Goal: Task Accomplishment & Management: Manage account settings

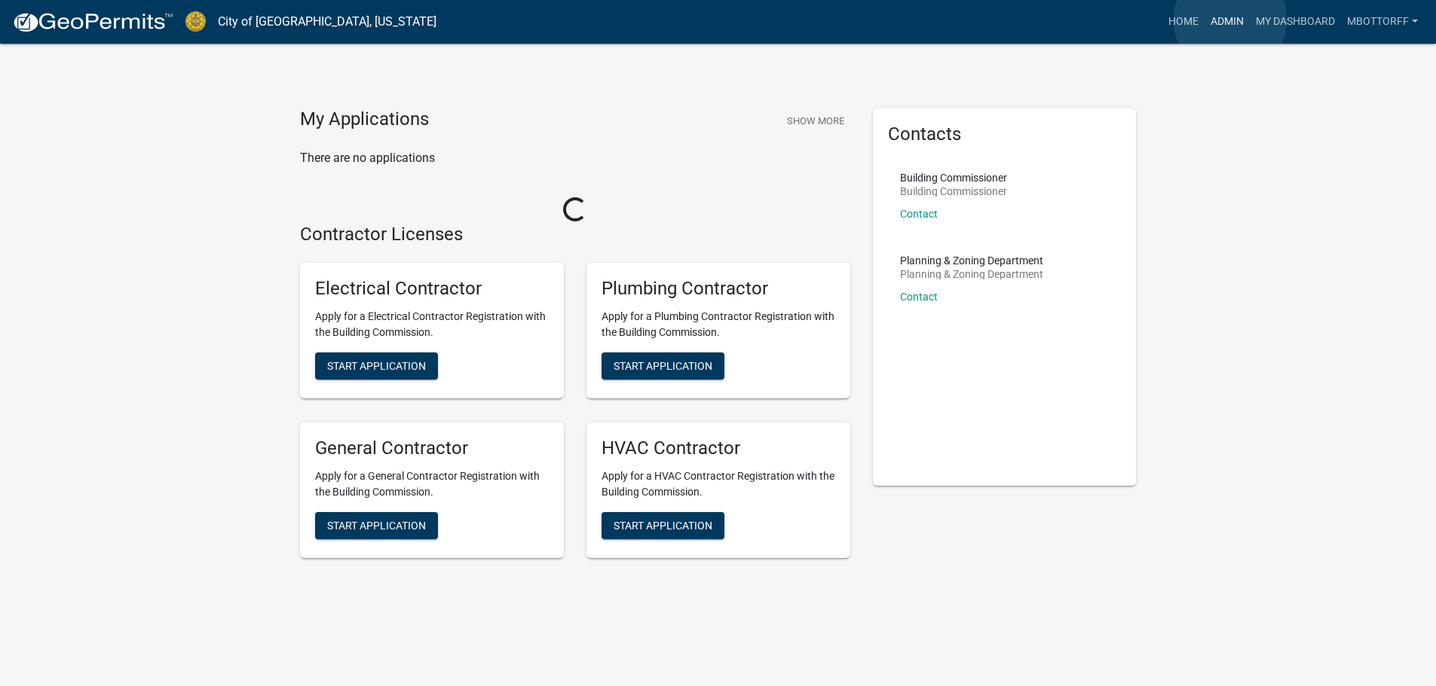
drag, startPoint x: 1230, startPoint y: 20, endPoint x: 1222, endPoint y: 20, distance: 8.3
click at [1229, 20] on link "Admin" at bounding box center [1226, 22] width 45 height 29
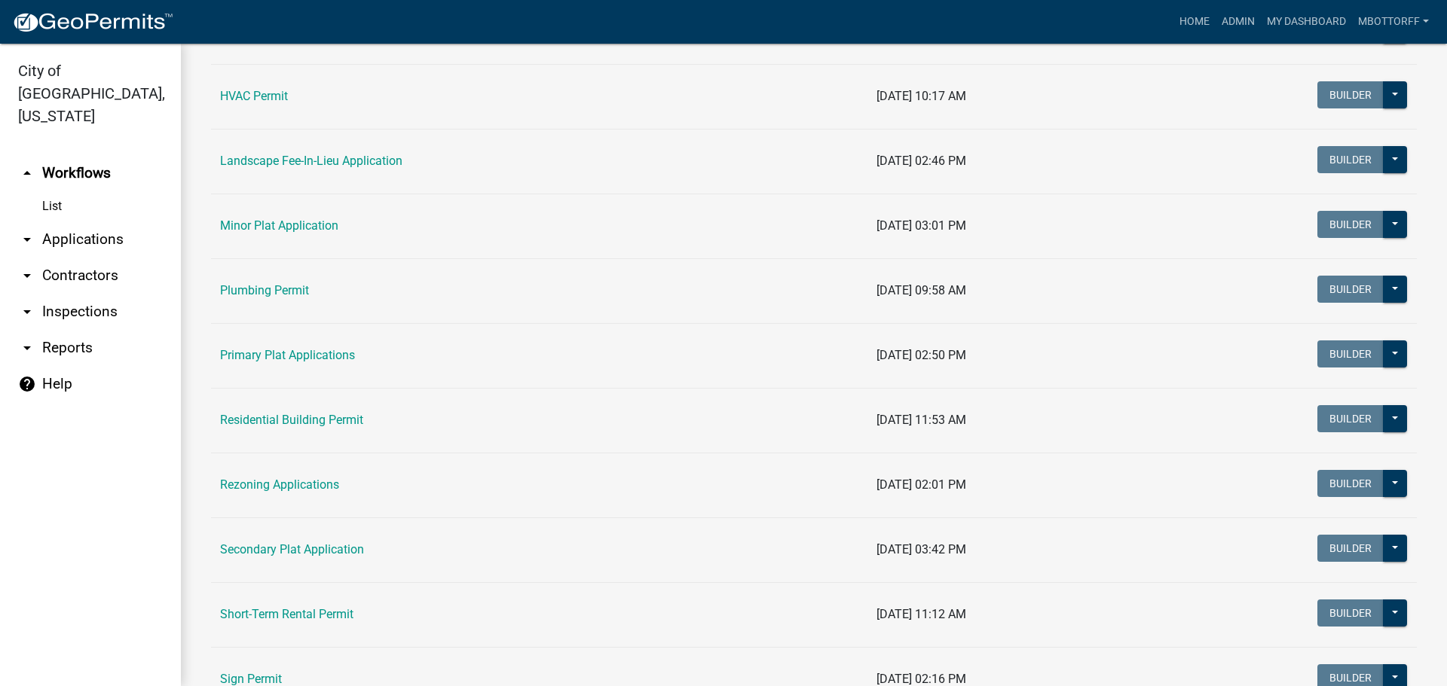
scroll to position [754, 0]
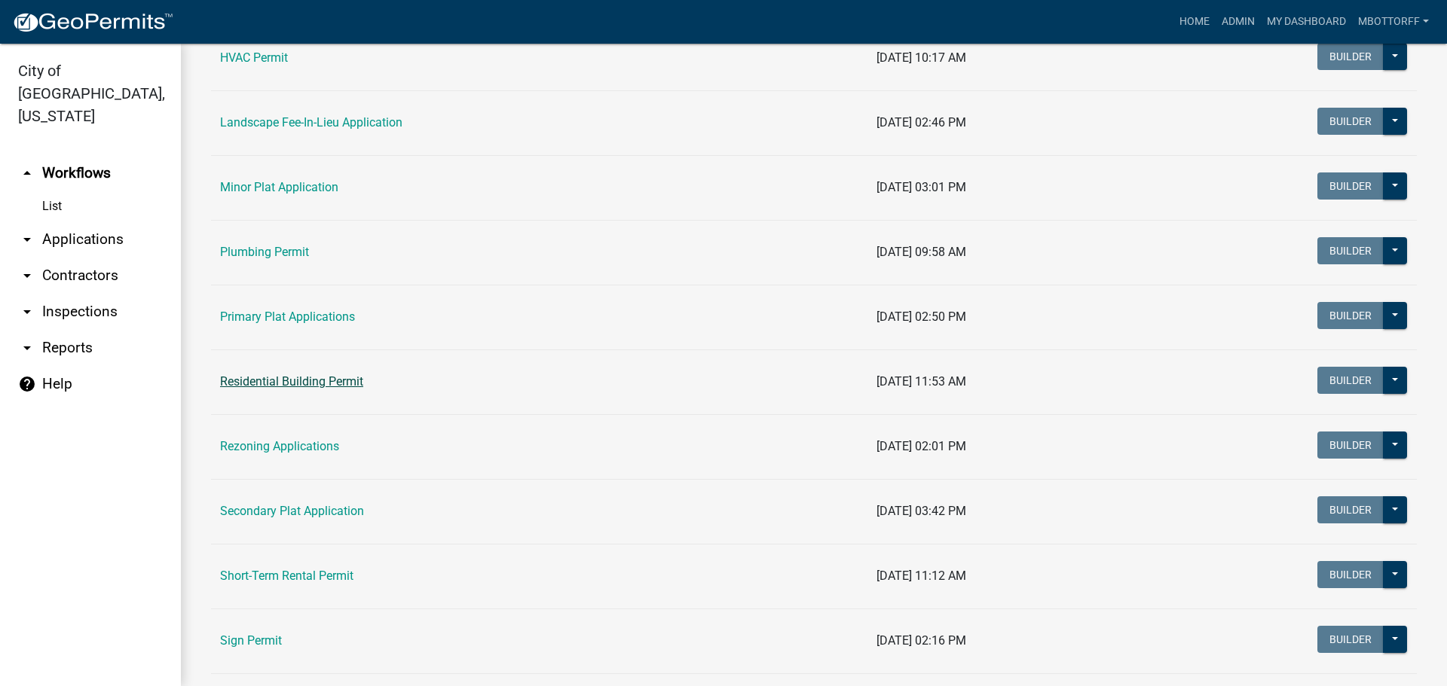
click at [273, 385] on link "Residential Building Permit" at bounding box center [291, 382] width 143 height 14
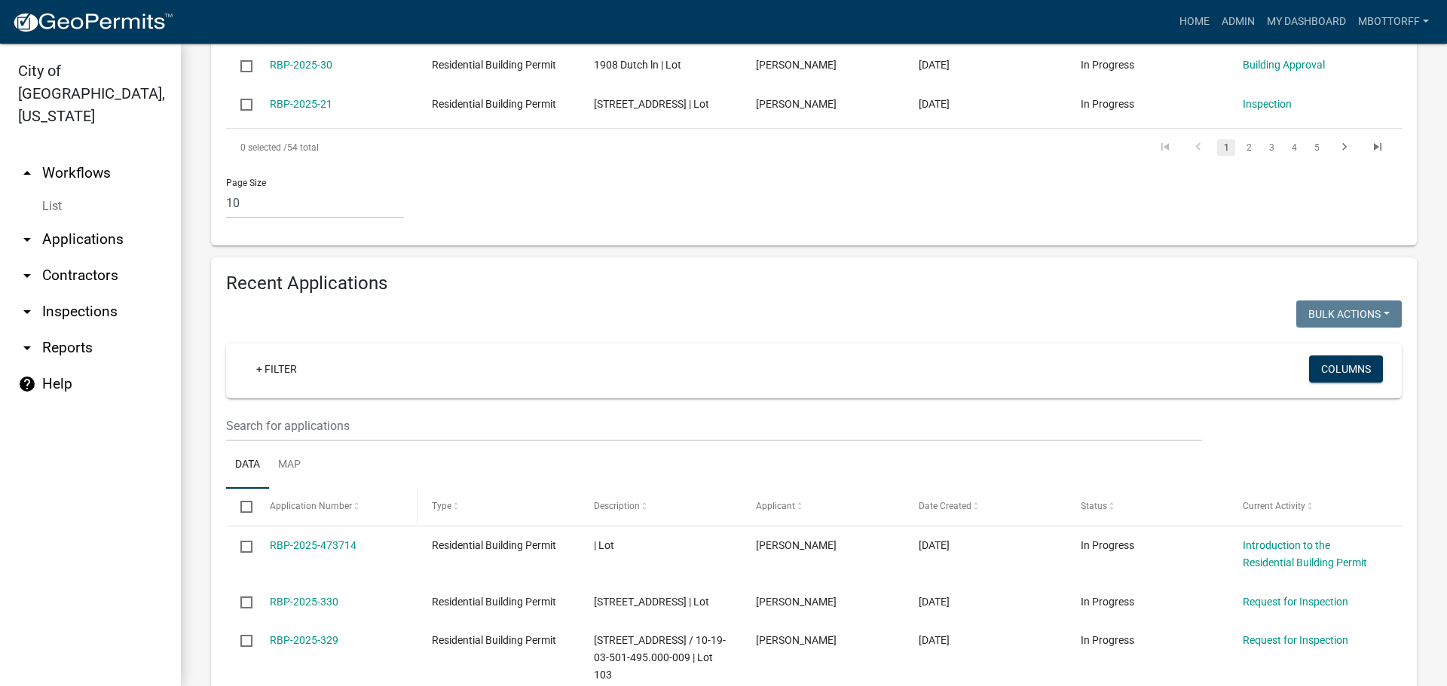
scroll to position [904, 0]
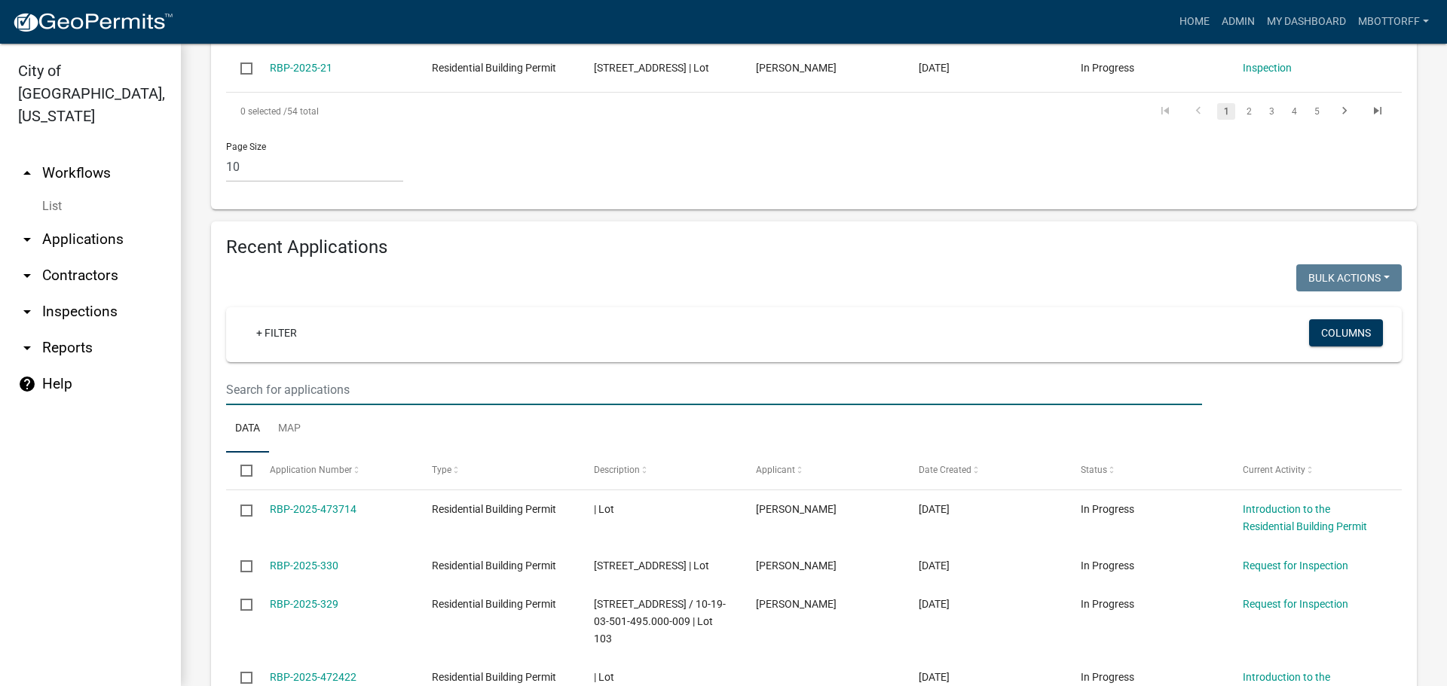
click at [246, 405] on input "text" at bounding box center [714, 390] width 976 height 31
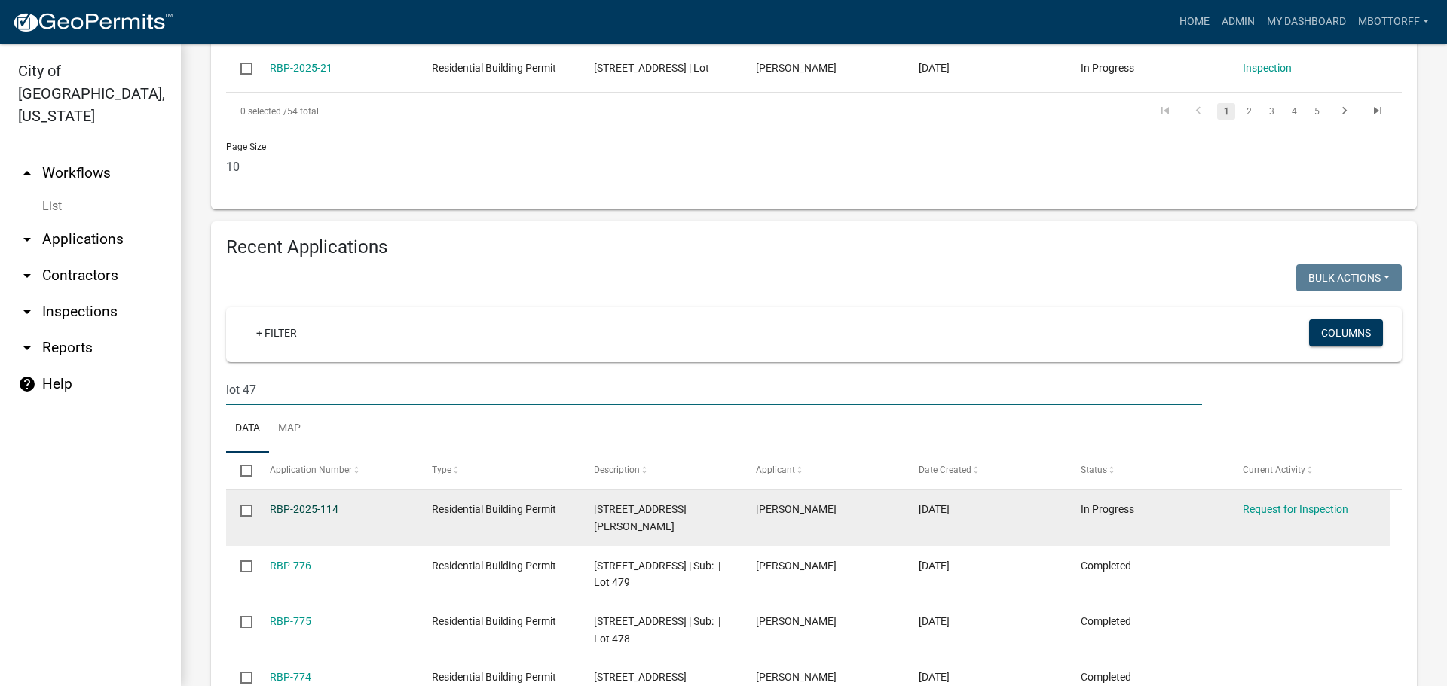
type input "lot 47"
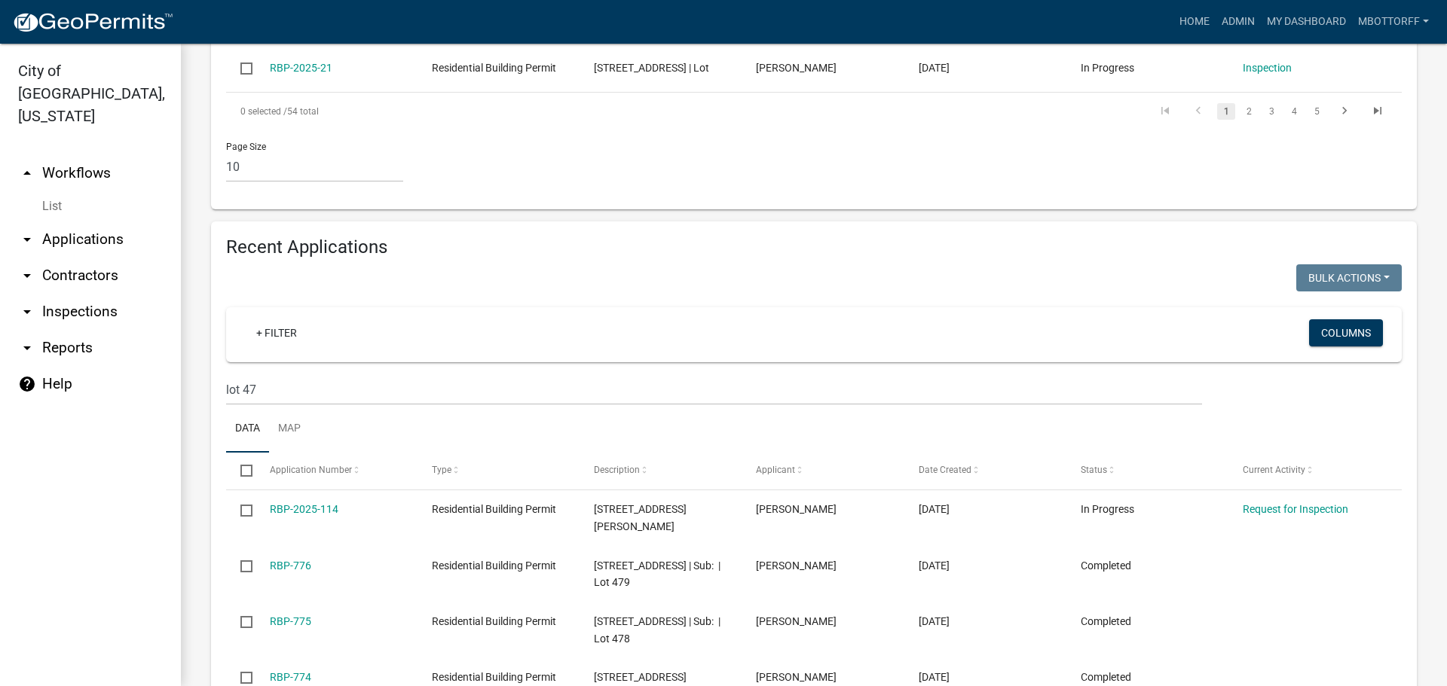
drag, startPoint x: 61, startPoint y: 217, endPoint x: 75, endPoint y: 214, distance: 14.6
click at [63, 222] on link "arrow_drop_down Applications" at bounding box center [90, 240] width 181 height 36
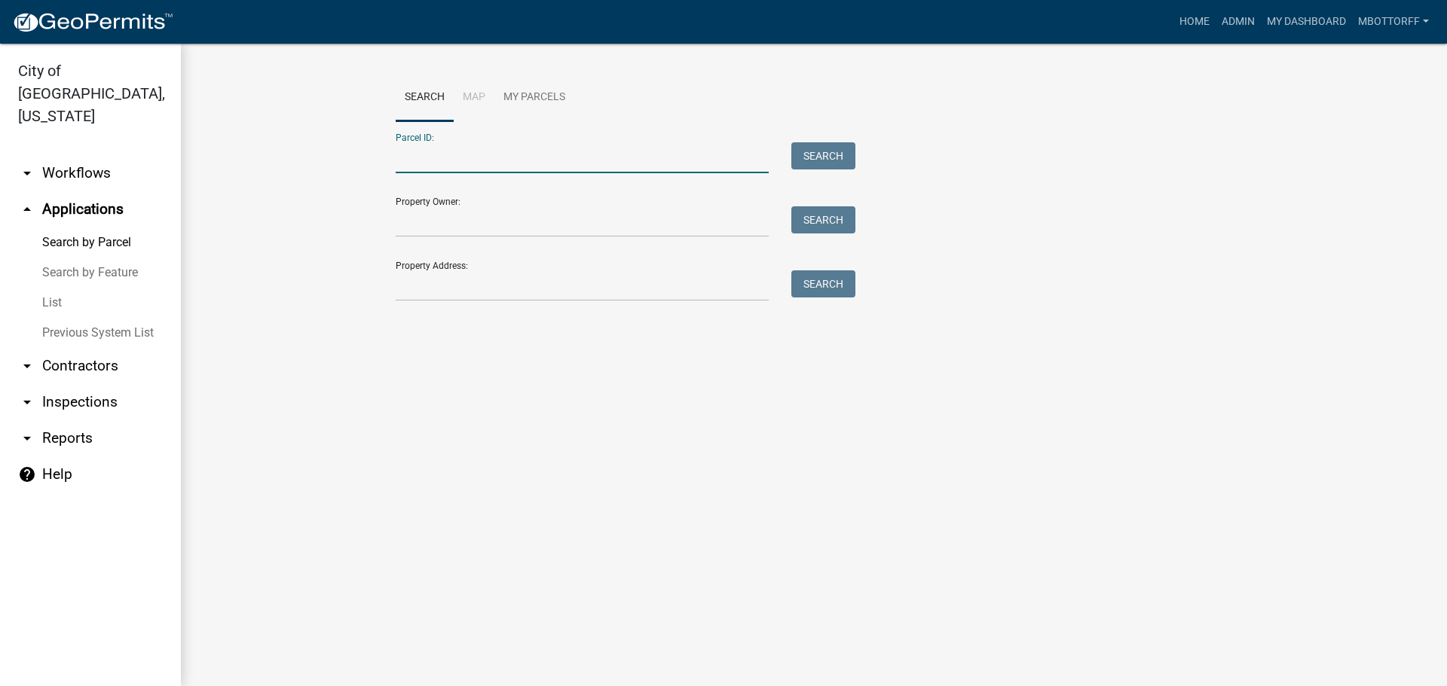
paste input "10-19-01-300-917.000-009"
type input "10-19-01-300-917.000-009"
click at [815, 154] on button "Search" at bounding box center [823, 155] width 64 height 27
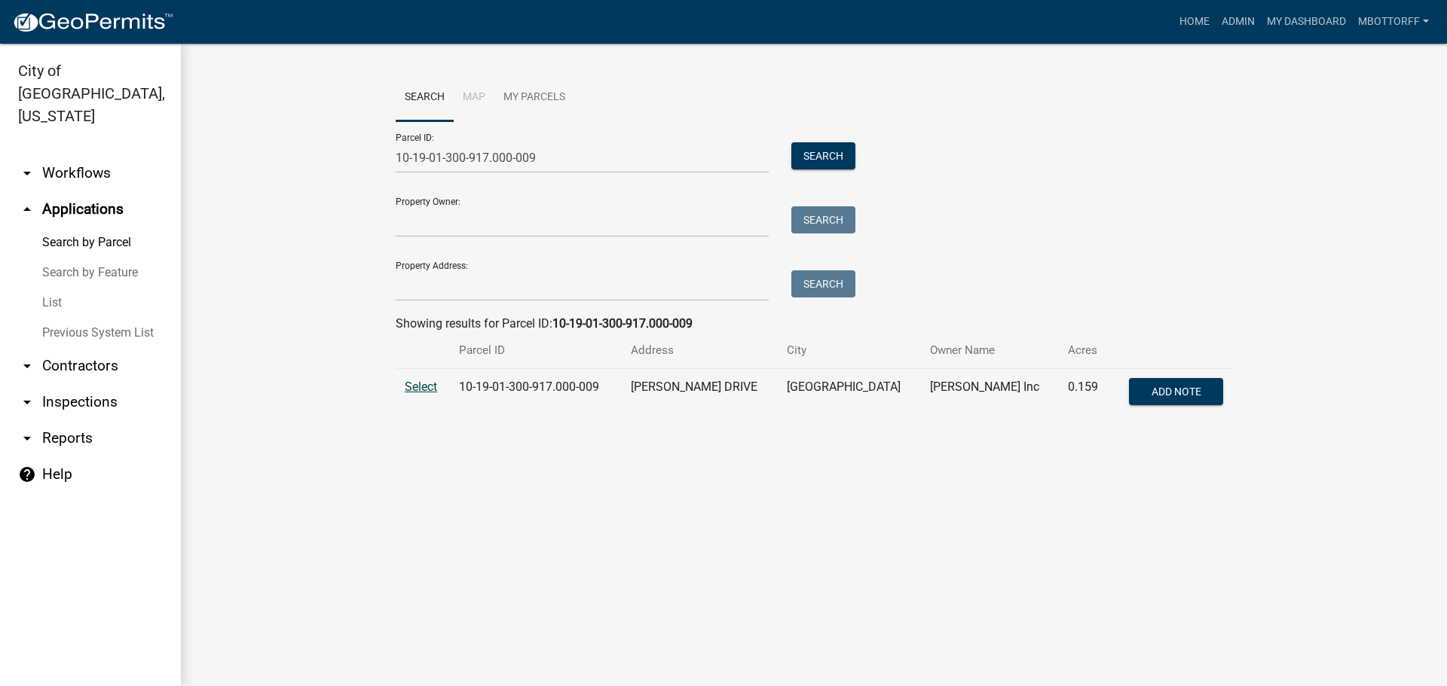
click at [418, 386] on span "Select" at bounding box center [421, 387] width 32 height 14
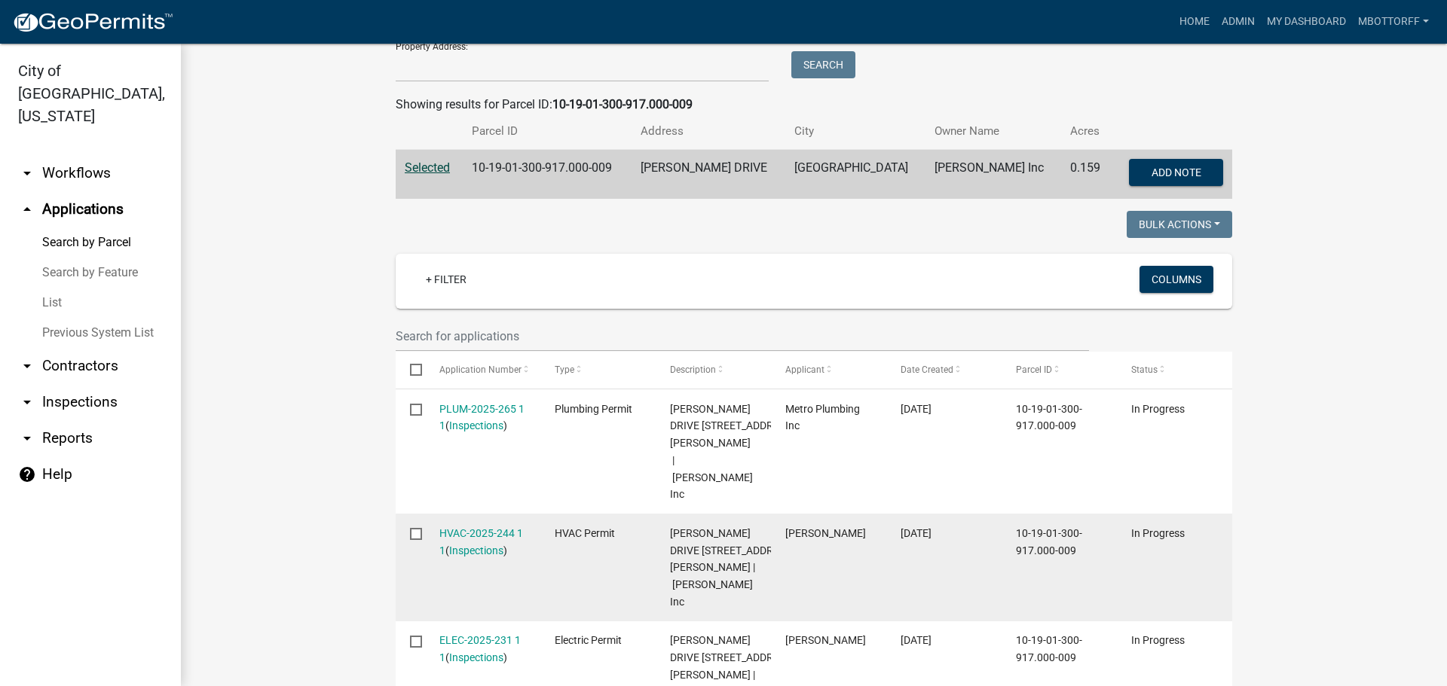
scroll to position [226, 0]
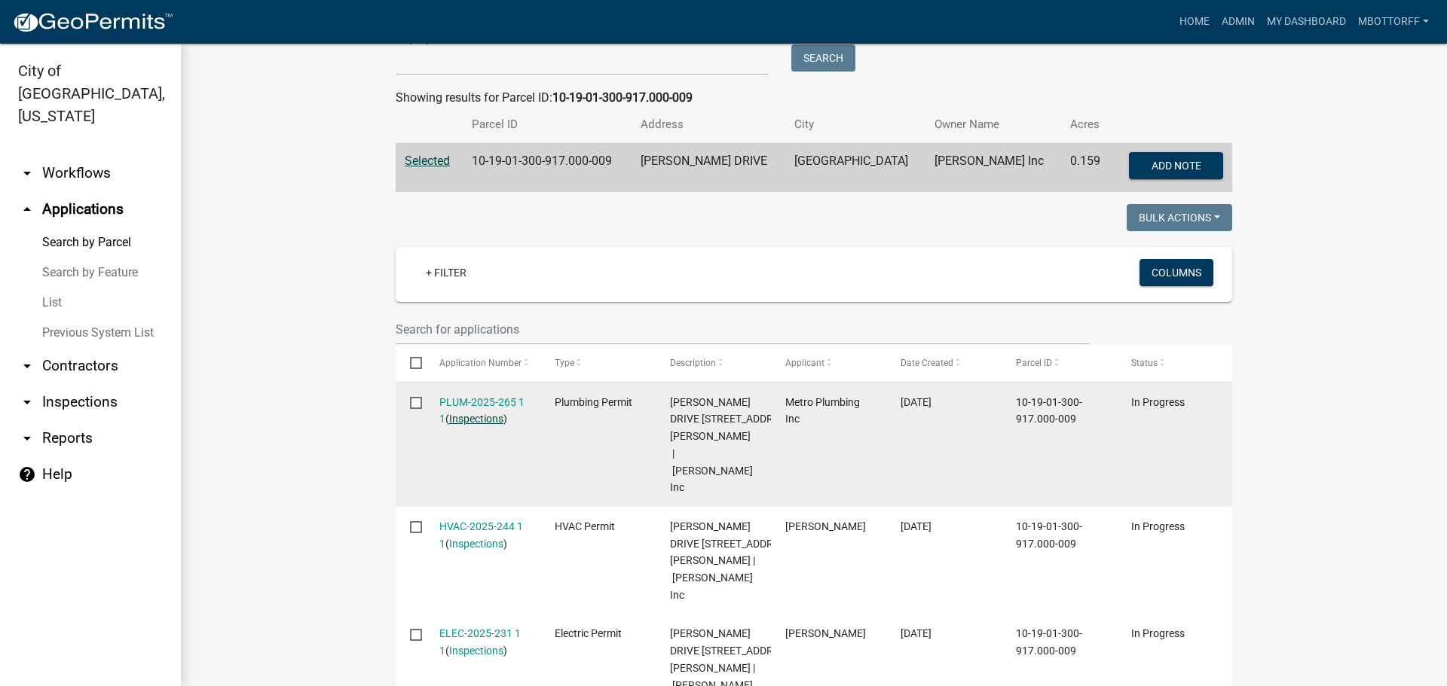
click at [467, 415] on link "Inspections" at bounding box center [476, 419] width 54 height 12
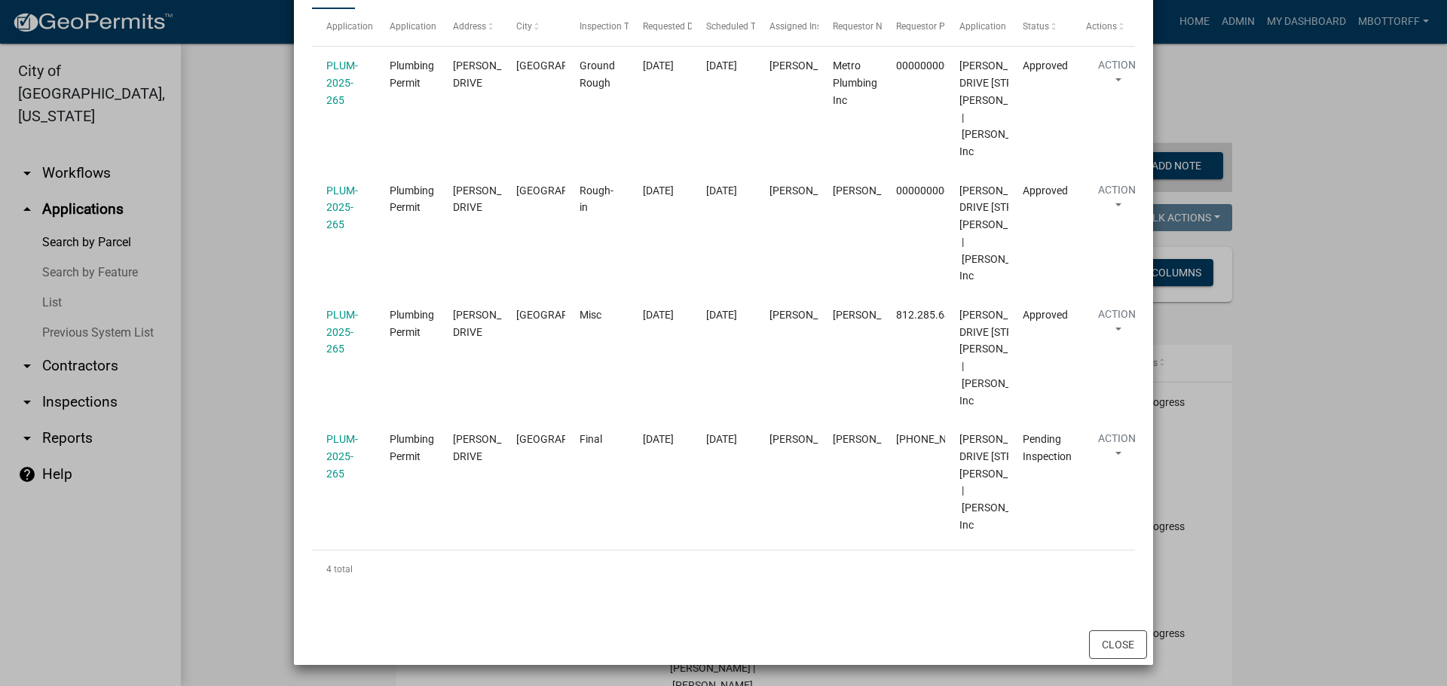
scroll to position [347, 0]
click at [1098, 644] on button "Close" at bounding box center [1118, 645] width 58 height 29
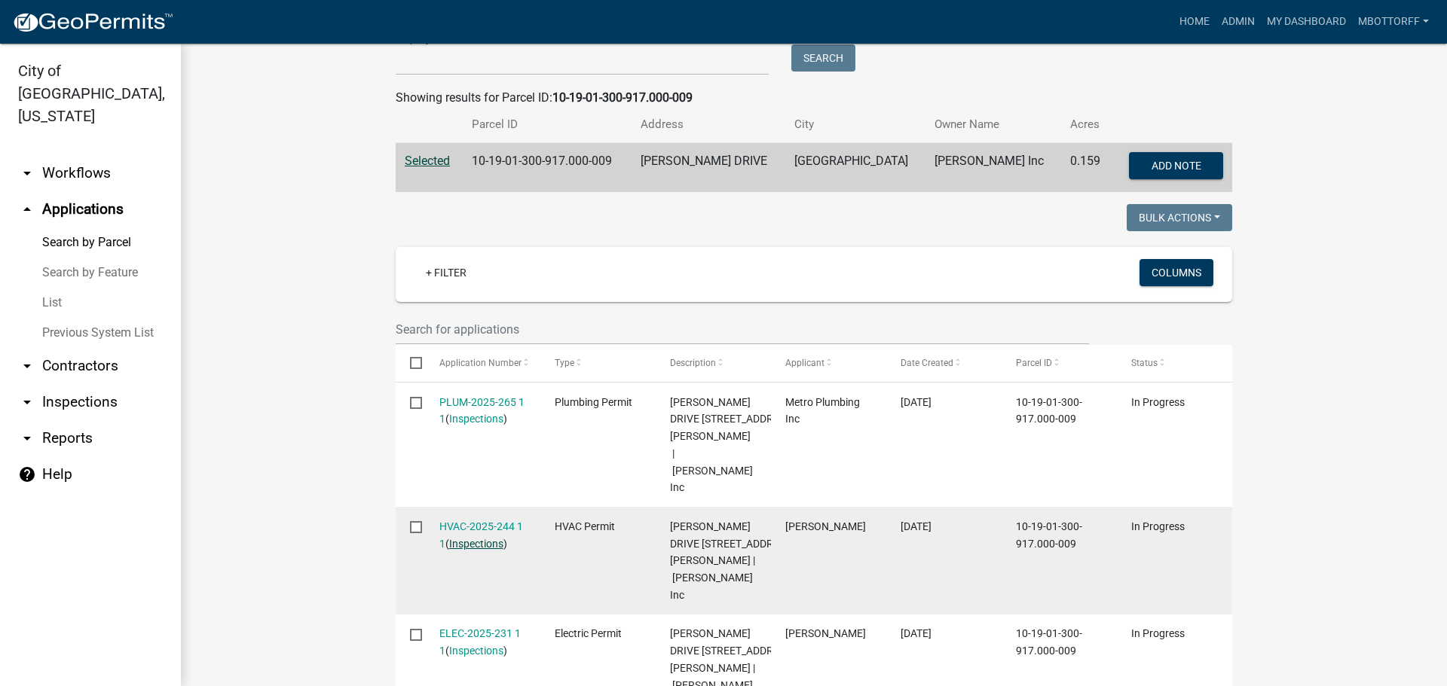
click at [486, 538] on link "Inspections" at bounding box center [476, 544] width 54 height 12
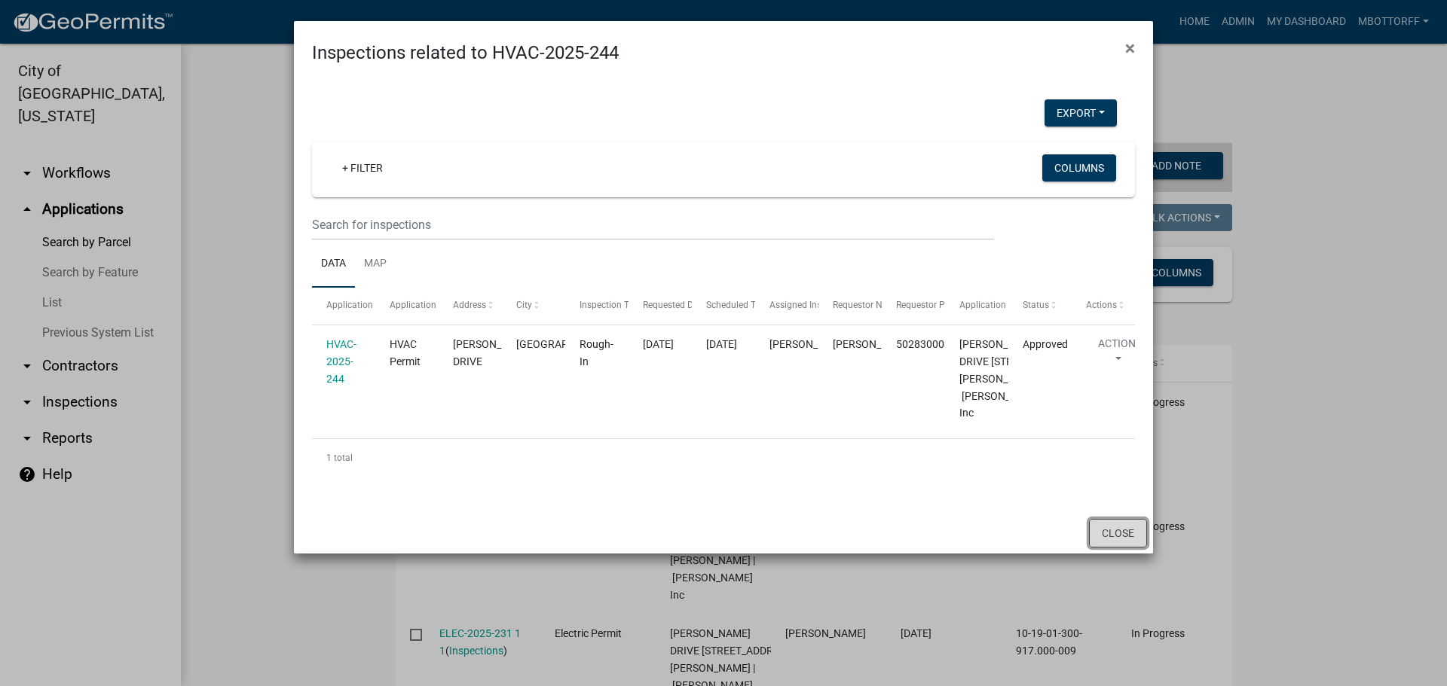
click at [1105, 548] on button "Close" at bounding box center [1118, 533] width 58 height 29
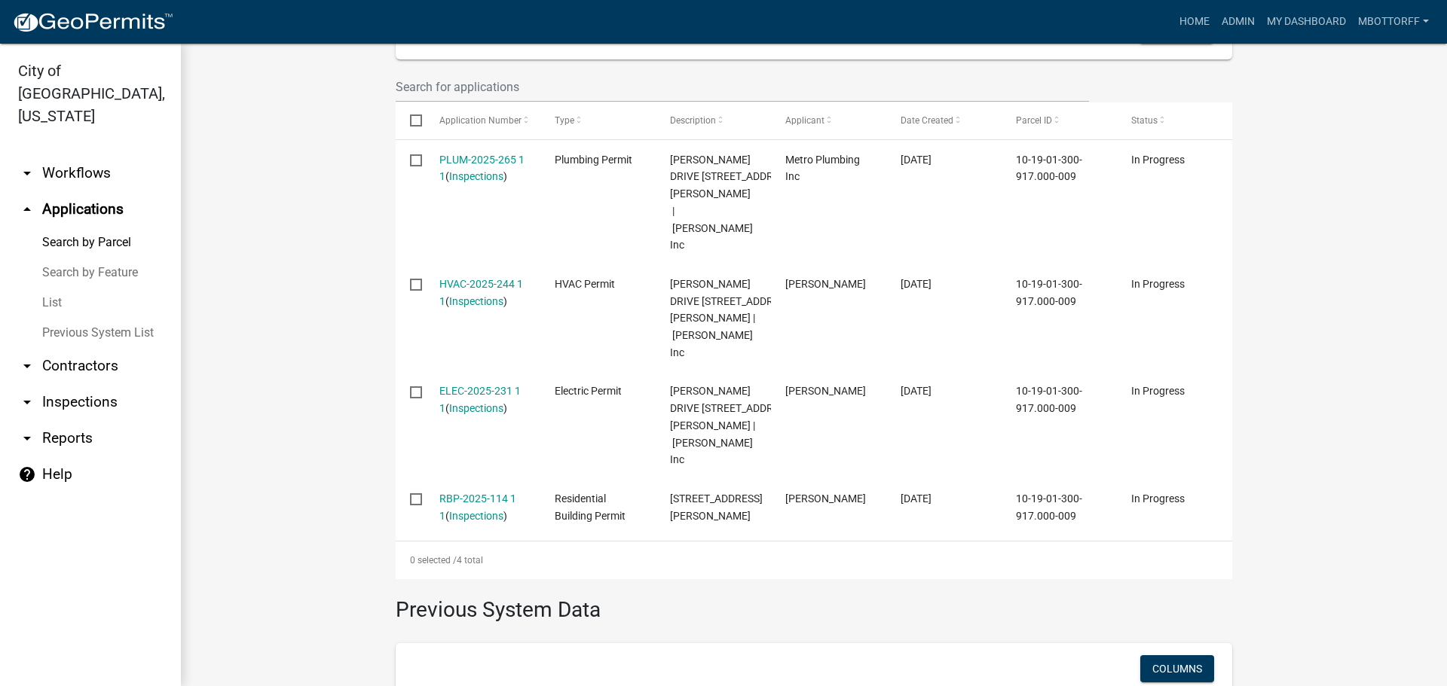
scroll to position [599, 0]
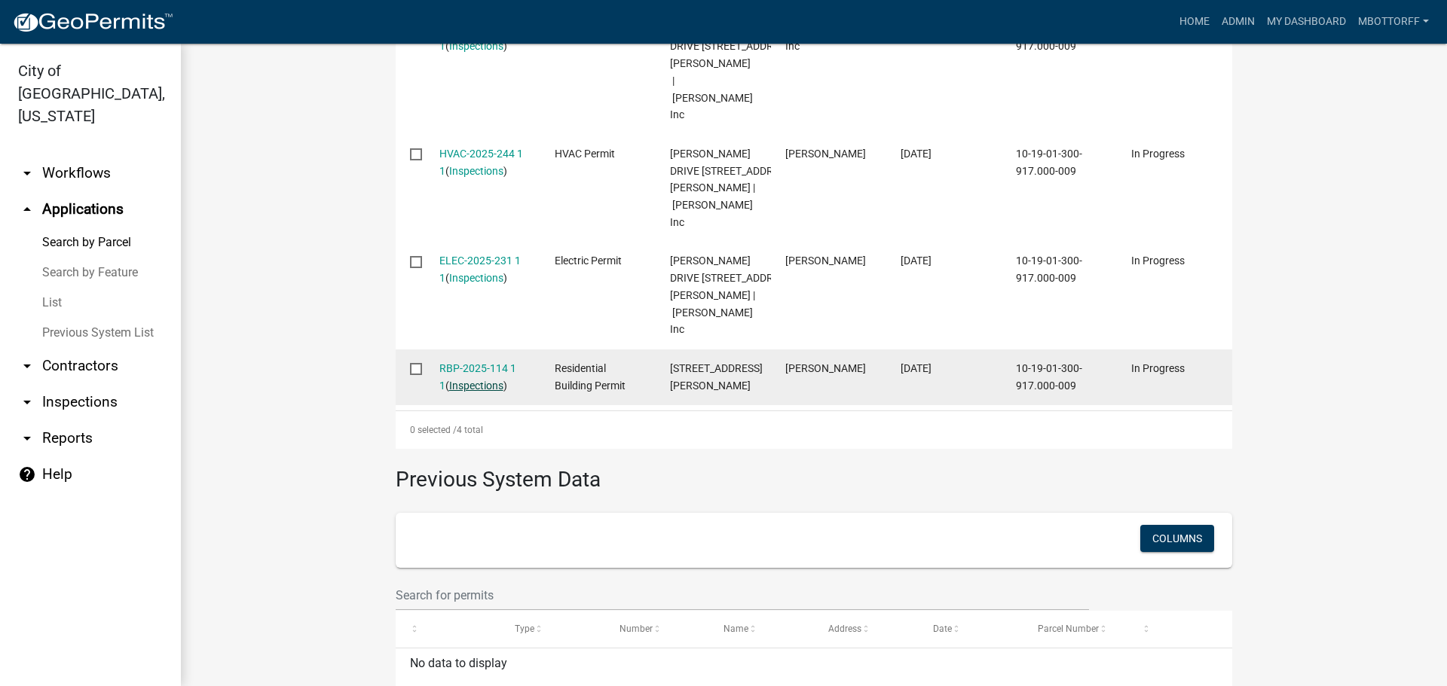
click at [462, 380] on link "Inspections" at bounding box center [476, 386] width 54 height 12
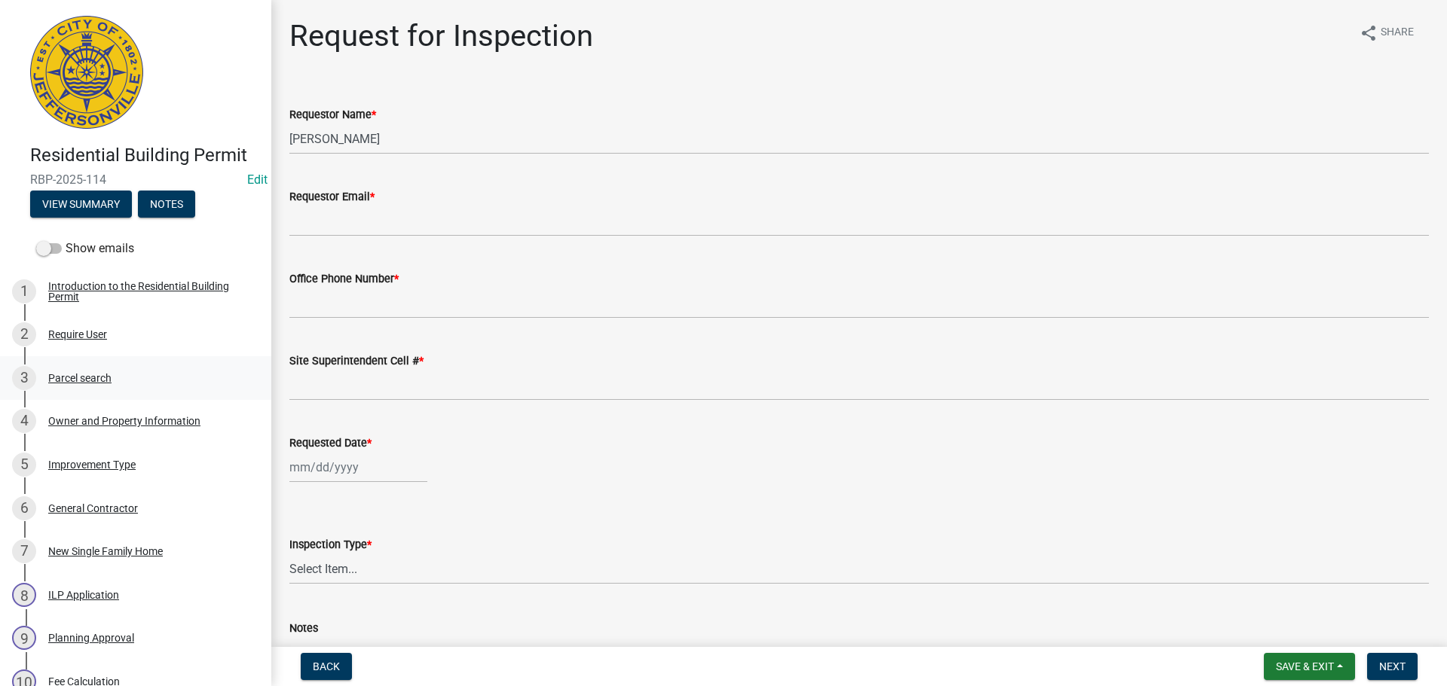
click at [77, 373] on div "Parcel search" at bounding box center [79, 378] width 63 height 11
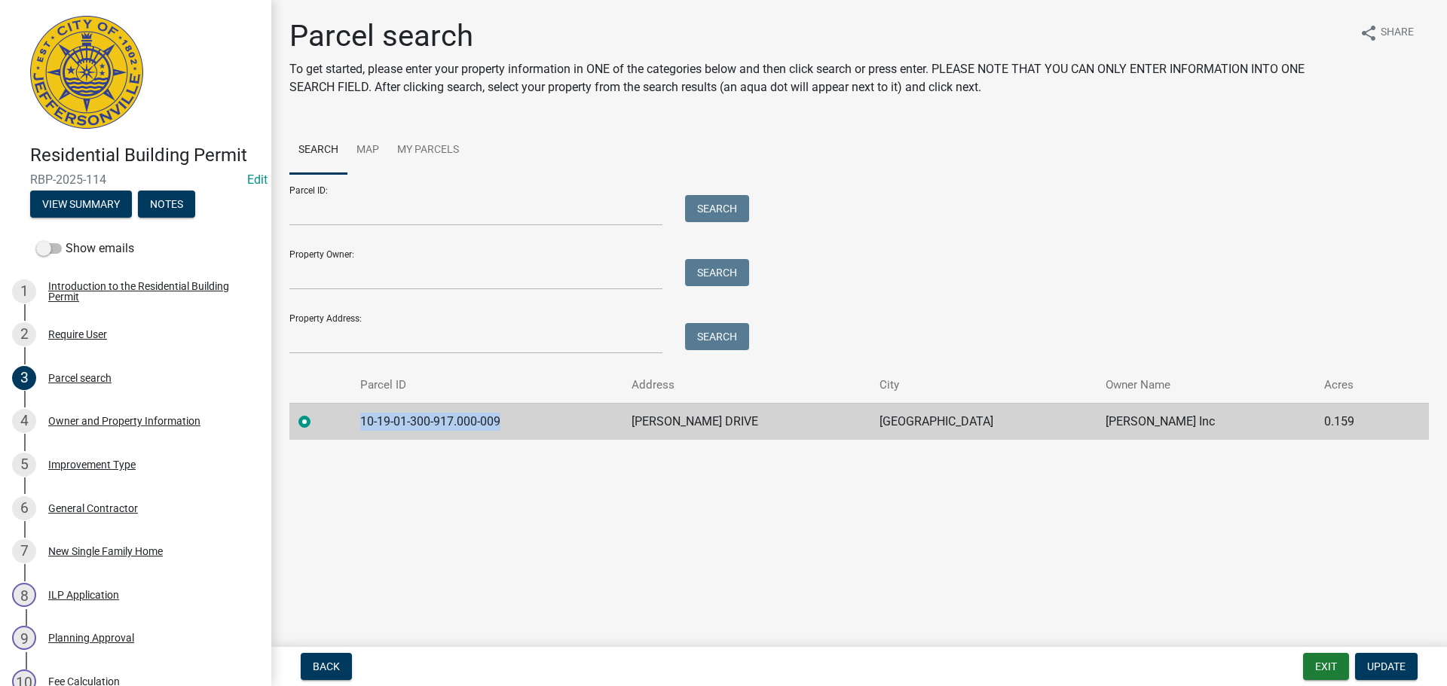
drag, startPoint x: 516, startPoint y: 420, endPoint x: 372, endPoint y: 408, distance: 145.2
click at [372, 408] on td "10-19-01-300-917.000-009" at bounding box center [486, 421] width 271 height 37
copy td "10-19-01-300-917.000-009"
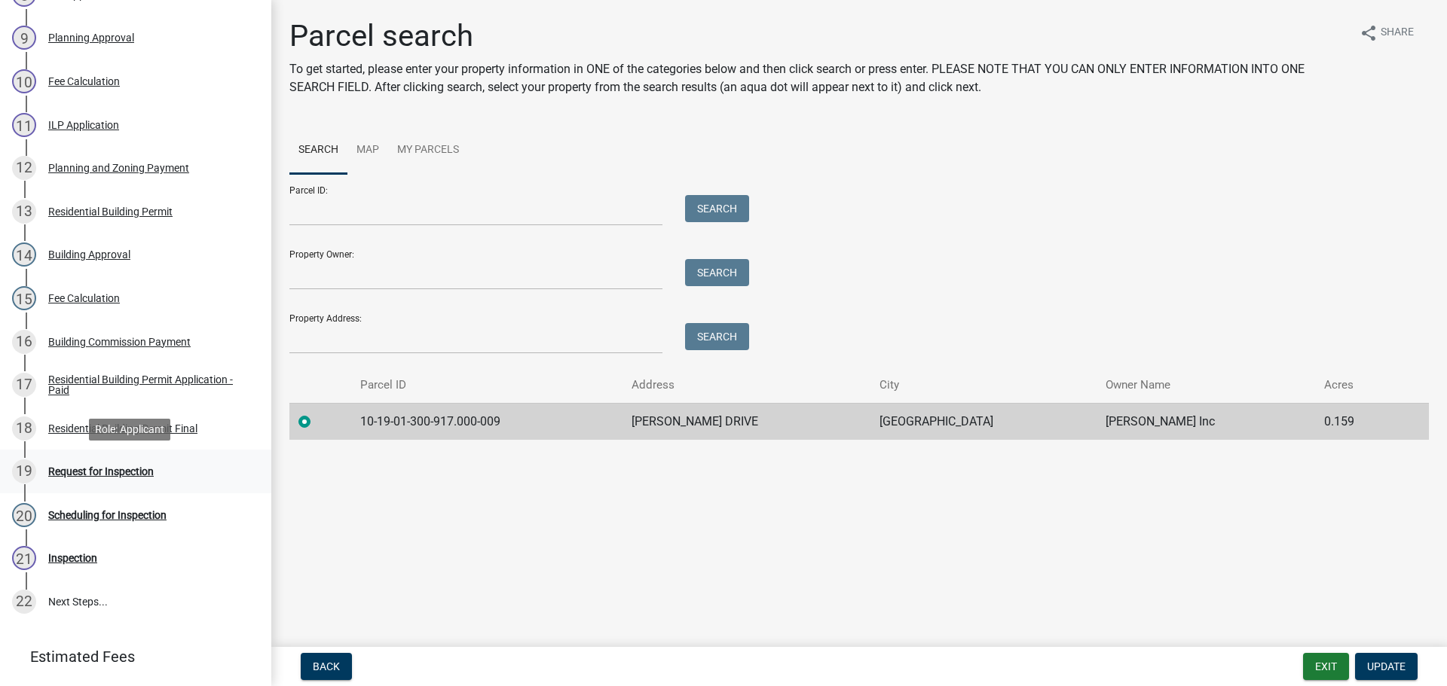
click at [82, 469] on div "Request for Inspection" at bounding box center [100, 471] width 105 height 11
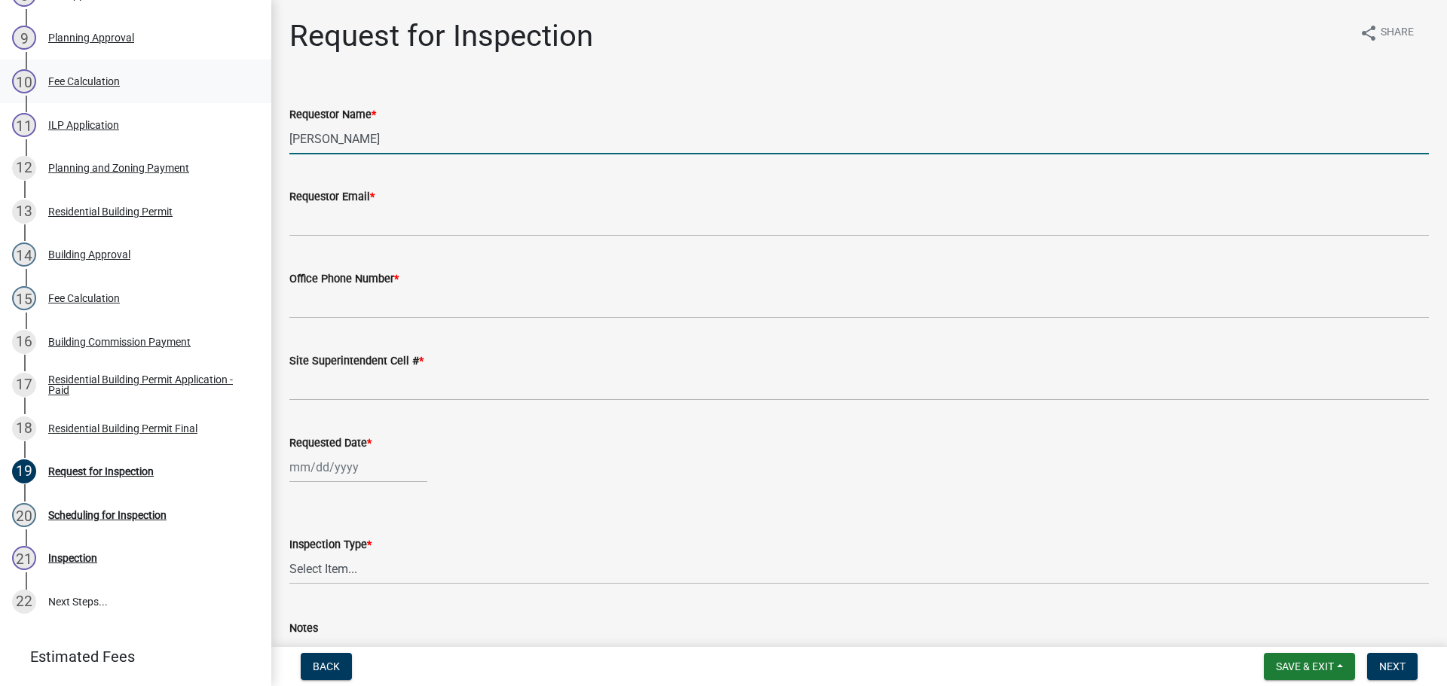
drag, startPoint x: 395, startPoint y: 147, endPoint x: 87, endPoint y: 100, distance: 311.7
click at [94, 101] on div "Residential Building Permit RBP-2025-114 Edit View Summary Notes Show emails 1 …" at bounding box center [723, 343] width 1447 height 686
type input "m"
type input "[PERSON_NAME]"
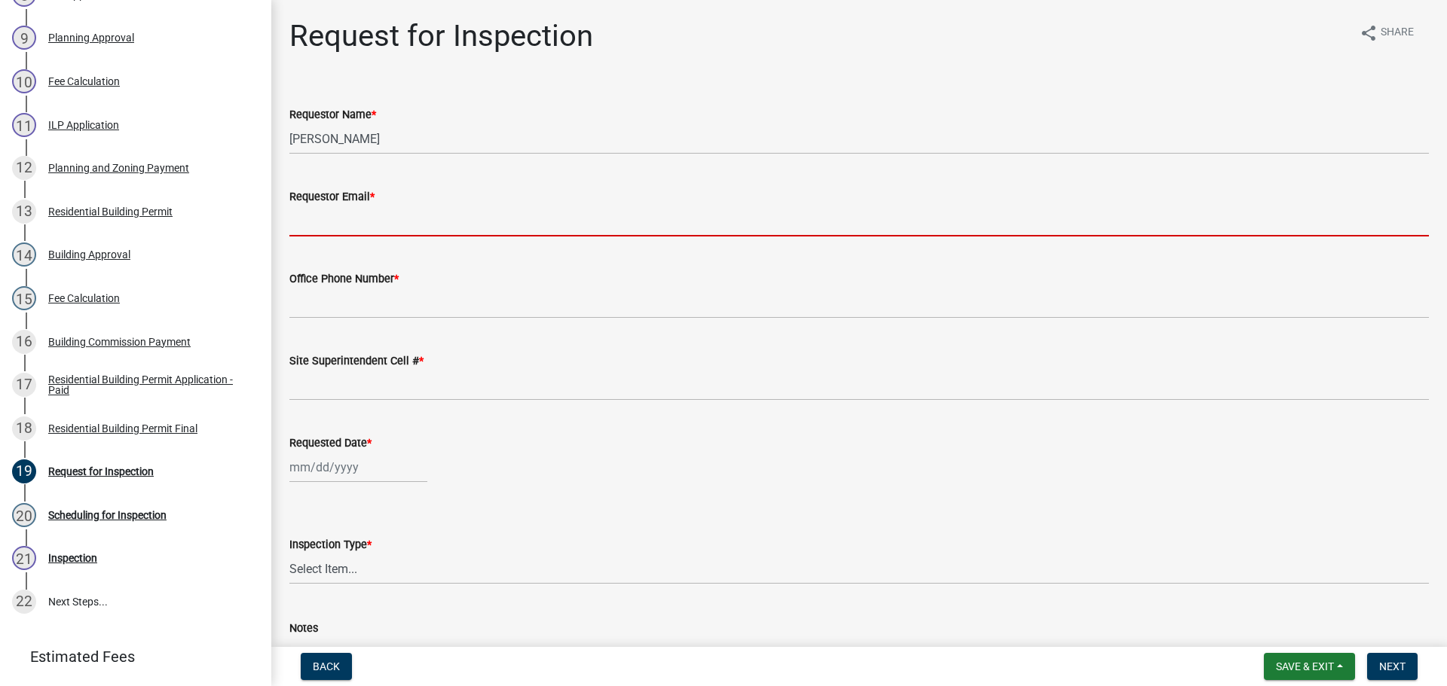
drag, startPoint x: 367, startPoint y: 221, endPoint x: 359, endPoint y: 217, distance: 8.4
click at [367, 221] on input "Requestor Email *" at bounding box center [858, 221] width 1139 height 31
type input "[EMAIL_ADDRESS][DOMAIN_NAME]"
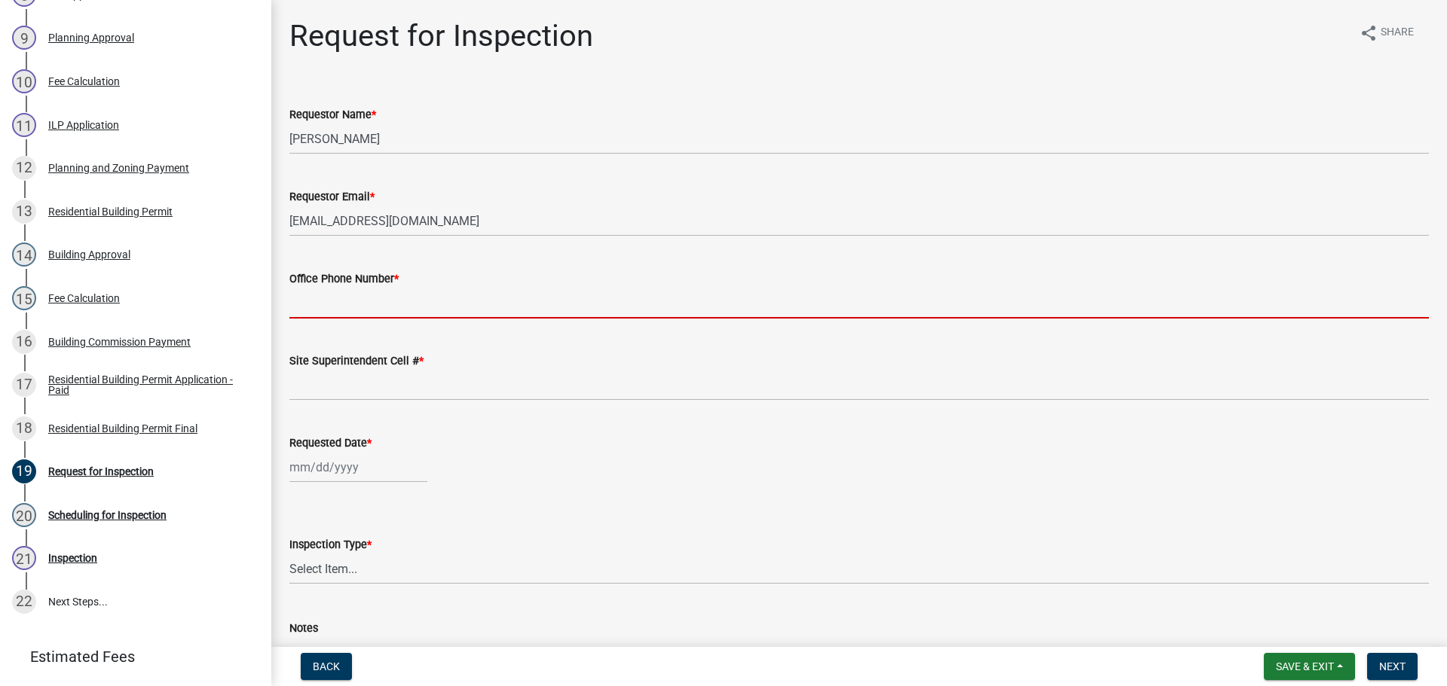
click at [338, 305] on input "Office Phone Number *" at bounding box center [858, 303] width 1139 height 31
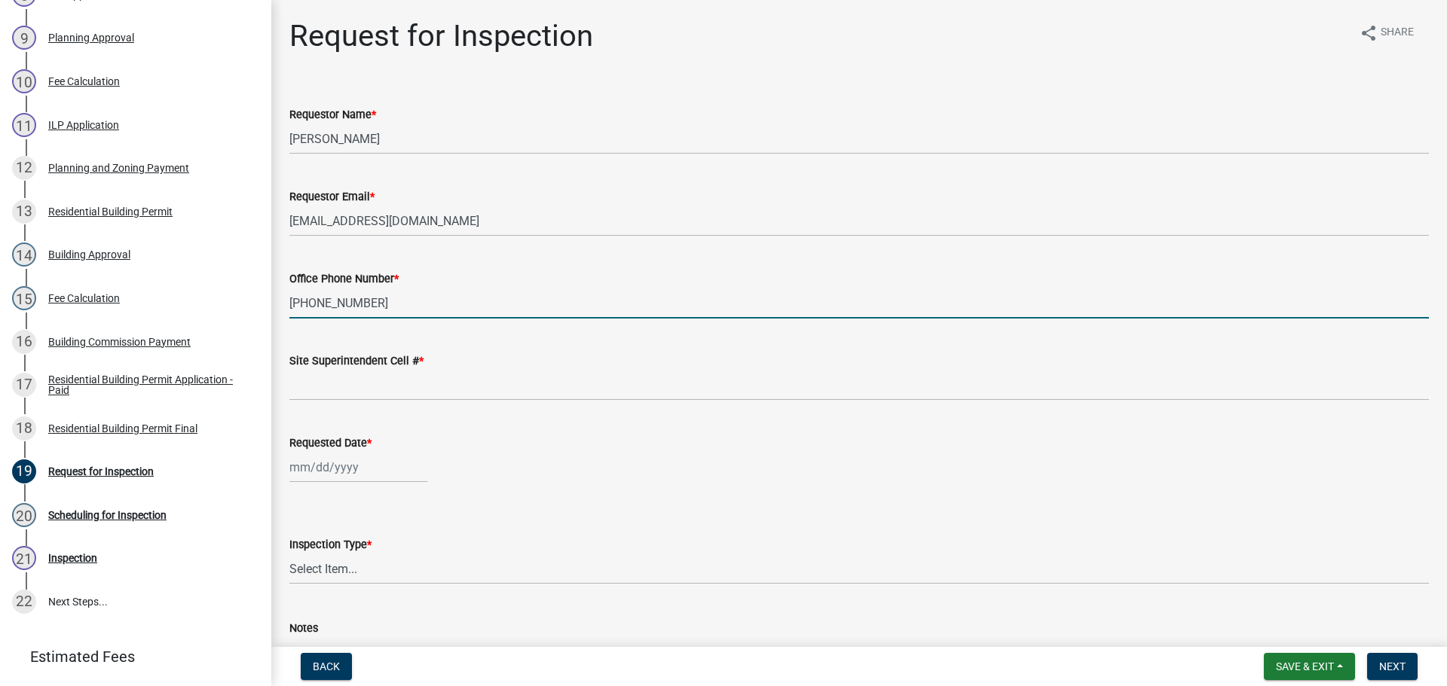
type input "[PHONE_NUMBER]"
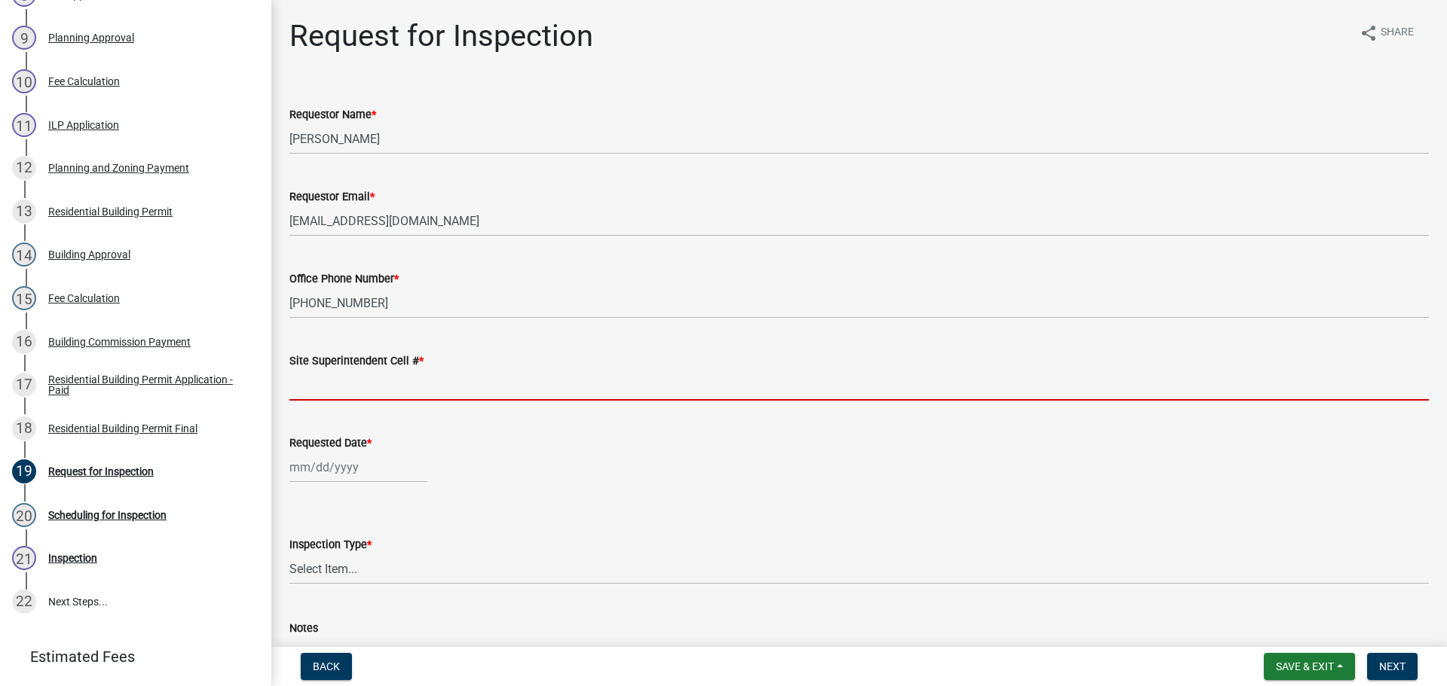
click at [362, 387] on input "Site Superintendent Cell # *" at bounding box center [858, 385] width 1139 height 31
type input "SAME"
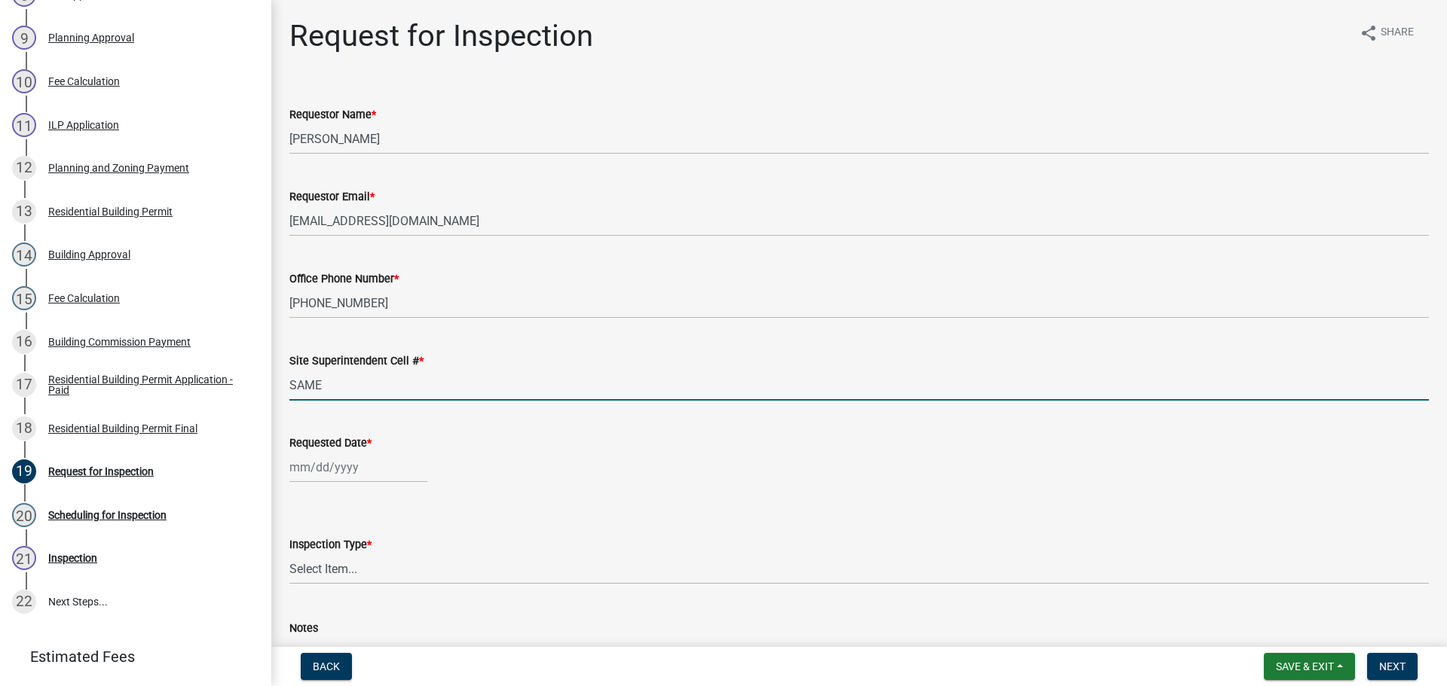
click at [341, 464] on div at bounding box center [358, 467] width 138 height 31
select select "9"
select select "2025"
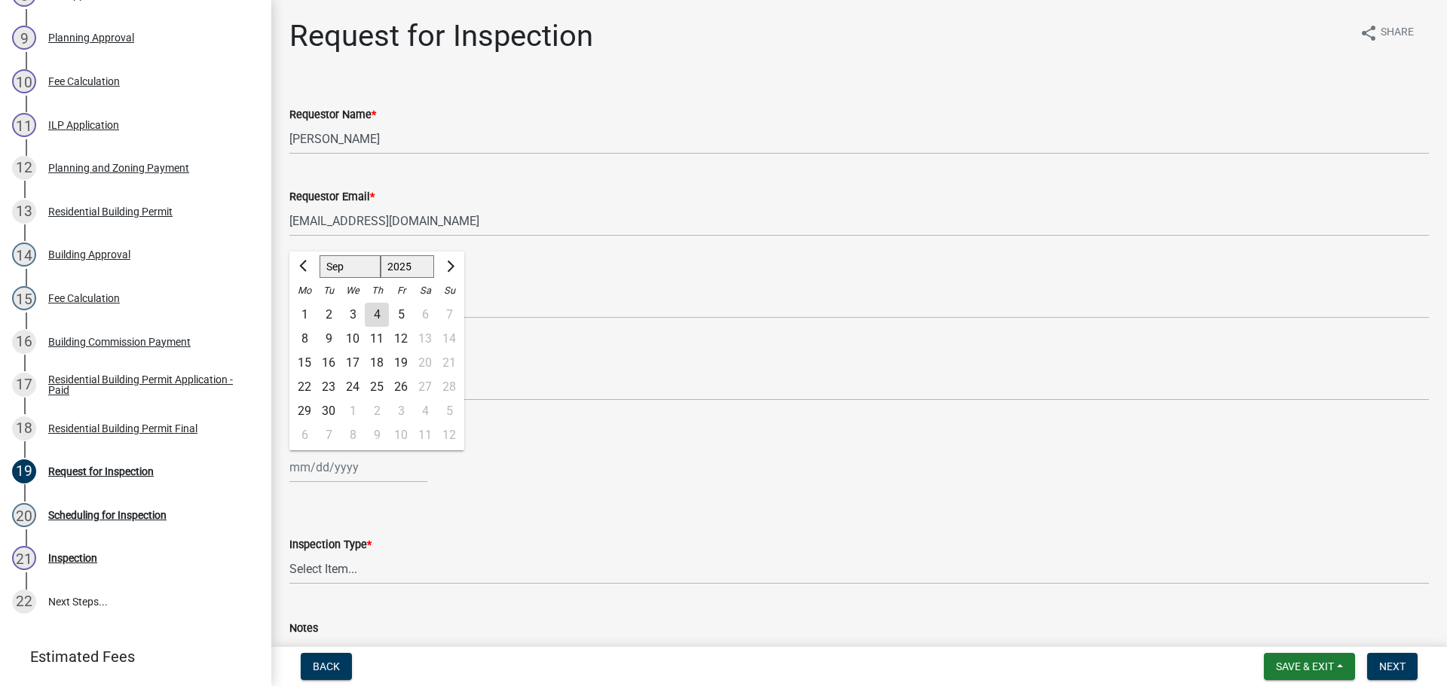
click at [309, 340] on div "8" at bounding box center [304, 339] width 24 height 24
type input "[DATE]"
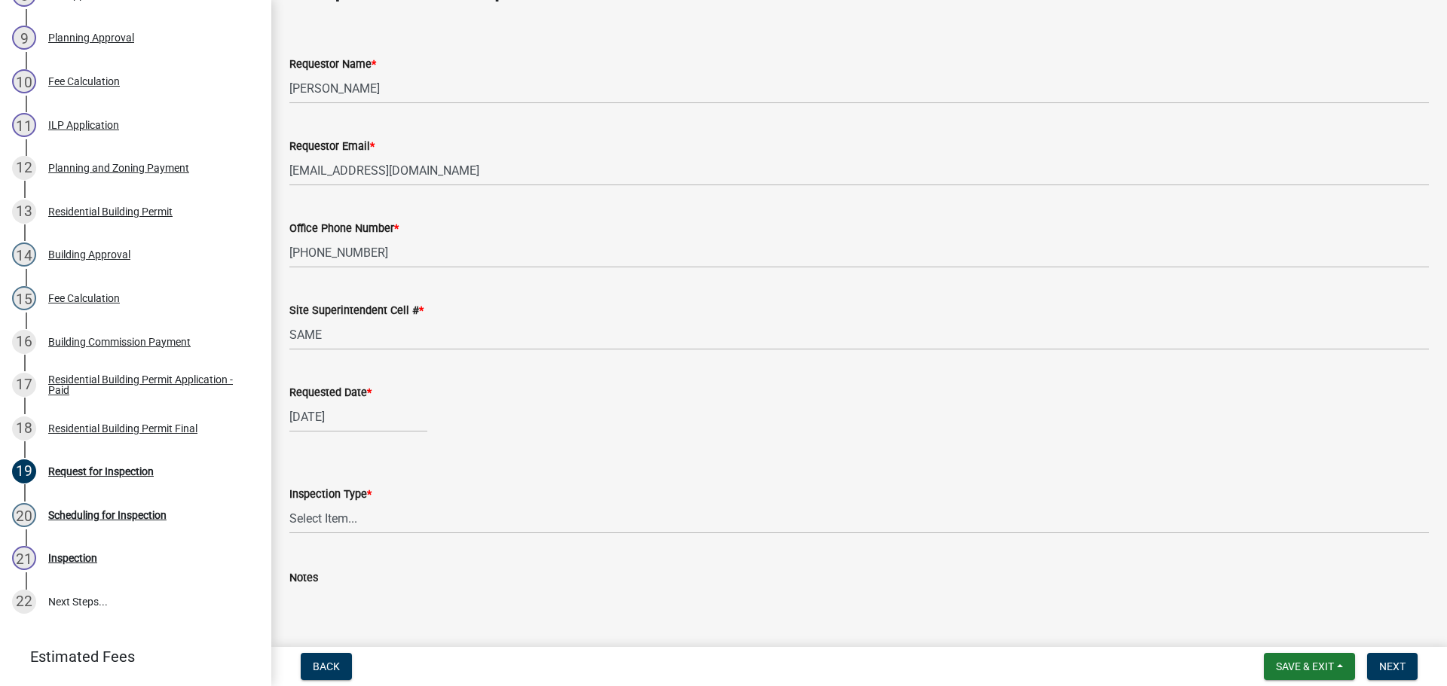
scroll to position [138, 0]
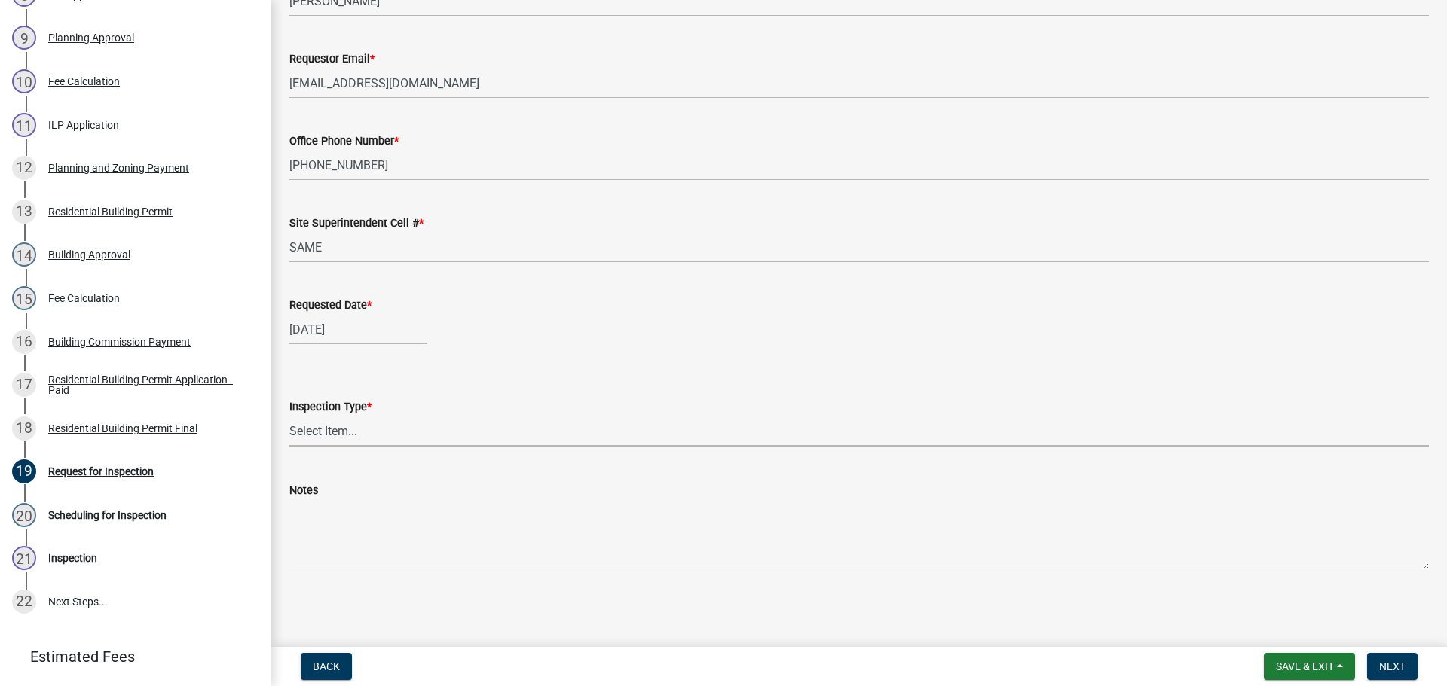
click at [332, 439] on select "Select Item... Footer Foundation Framing Final" at bounding box center [858, 431] width 1139 height 31
click at [289, 416] on select "Select Item... Footer Foundation Framing Final" at bounding box center [858, 431] width 1139 height 31
select select "8ea0f6e5-dde7-4881-a999-02519822ccbf"
click at [1385, 668] on span "Next" at bounding box center [1392, 667] width 26 height 12
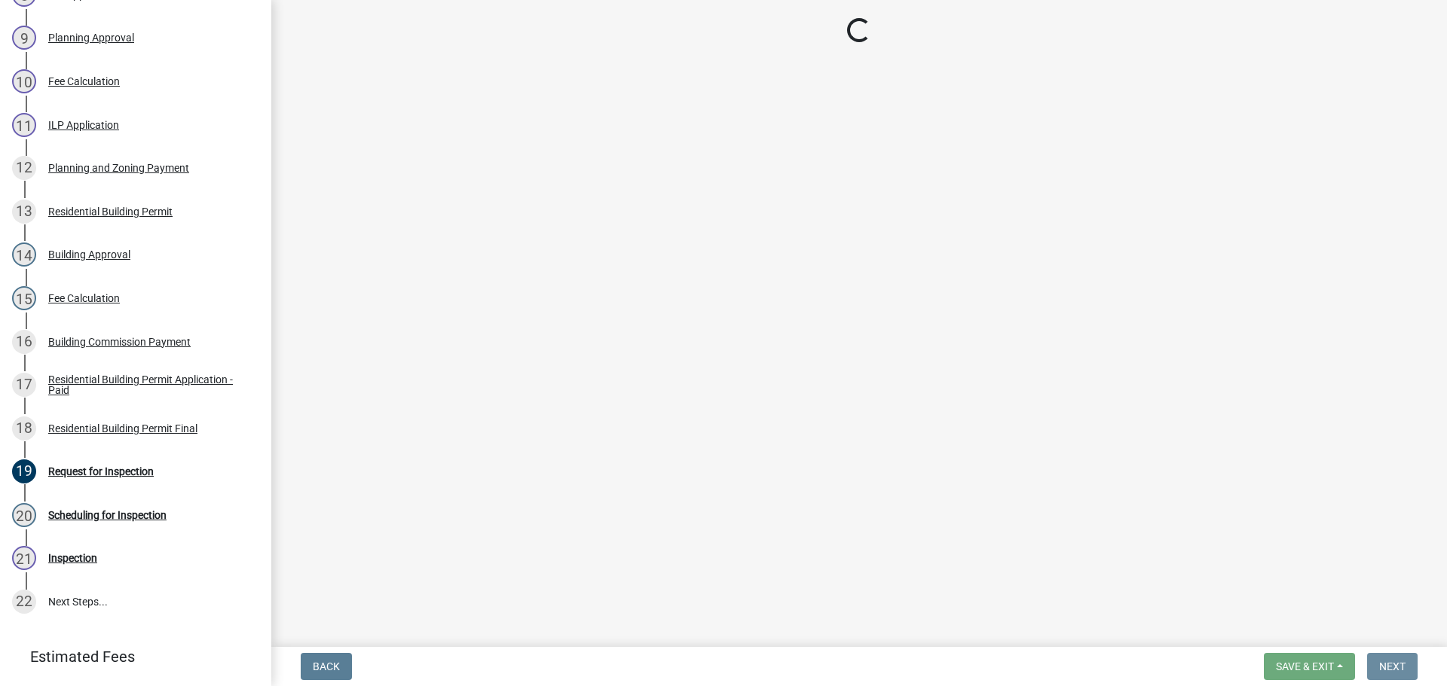
scroll to position [0, 0]
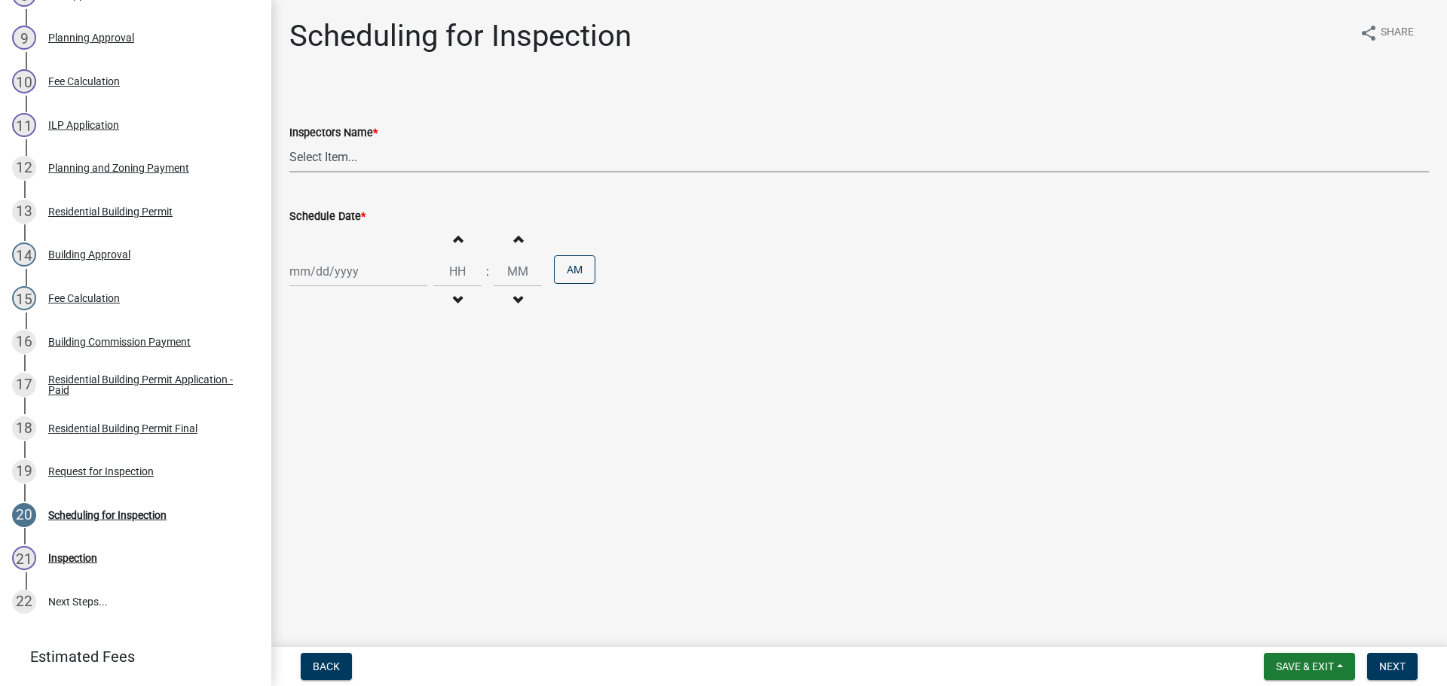
click at [323, 155] on select "Select Item... [PERSON_NAME] ([PERSON_NAME]) [PERSON_NAME] ([PERSON_NAME]) mkru…" at bounding box center [858, 157] width 1139 height 31
select select "fdb3bcc6-ce93-4663-8a18-5c08884dd177"
click at [289, 142] on select "Select Item... [PERSON_NAME] ([PERSON_NAME]) [PERSON_NAME] ([PERSON_NAME]) mkru…" at bounding box center [858, 157] width 1139 height 31
select select "9"
select select "2025"
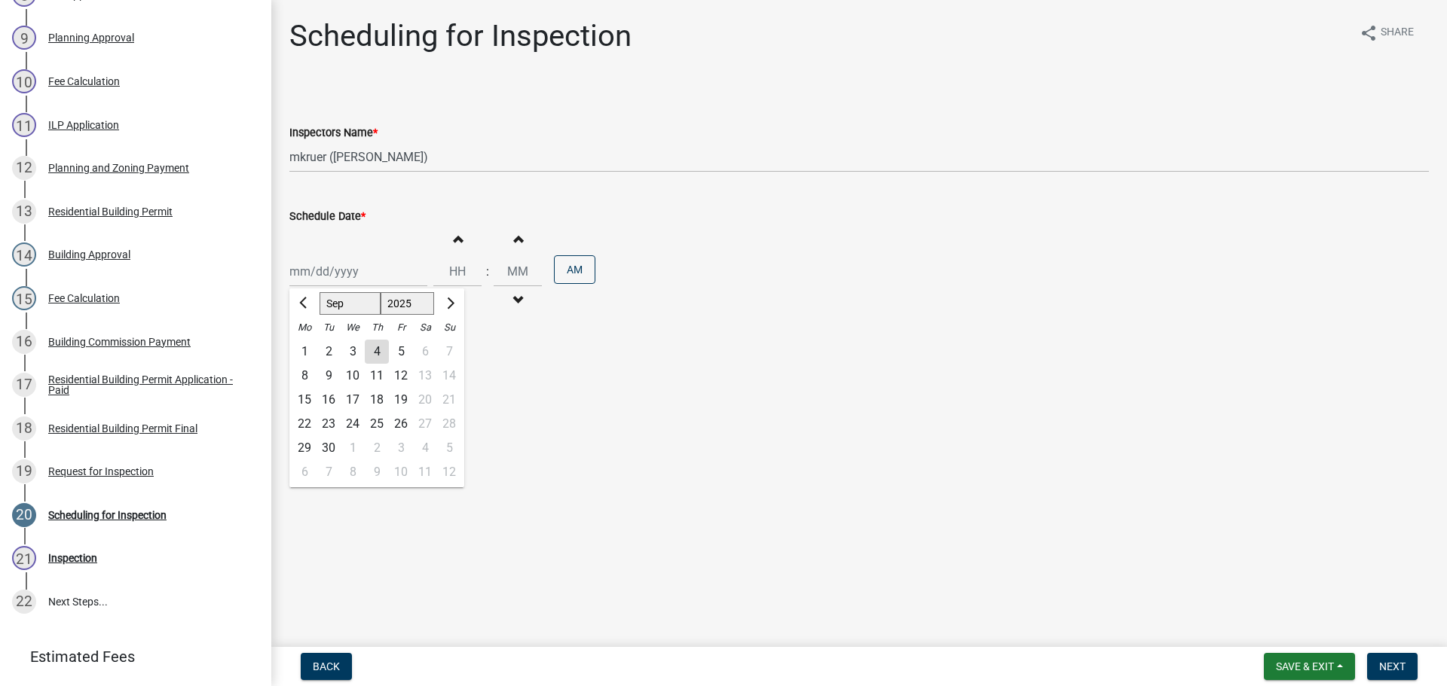
click at [313, 276] on div "[PERSON_NAME] Feb Mar Apr [PERSON_NAME][DATE] Oct Nov [DATE] 1526 1527 1528 152…" at bounding box center [358, 271] width 138 height 31
click at [305, 375] on div "8" at bounding box center [304, 376] width 24 height 24
type input "[DATE]"
click at [1384, 668] on span "Next" at bounding box center [1392, 667] width 26 height 12
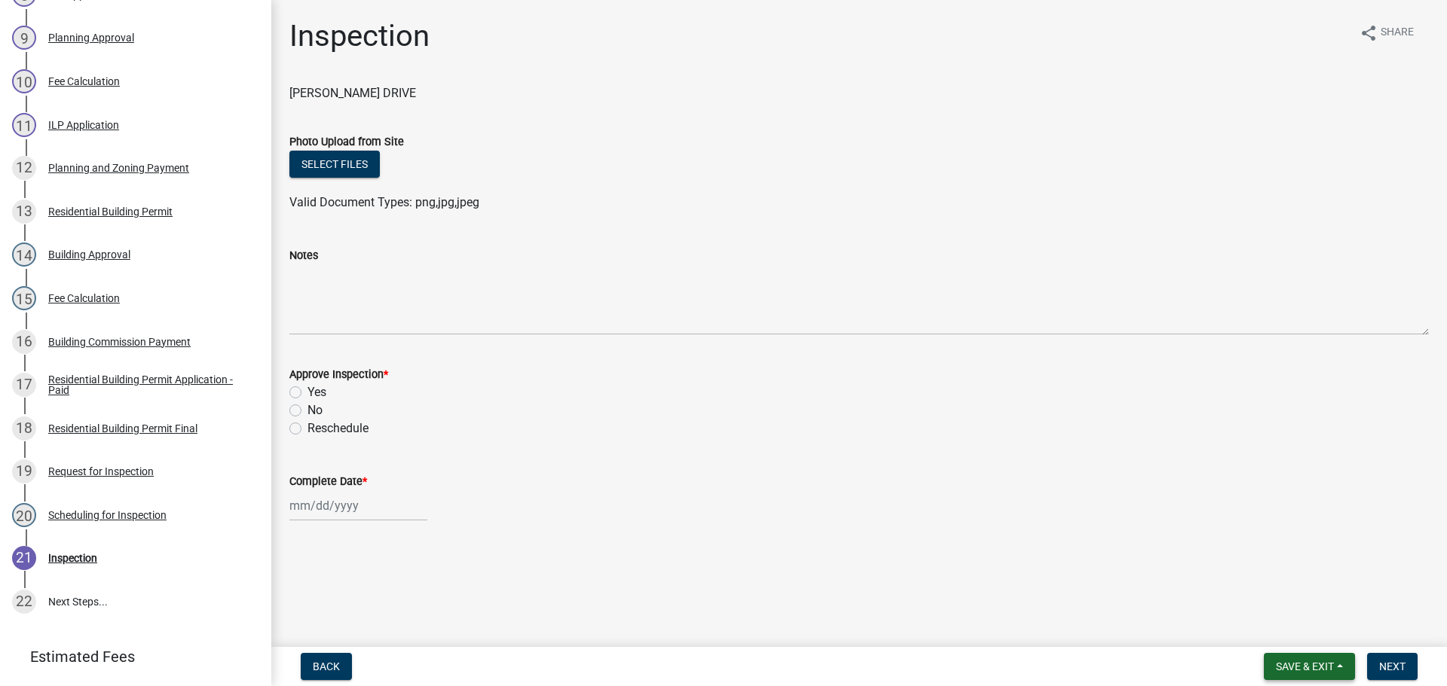
click at [1296, 664] on span "Save & Exit" at bounding box center [1305, 667] width 58 height 12
click at [1292, 631] on button "Save & Exit" at bounding box center [1294, 628] width 121 height 36
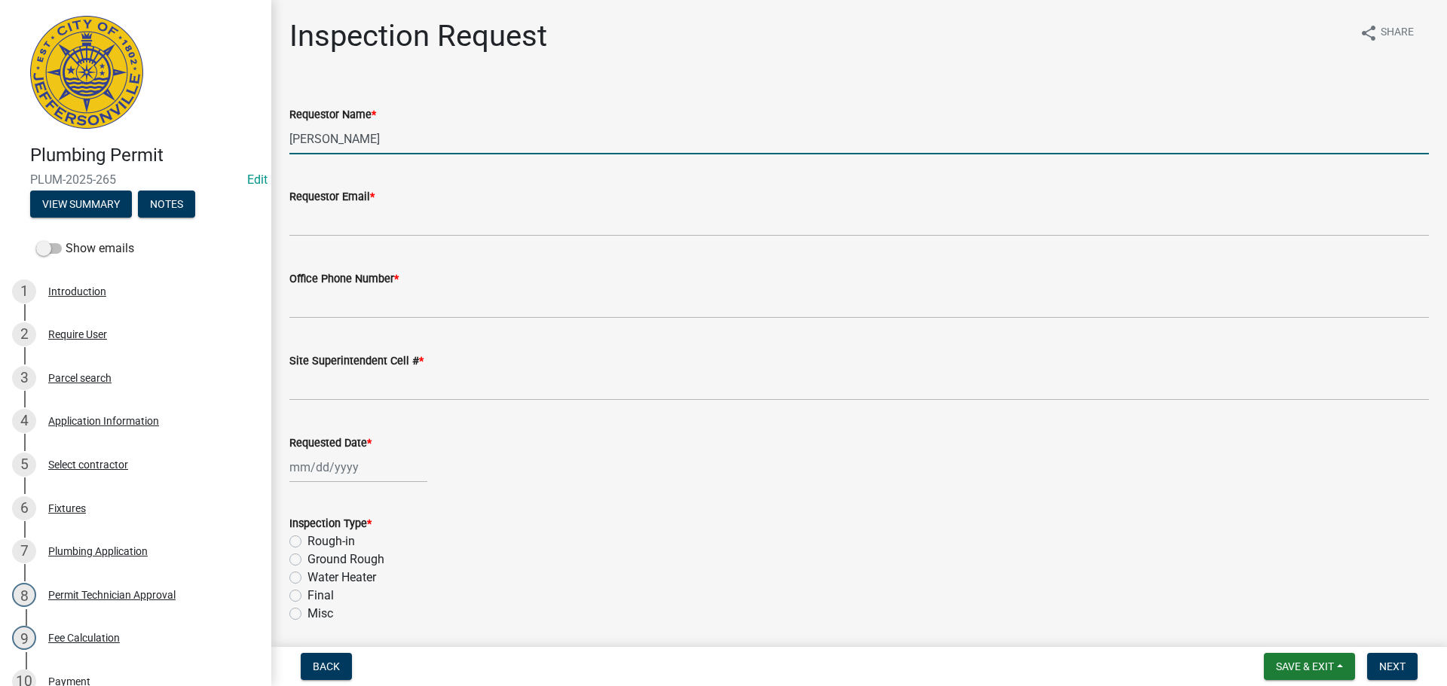
drag, startPoint x: 364, startPoint y: 146, endPoint x: 236, endPoint y: 151, distance: 128.2
click at [252, 138] on div "Plumbing Permit PLUM-2025-265 Edit View Summary Notes Show emails 1 Introductio…" at bounding box center [723, 343] width 1447 height 686
type input "n"
type input "[PERSON_NAME]"
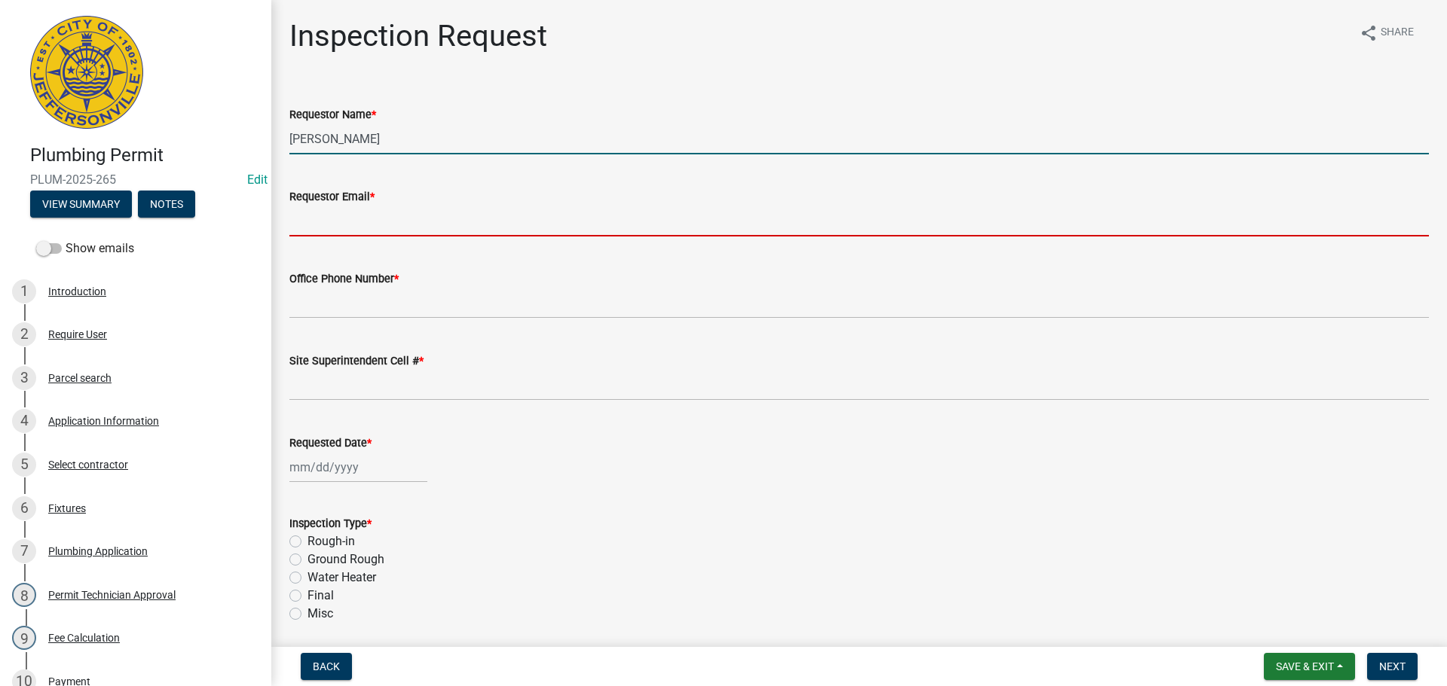
click at [347, 216] on input "Requestor Email *" at bounding box center [858, 221] width 1139 height 31
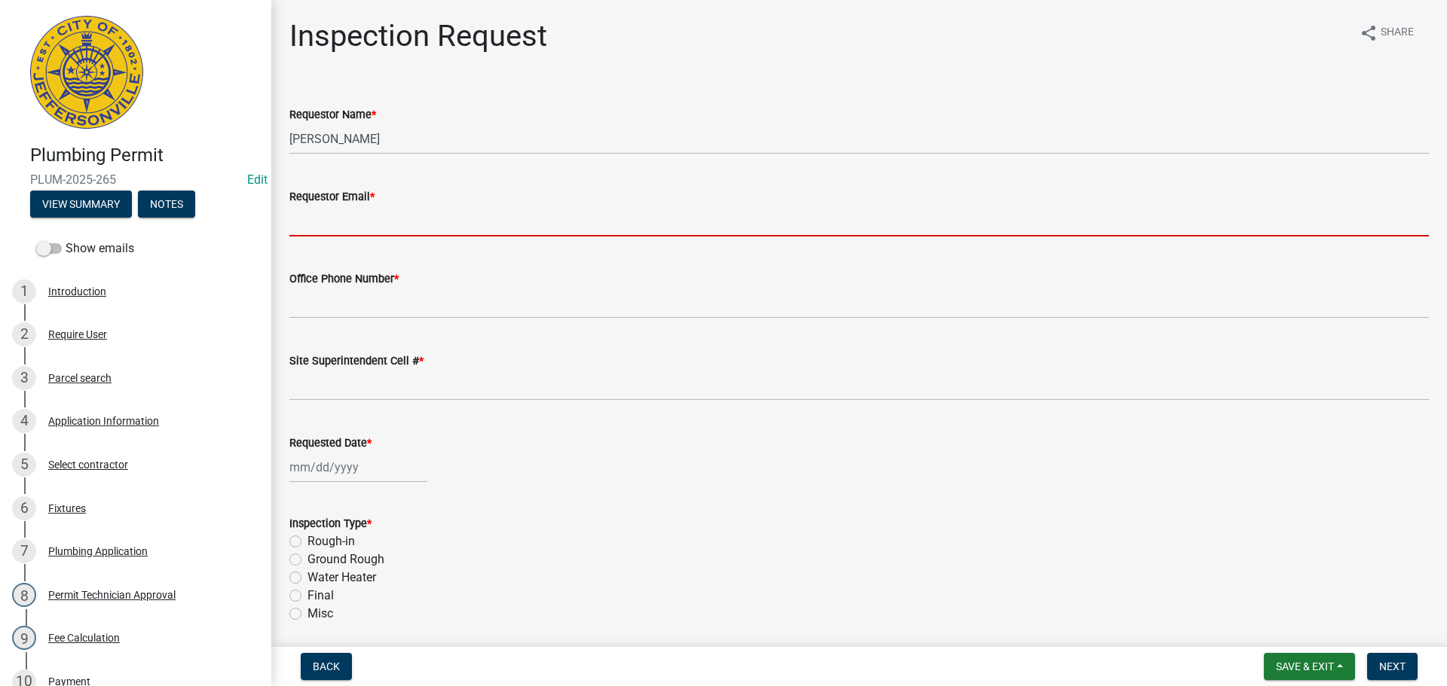
type input "[EMAIL_ADDRESS][DOMAIN_NAME]"
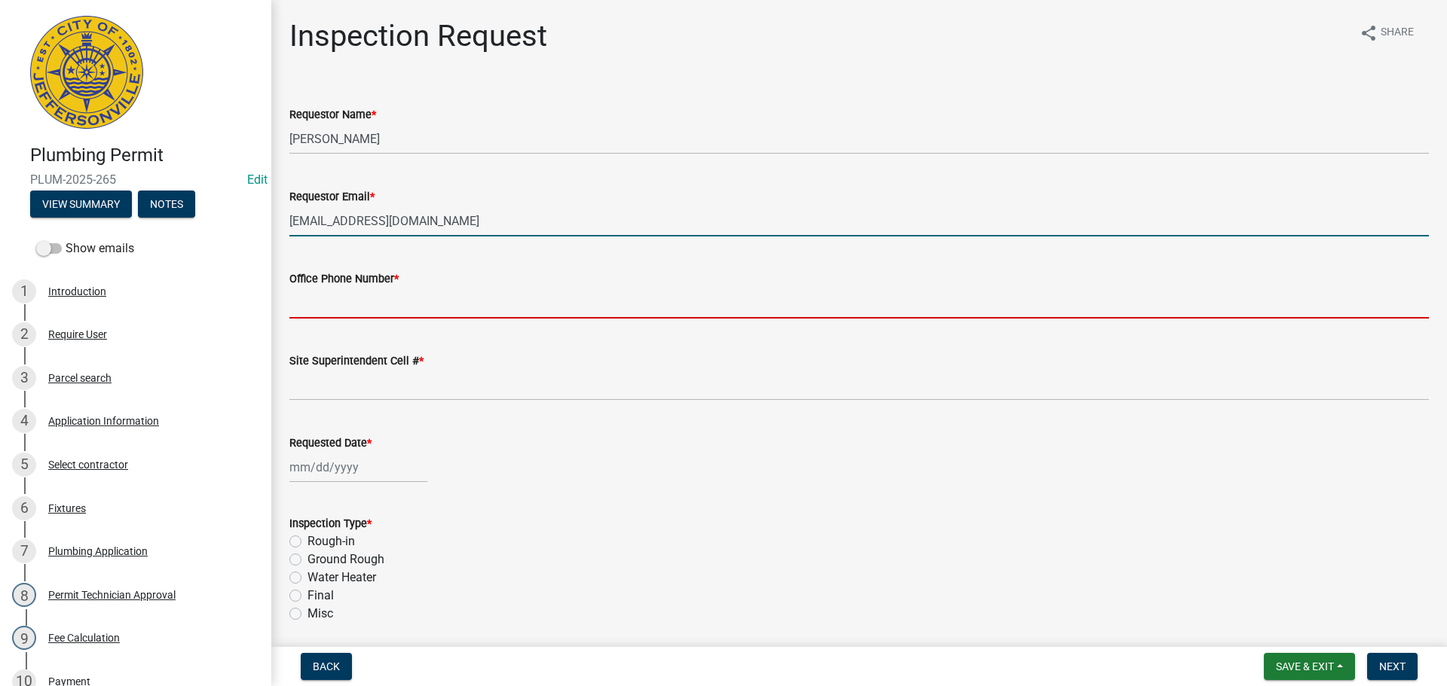
click at [354, 301] on input "Office Phone Number *" at bounding box center [858, 303] width 1139 height 31
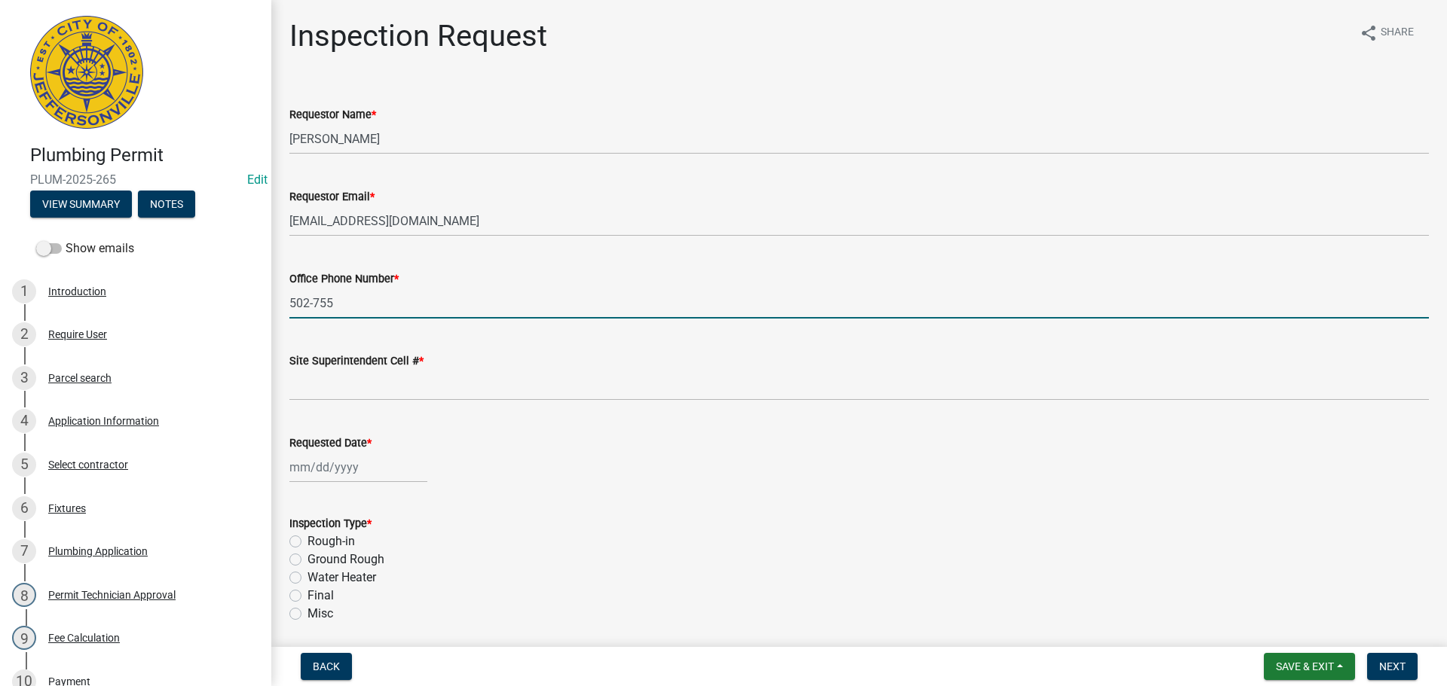
type input "[PHONE_NUMBER]"
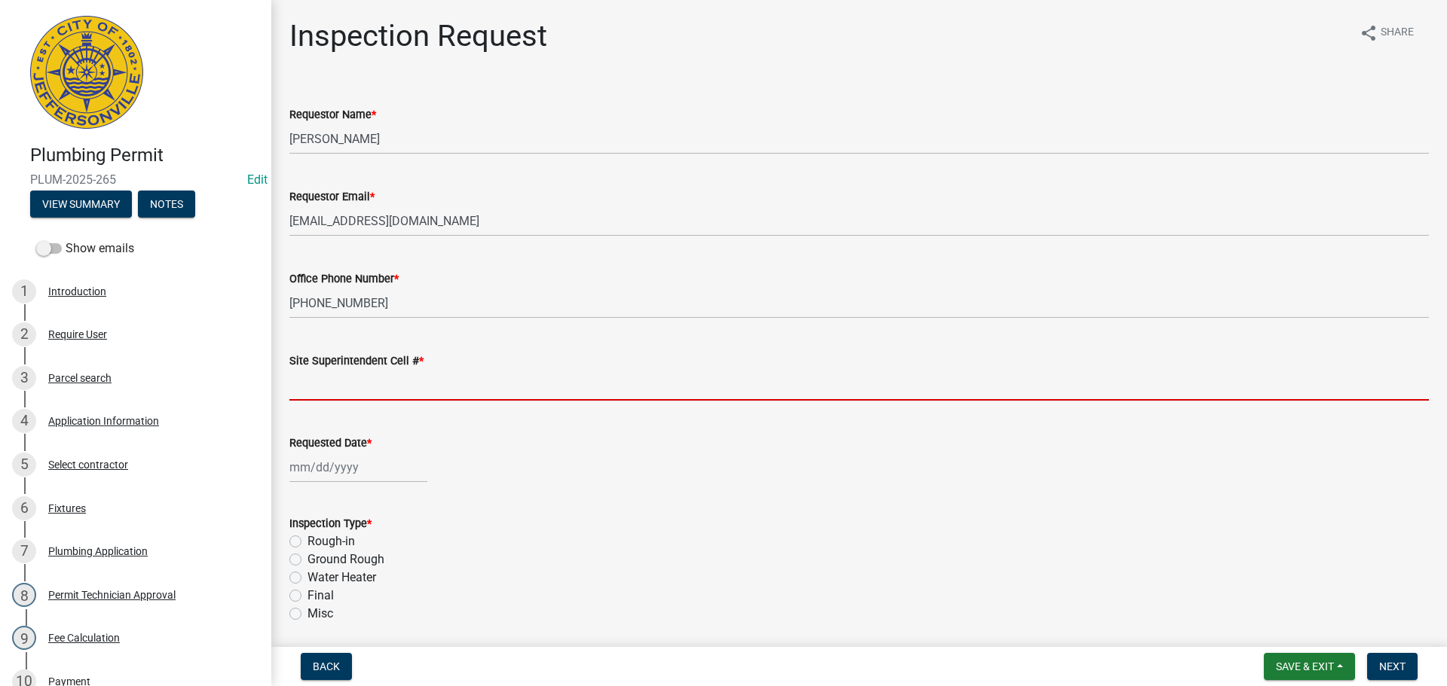
click at [327, 384] on input "Site Superintendent Cell # *" at bounding box center [858, 385] width 1139 height 31
type input "SAME"
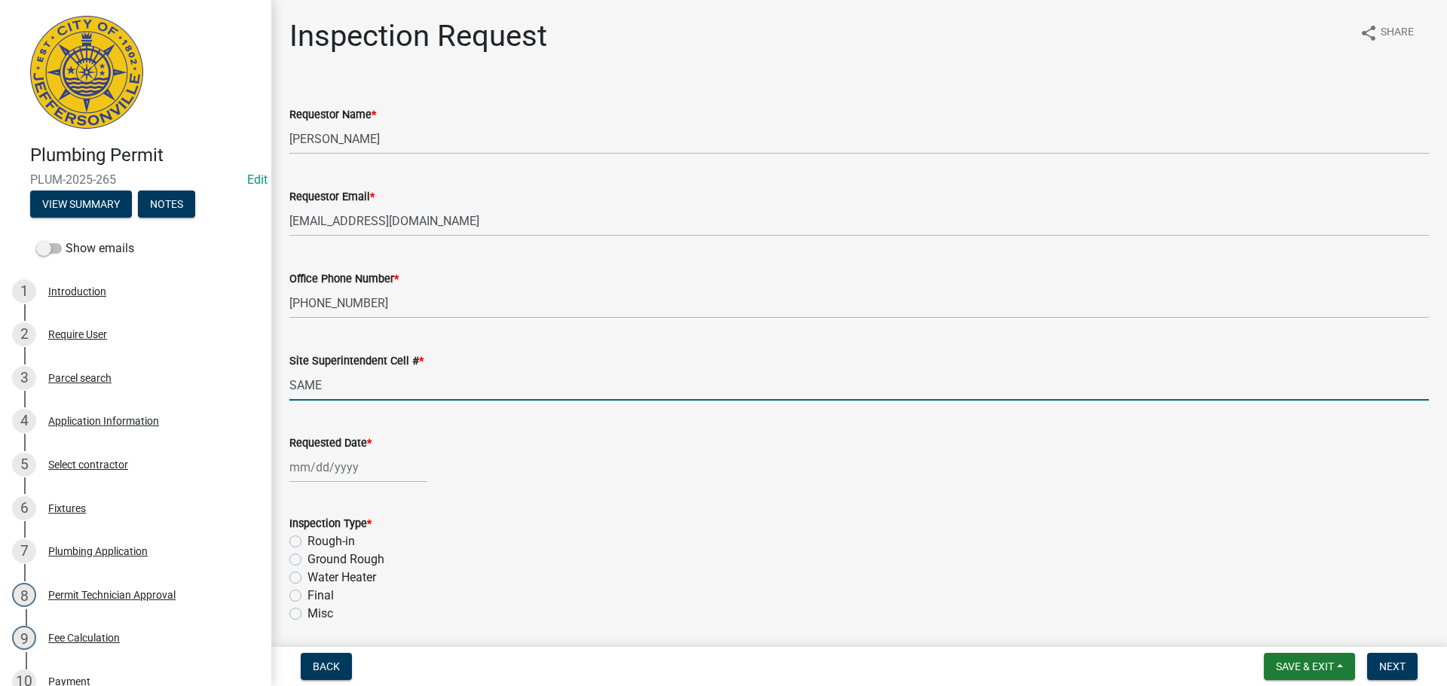
click at [345, 474] on div at bounding box center [358, 467] width 138 height 31
select select "9"
select select "2025"
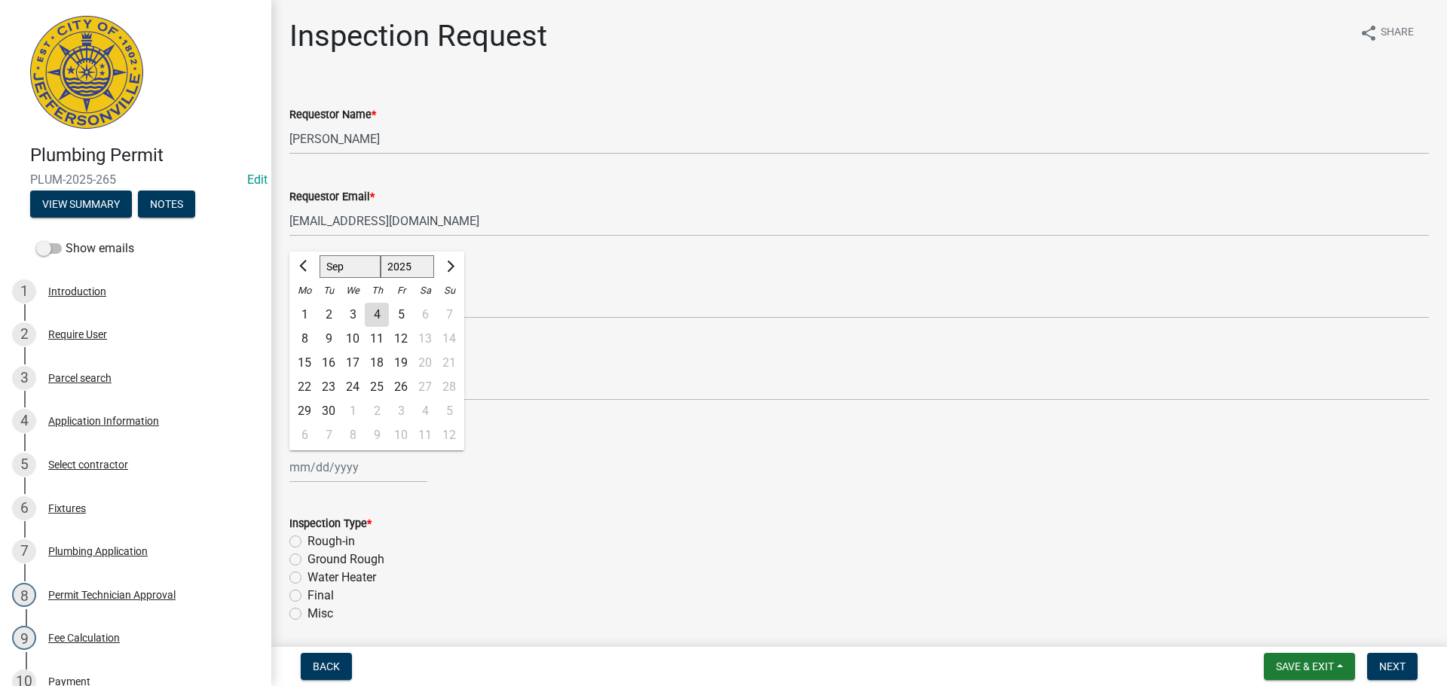
click at [310, 337] on div "8" at bounding box center [304, 339] width 24 height 24
type input "09/08/2025"
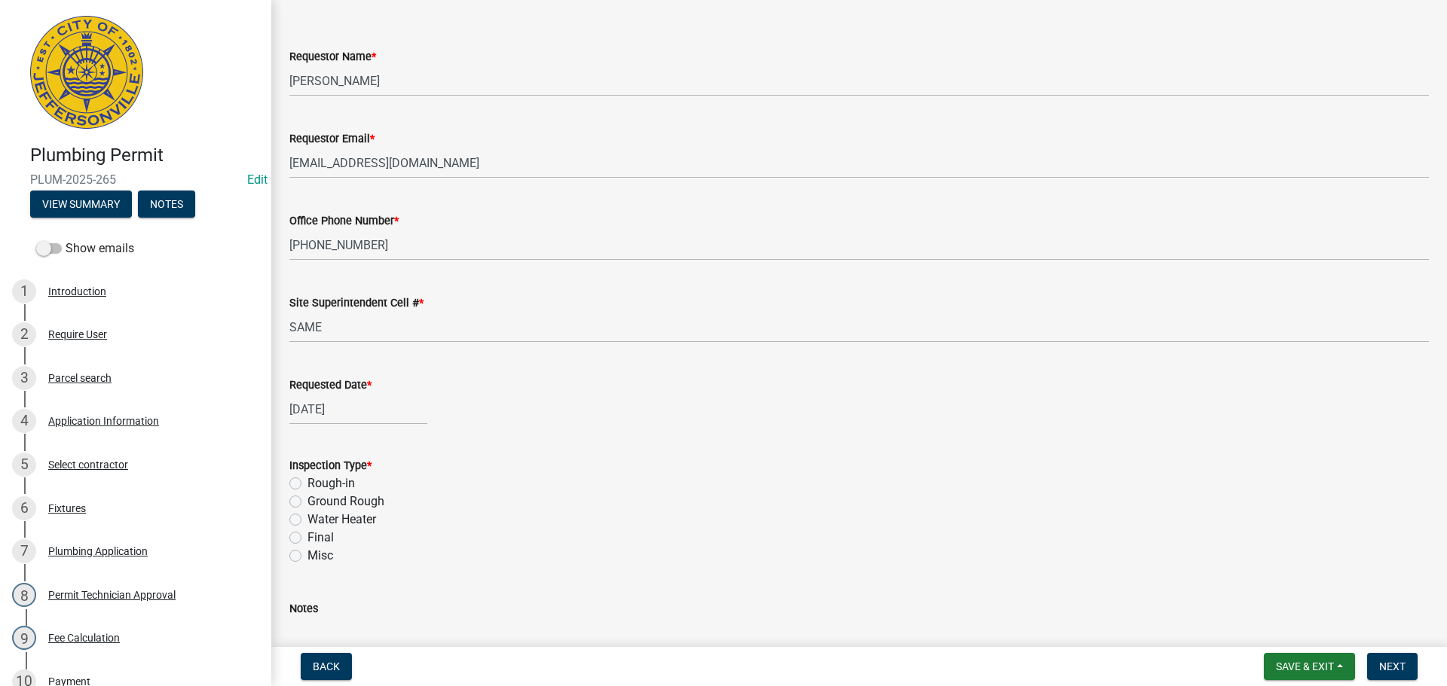
scroll to position [176, 0]
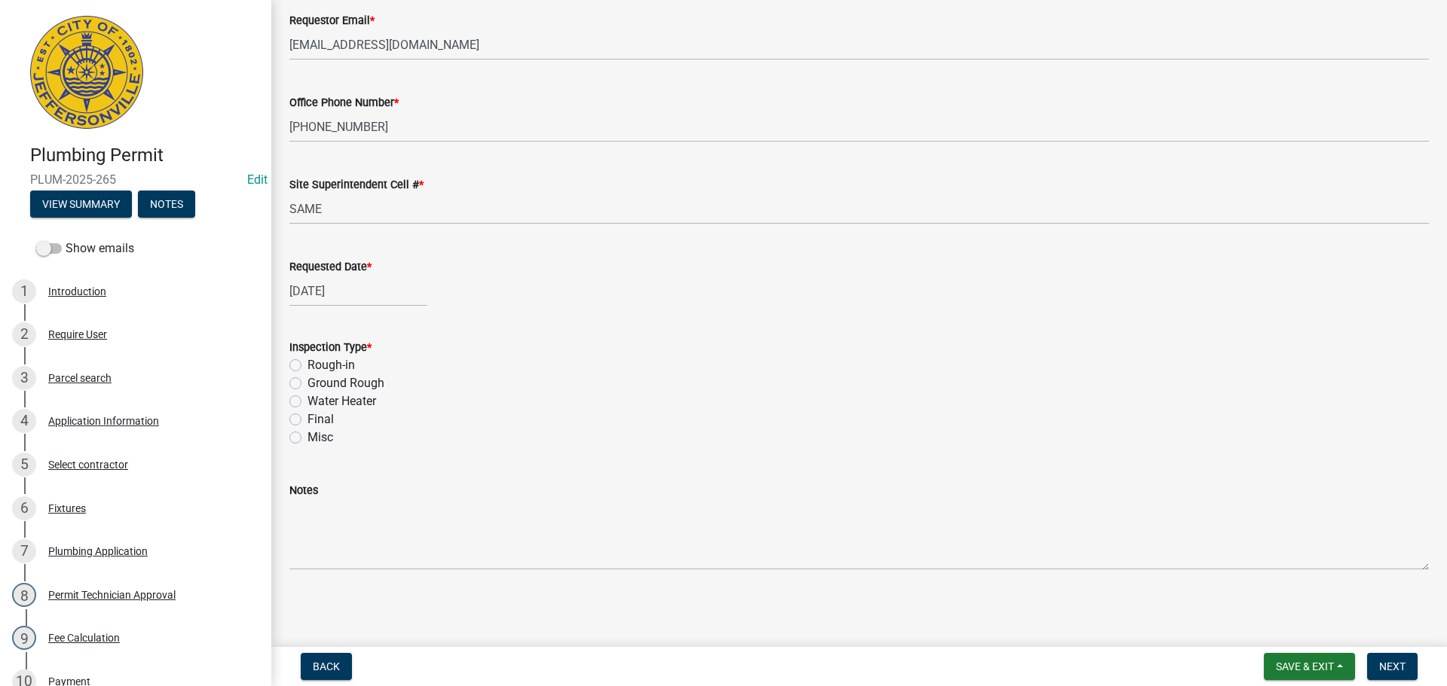
click at [307, 420] on label "Final" at bounding box center [320, 420] width 26 height 18
click at [307, 420] on input "Final" at bounding box center [312, 416] width 10 height 10
radio input "true"
click at [1392, 666] on span "Next" at bounding box center [1392, 667] width 26 height 12
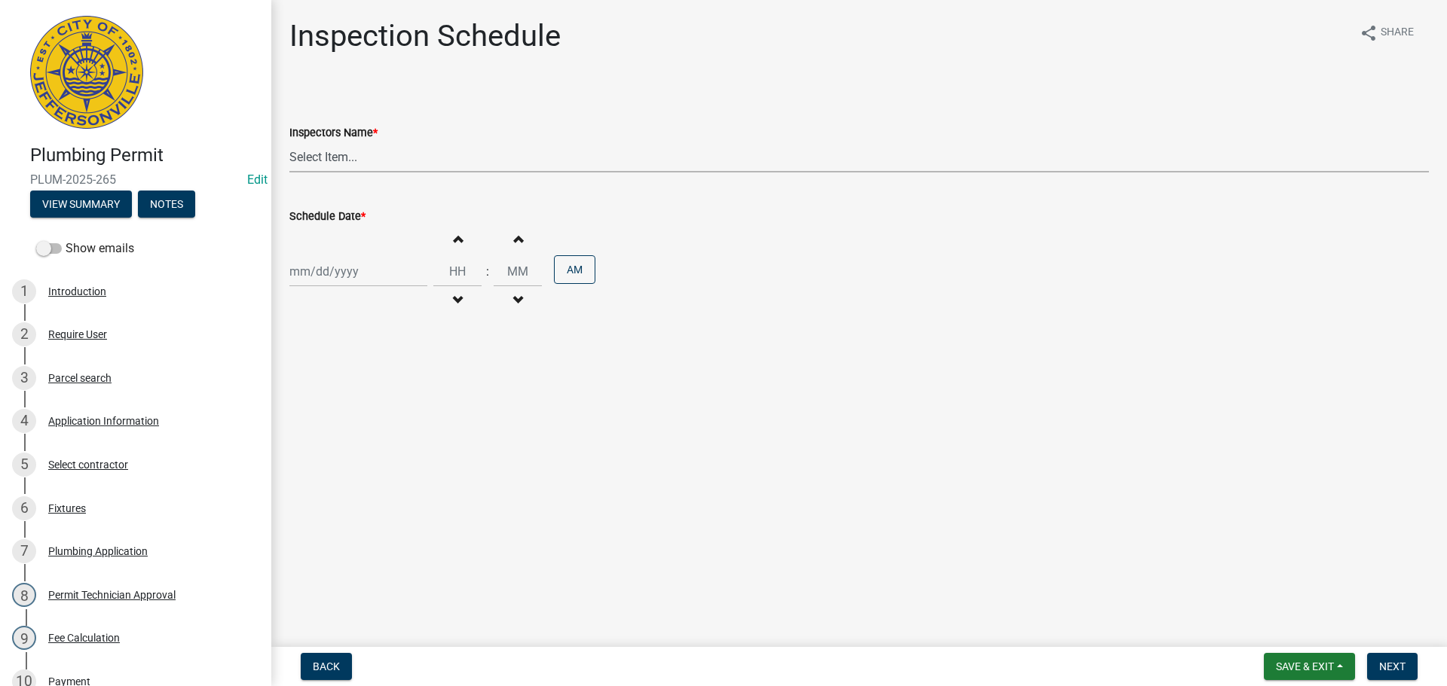
click at [323, 157] on select "Select Item... jramsey (Jeremy Ramsey) MaryFrey (Mary Frey) mkruer (Mike Kruer)…" at bounding box center [858, 157] width 1139 height 31
select select "13c97fbc-c819-4cee-844a-0db3d3c4db95"
click at [289, 142] on select "Select Item... jramsey (Jeremy Ramsey) MaryFrey (Mary Frey) mkruer (Mike Kruer)…" at bounding box center [858, 157] width 1139 height 31
select select "9"
select select "2025"
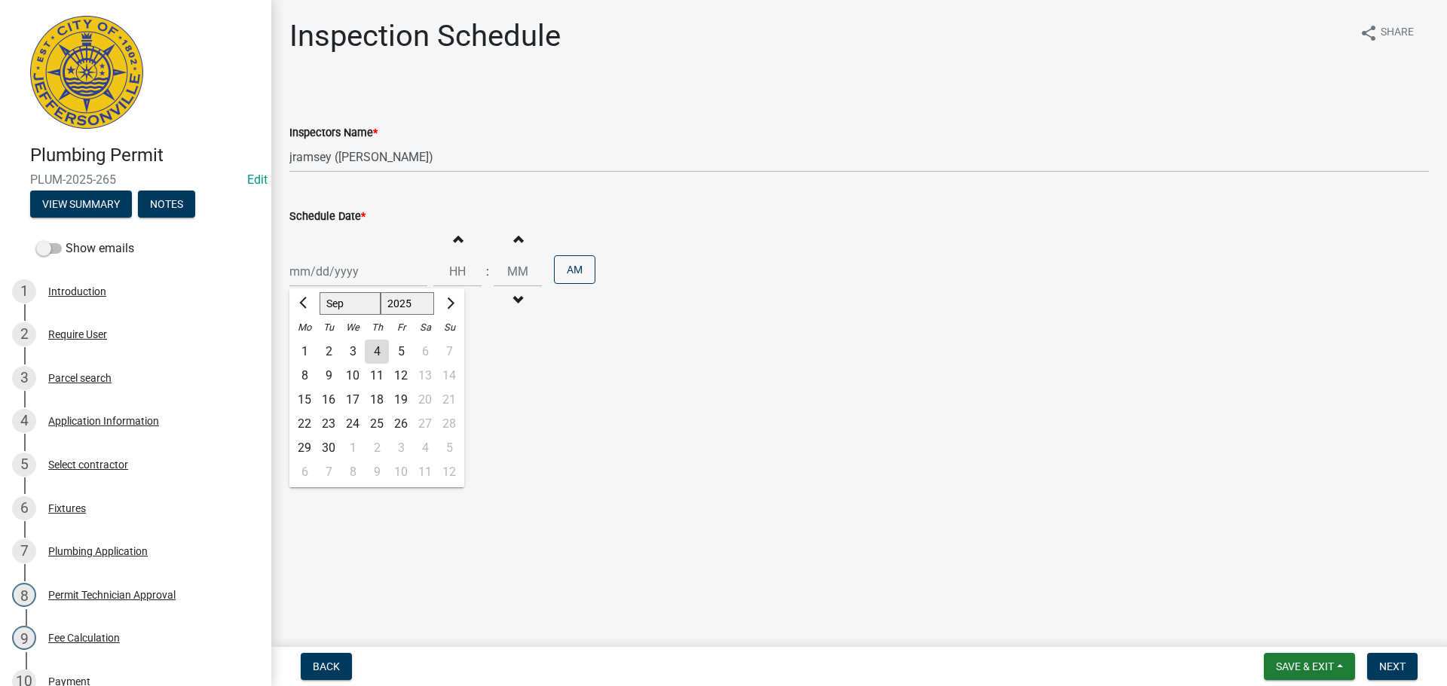
click at [313, 272] on div "Jan Feb Mar Apr May Jun Jul Aug Sep Oct Nov Dec 1525 1526 1527 1528 1529 1530 1…" at bounding box center [358, 271] width 138 height 31
click at [307, 377] on div "8" at bounding box center [304, 376] width 24 height 24
type input "09/08/2025"
click at [1393, 668] on span "Next" at bounding box center [1392, 667] width 26 height 12
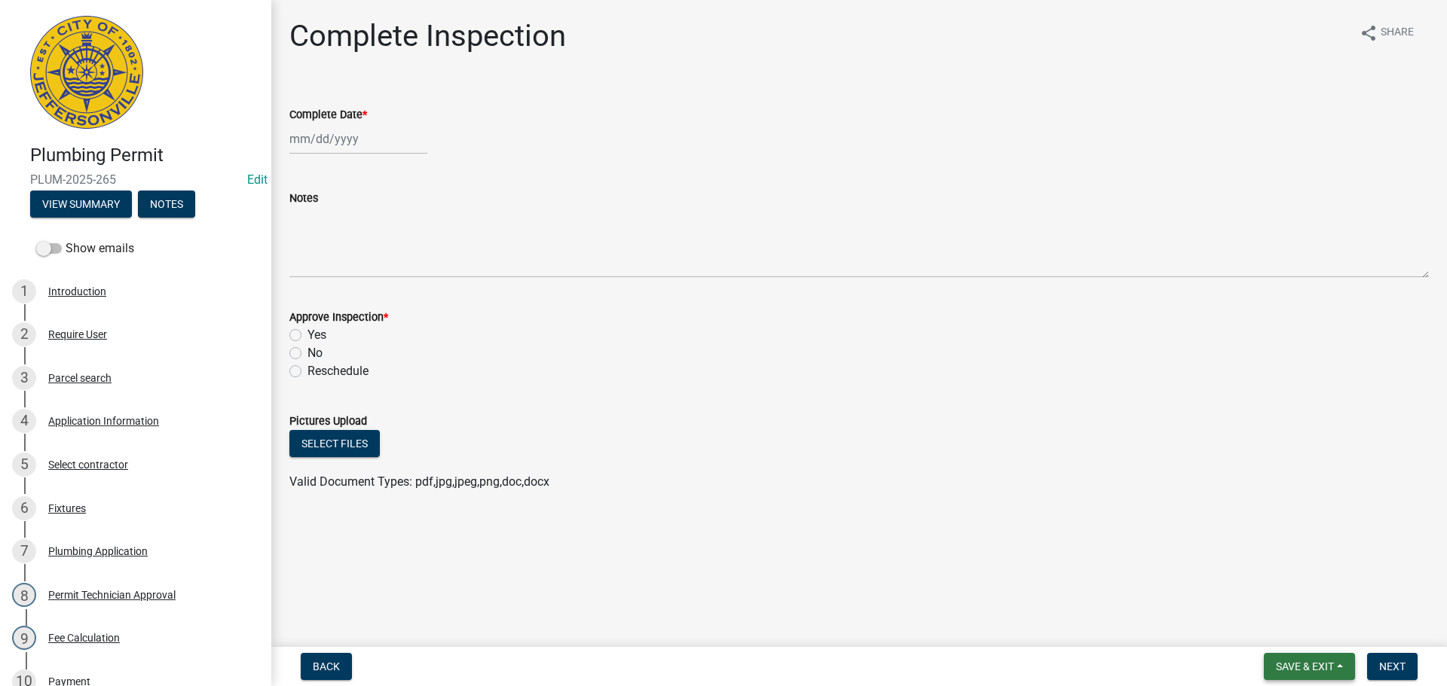
click at [1276, 665] on span "Save & Exit" at bounding box center [1305, 667] width 58 height 12
click at [1272, 630] on button "Save & Exit" at bounding box center [1294, 628] width 121 height 36
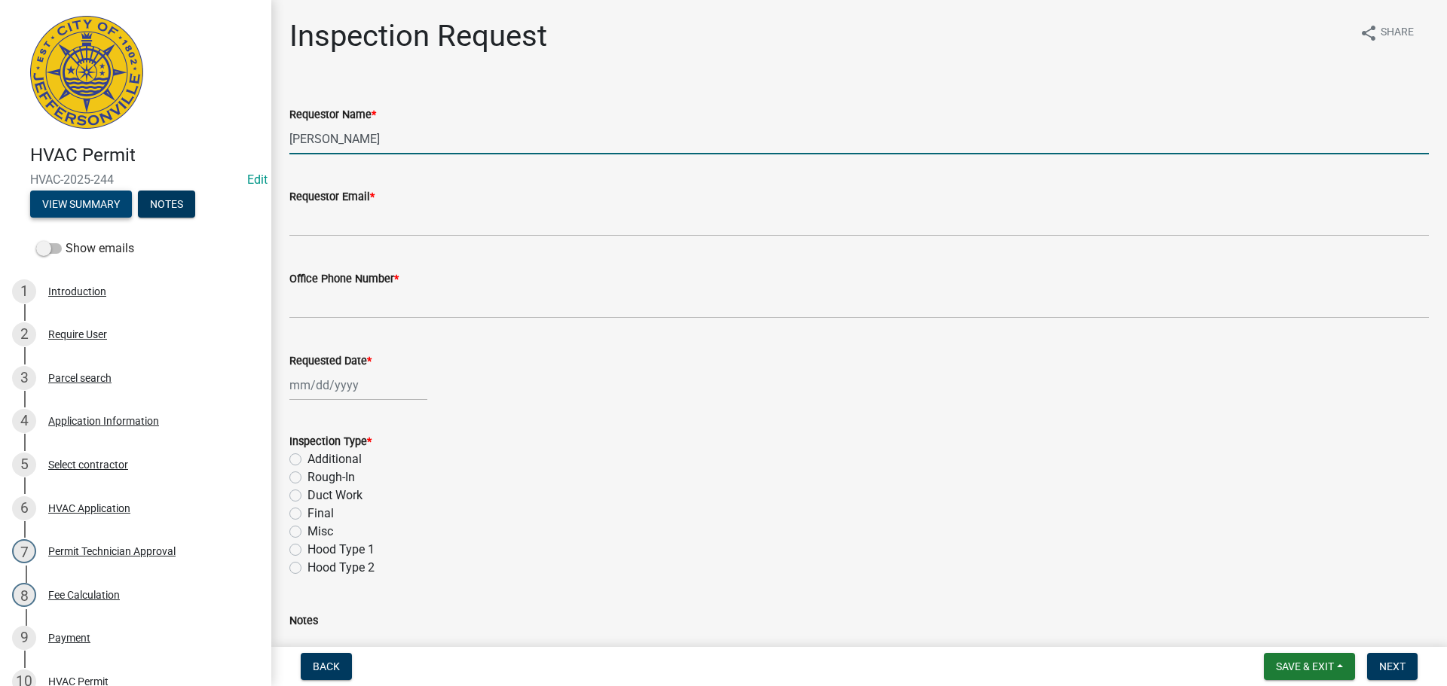
drag, startPoint x: 382, startPoint y: 144, endPoint x: 69, endPoint y: 110, distance: 314.6
click at [104, 105] on div "HVAC Permit HVAC-2025-244 Edit View Summary Notes Show emails 1 Introduction 2 …" at bounding box center [723, 343] width 1447 height 686
type input "[PERSON_NAME]"
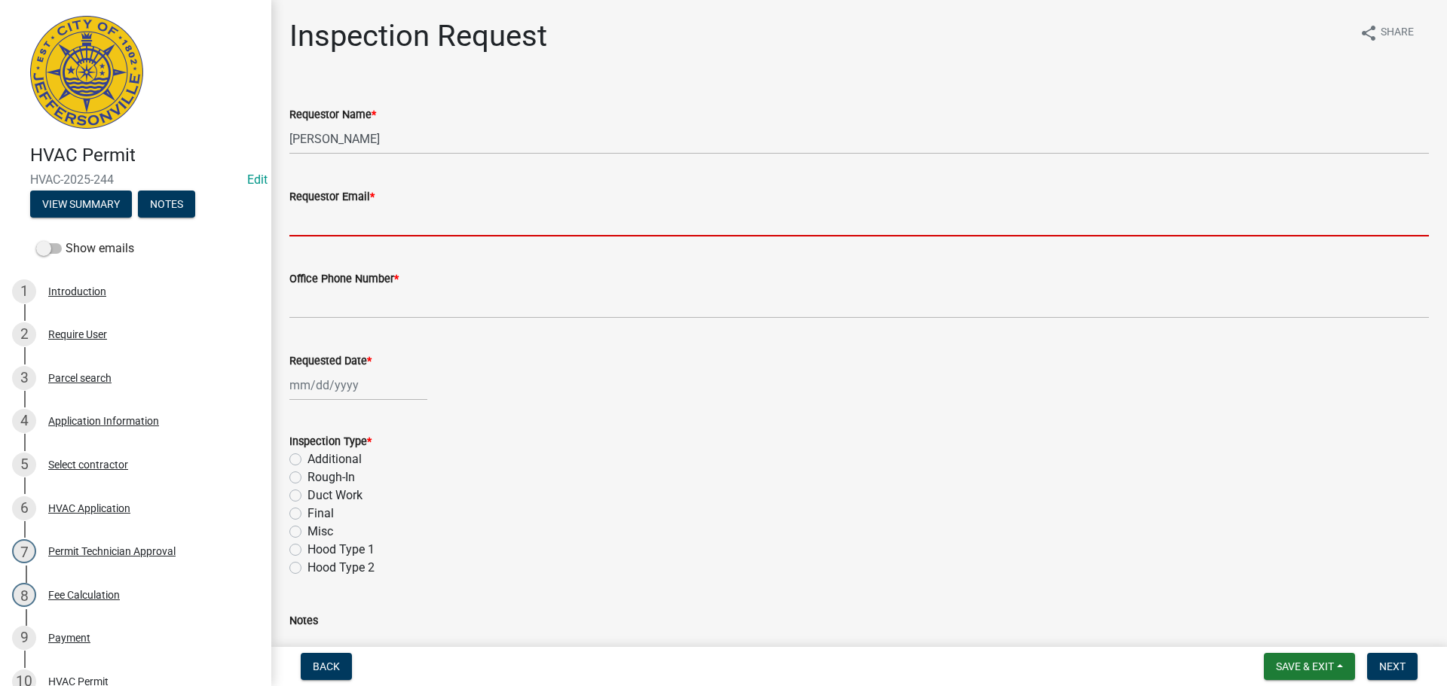
click at [314, 224] on input "Requestor Email *" at bounding box center [858, 221] width 1139 height 31
type input "[EMAIL_ADDRESS][DOMAIN_NAME]"
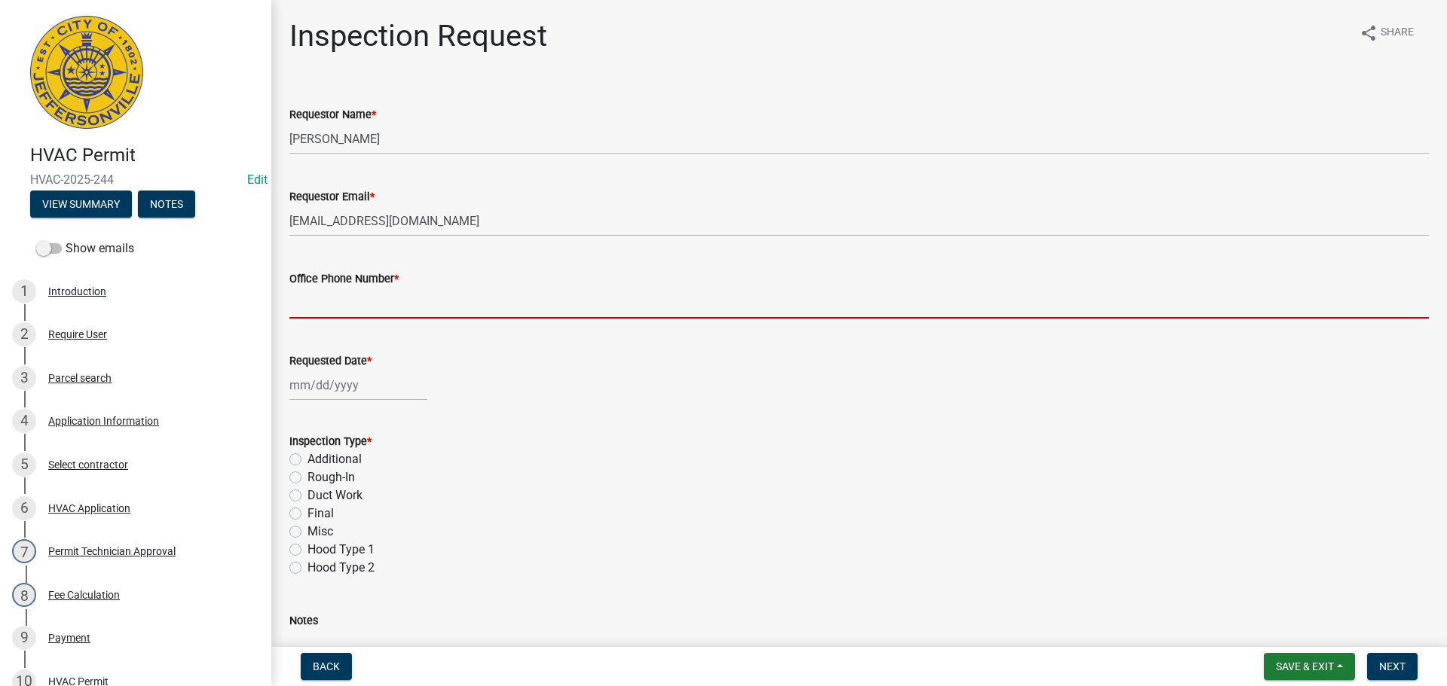
drag, startPoint x: 338, startPoint y: 296, endPoint x: 309, endPoint y: 279, distance: 34.1
click at [338, 296] on input "Office Phone Number *" at bounding box center [858, 303] width 1139 height 31
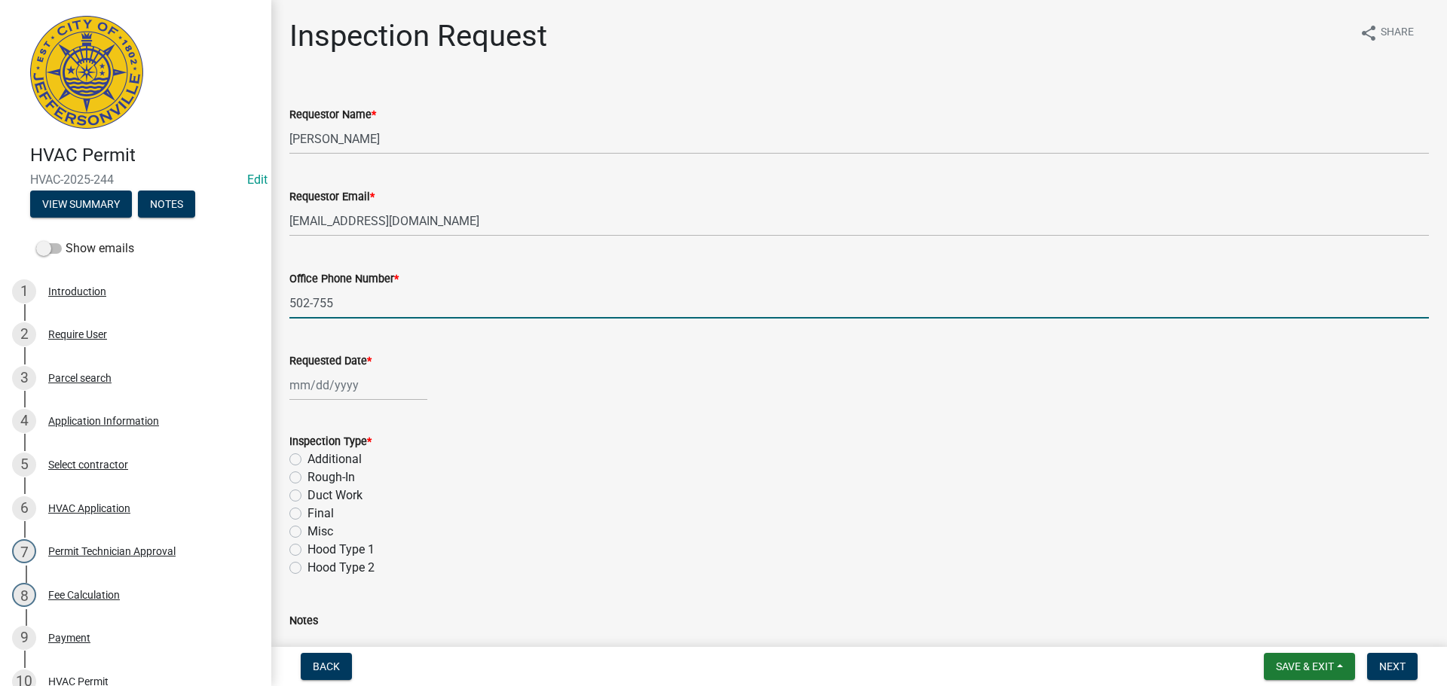
type input "[PHONE_NUMBER]"
click at [337, 406] on wm-data-entity-input "Requested Date *" at bounding box center [858, 373] width 1139 height 84
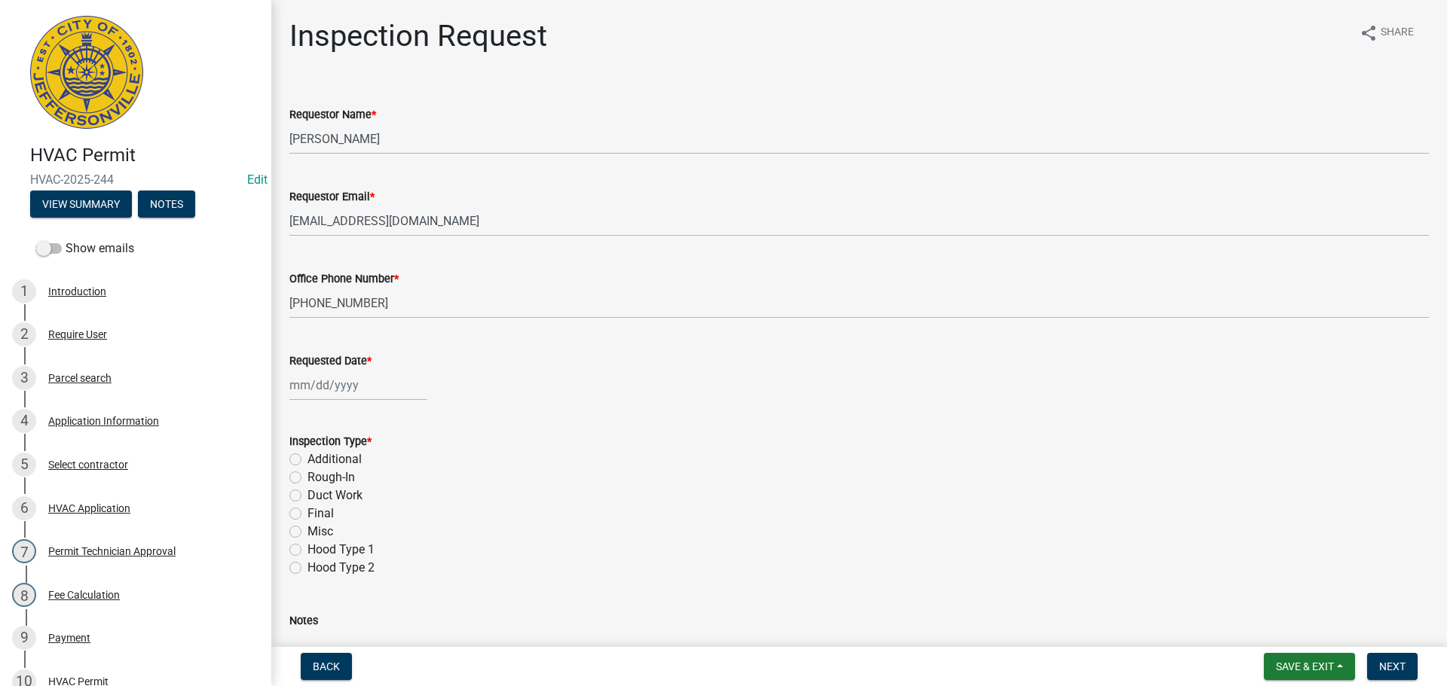
select select "9"
select select "2025"
click at [338, 400] on div "[PERSON_NAME] Feb Mar Apr [PERSON_NAME][DATE] Oct Nov [DATE] 1526 1527 1528 152…" at bounding box center [358, 385] width 138 height 31
click at [309, 482] on div "8" at bounding box center [304, 490] width 24 height 24
type input "[DATE]"
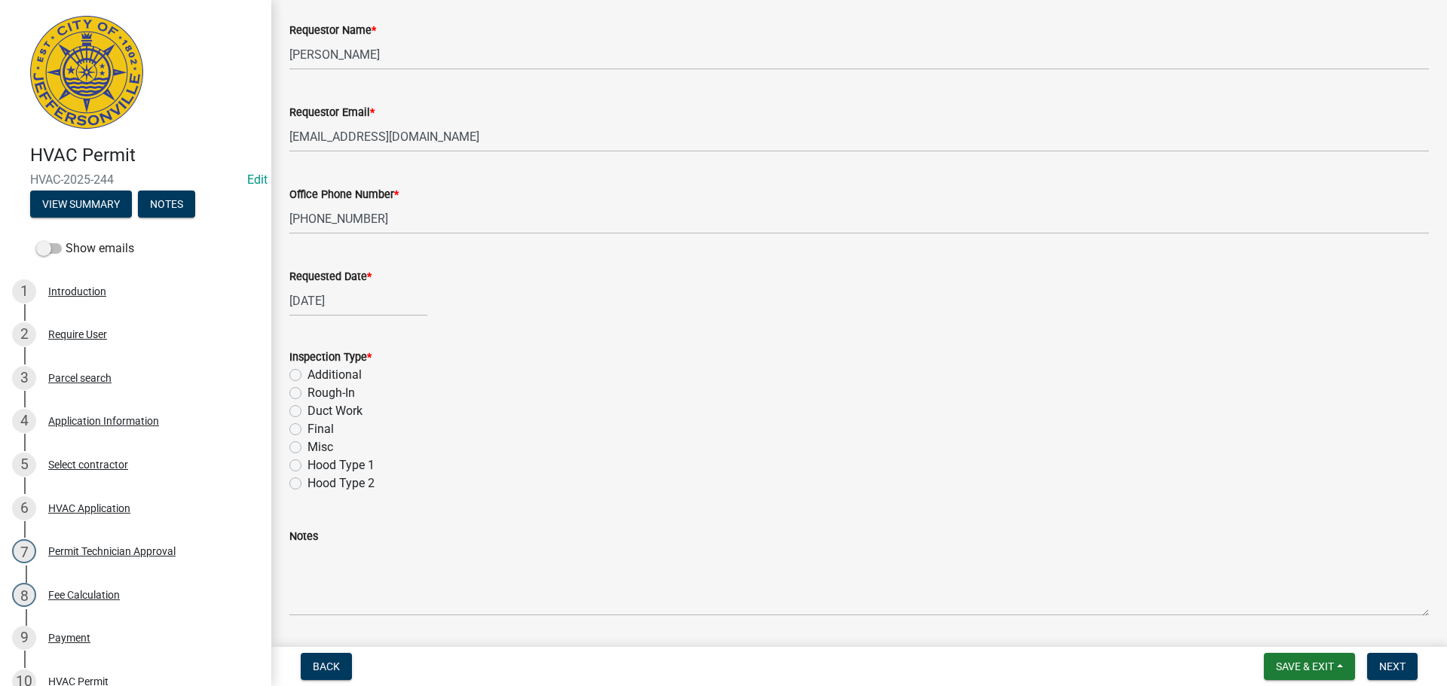
scroll to position [213, 0]
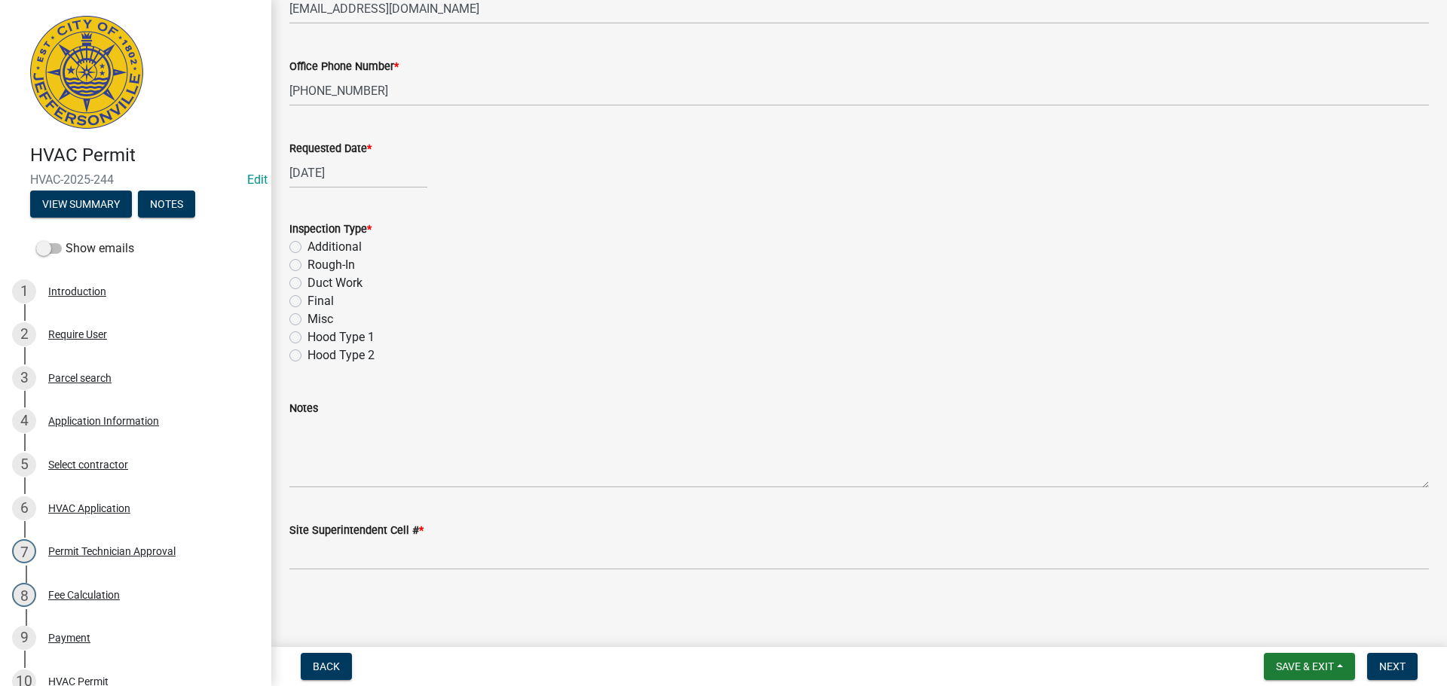
click at [307, 303] on label "Final" at bounding box center [320, 301] width 26 height 18
click at [307, 302] on input "Final" at bounding box center [312, 297] width 10 height 10
radio input "true"
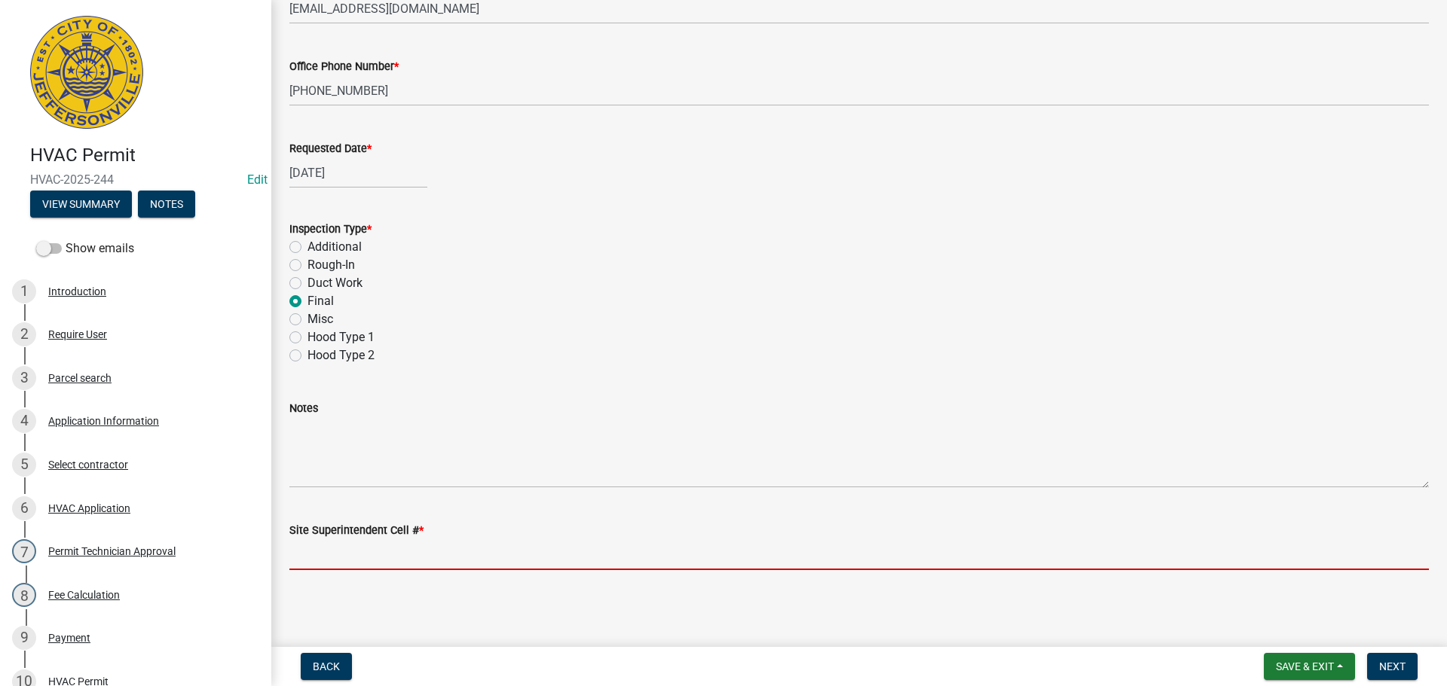
click at [327, 552] on input "Site Superintendent Cell # *" at bounding box center [858, 555] width 1139 height 31
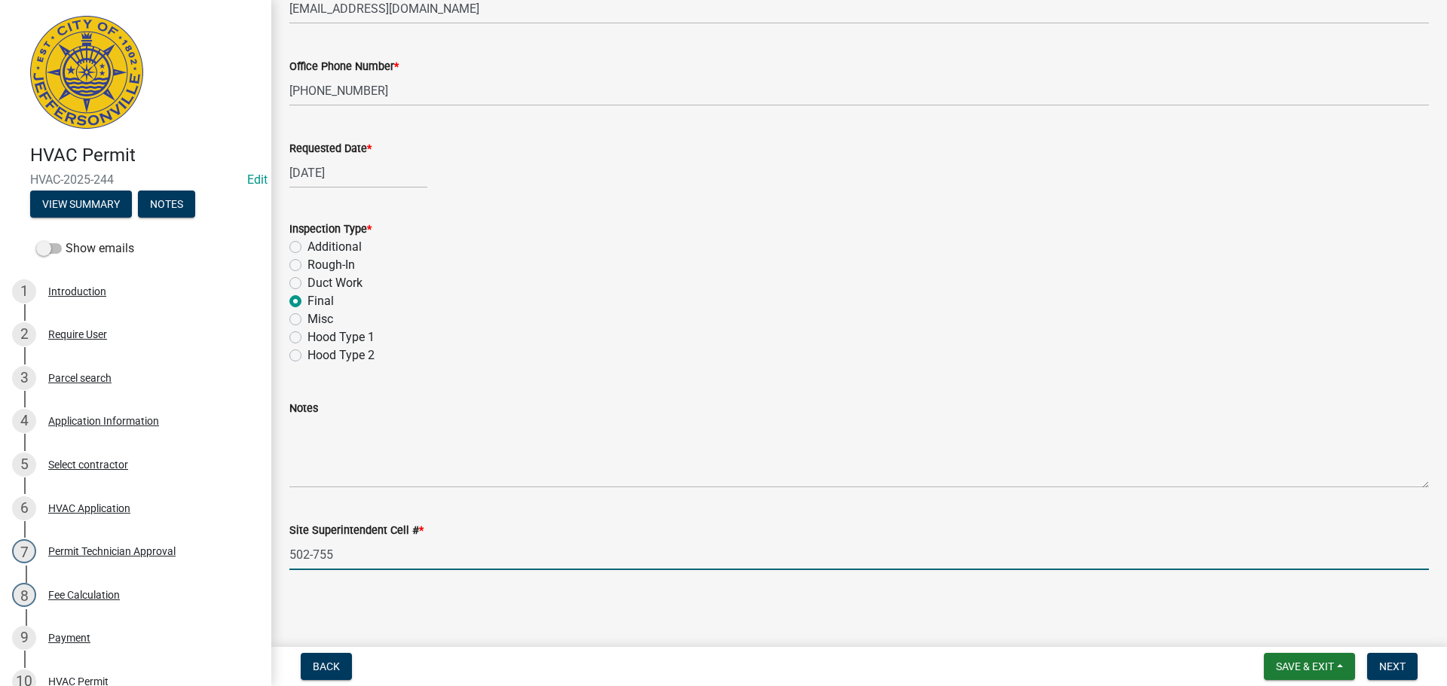
type input "[PHONE_NUMBER]"
click at [1402, 661] on span "Next" at bounding box center [1392, 667] width 26 height 12
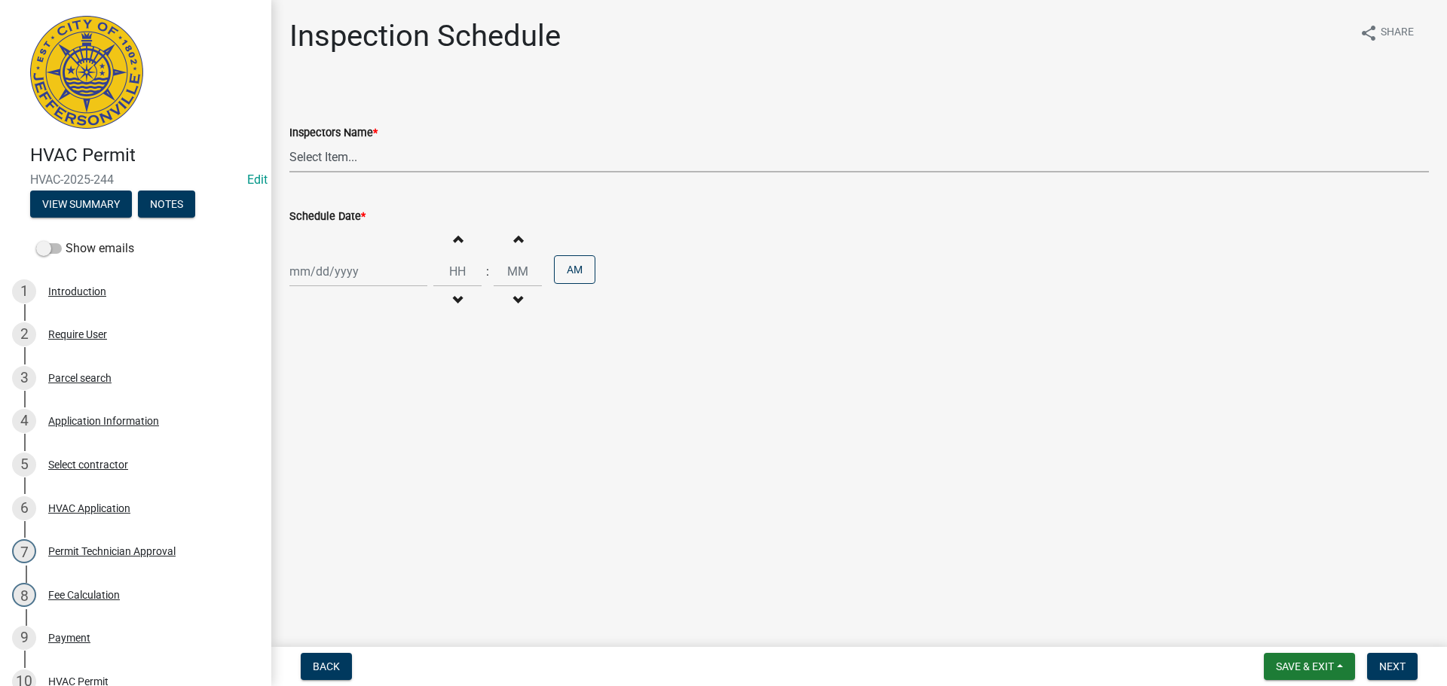
click at [314, 152] on select "Select Item... [PERSON_NAME] ([PERSON_NAME]) [PERSON_NAME] ([PERSON_NAME]) mkru…" at bounding box center [858, 157] width 1139 height 31
select select "13c97fbc-c819-4cee-844a-0db3d3c4db95"
click at [289, 142] on select "Select Item... [PERSON_NAME] ([PERSON_NAME]) [PERSON_NAME] ([PERSON_NAME]) mkru…" at bounding box center [858, 157] width 1139 height 31
click at [313, 282] on div at bounding box center [358, 271] width 138 height 31
select select "9"
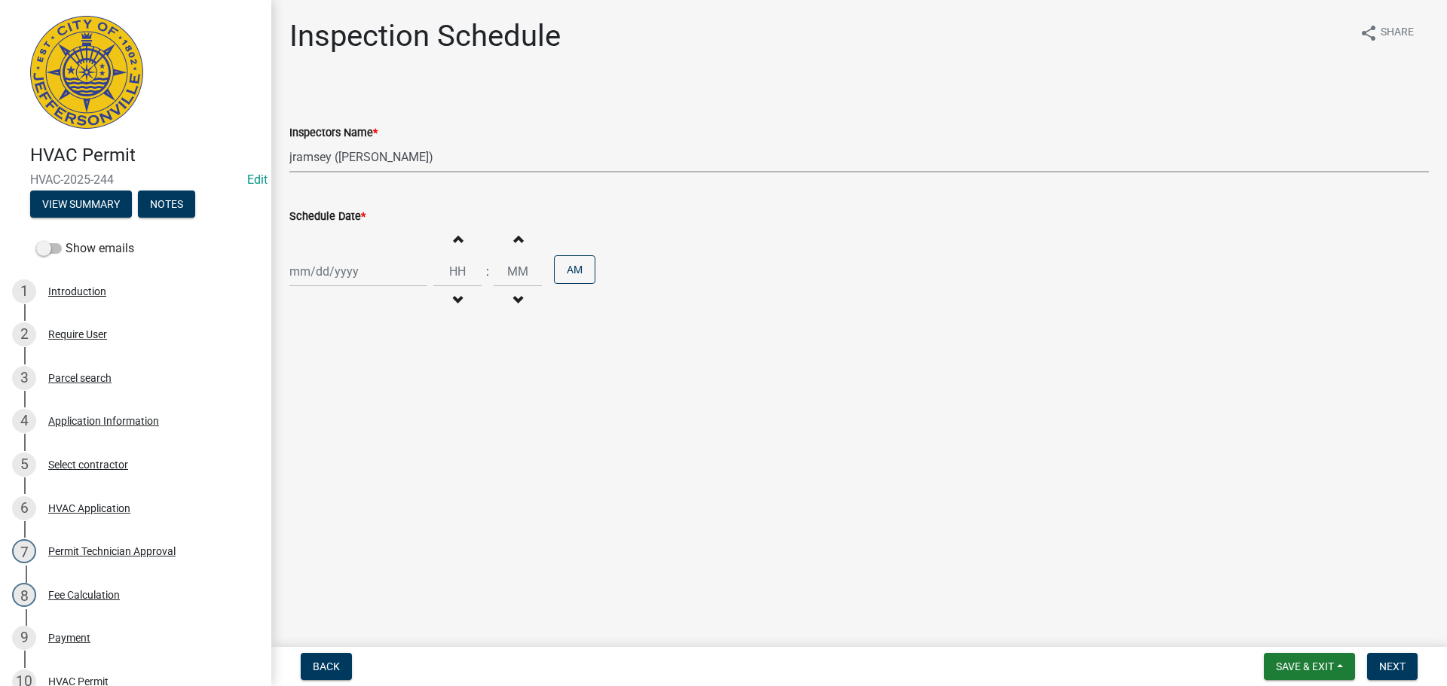
select select "2025"
click at [304, 381] on div "8" at bounding box center [304, 376] width 24 height 24
type input "[DATE]"
click at [1396, 664] on span "Next" at bounding box center [1392, 667] width 26 height 12
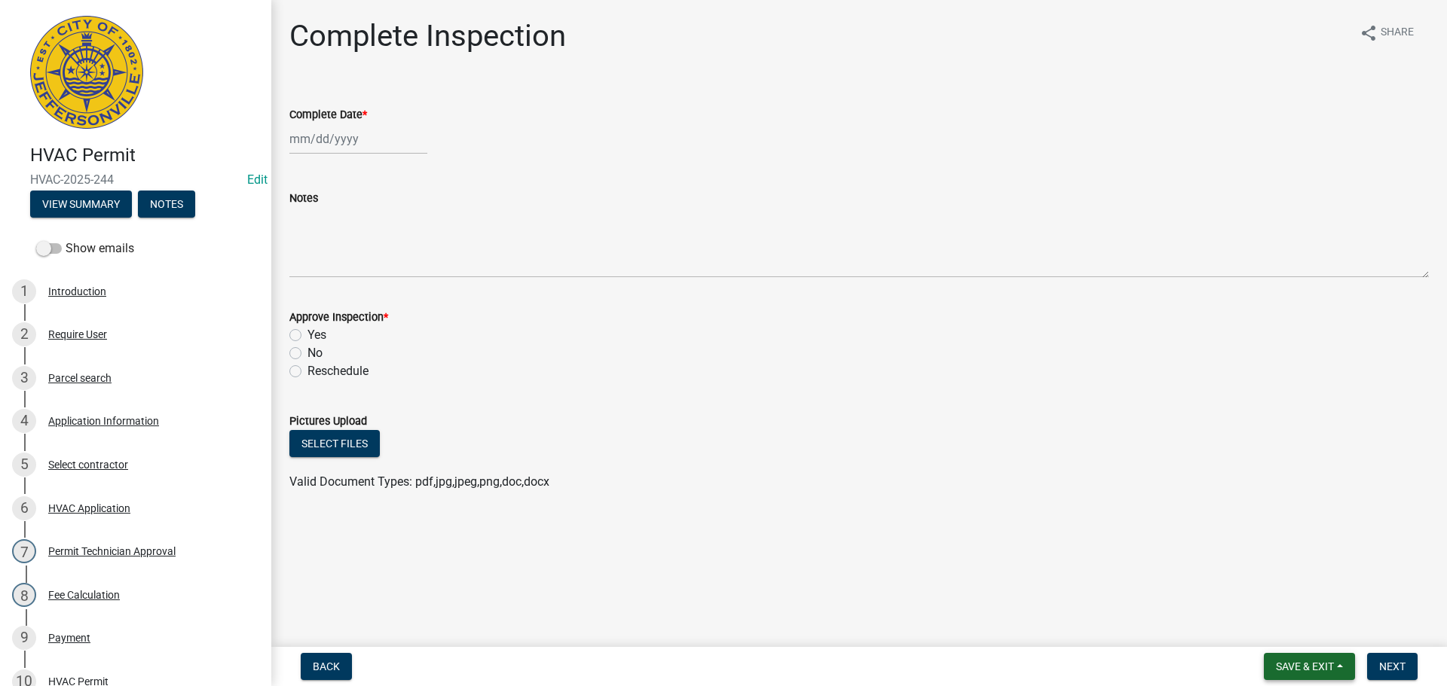
drag, startPoint x: 1301, startPoint y: 665, endPoint x: 1297, endPoint y: 655, distance: 11.2
click at [1301, 665] on span "Save & Exit" at bounding box center [1305, 667] width 58 height 12
click at [1280, 629] on button "Save & Exit" at bounding box center [1294, 628] width 121 height 36
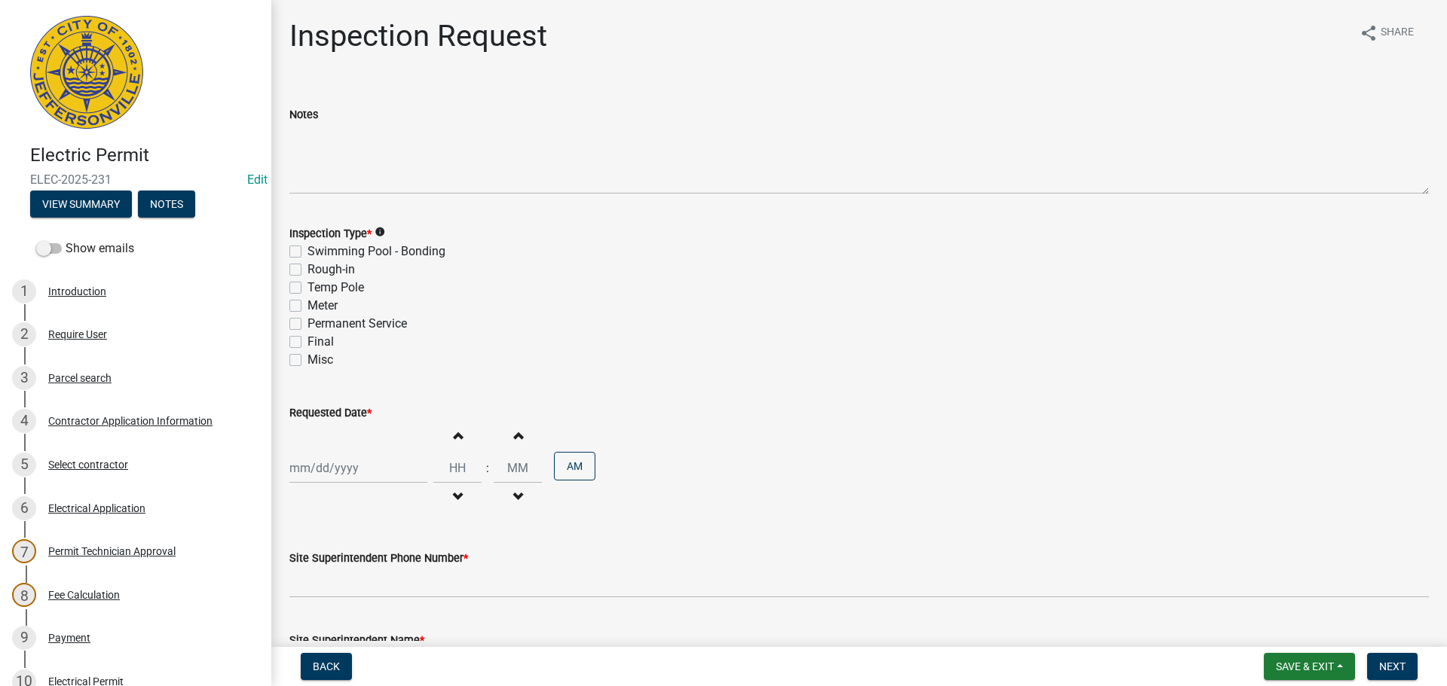
drag, startPoint x: 293, startPoint y: 343, endPoint x: 306, endPoint y: 343, distance: 12.8
click at [307, 343] on label "Final" at bounding box center [320, 342] width 26 height 18
click at [307, 343] on input "Final" at bounding box center [312, 338] width 10 height 10
checkbox input "true"
checkbox input "false"
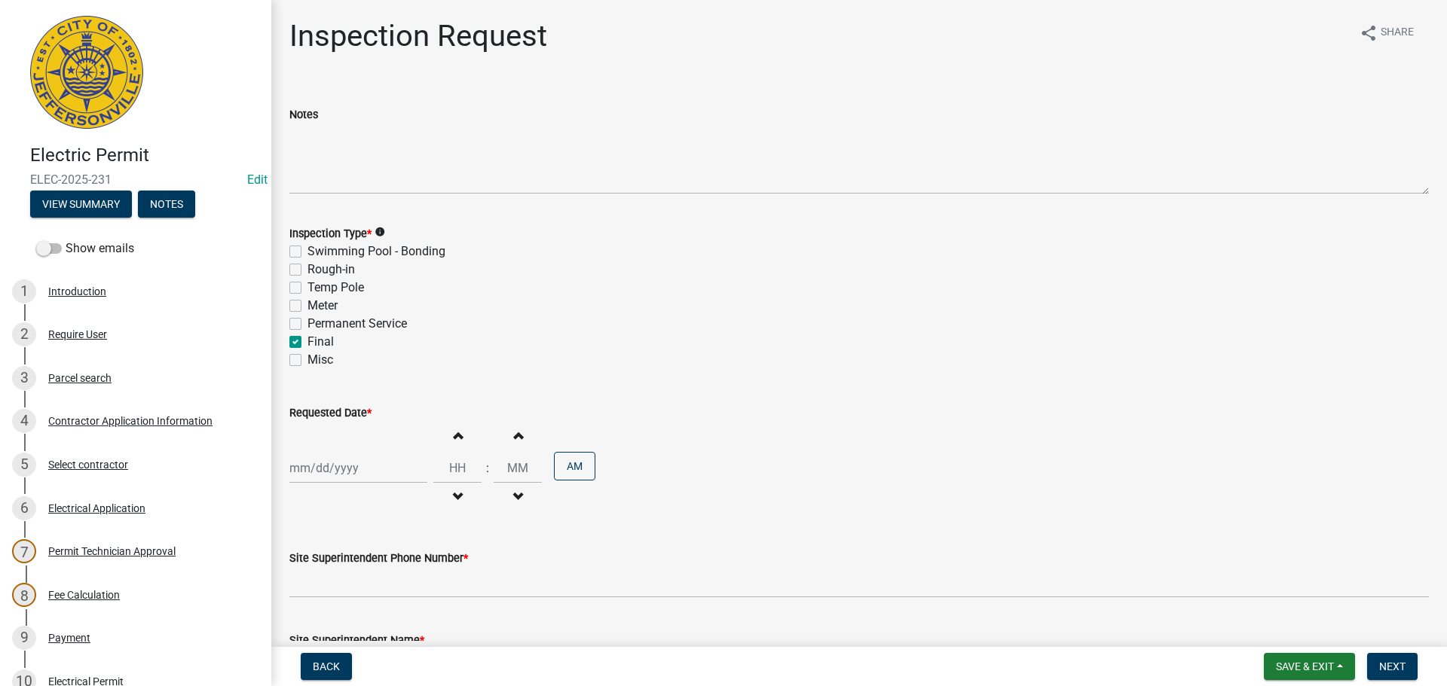
checkbox input "false"
checkbox input "true"
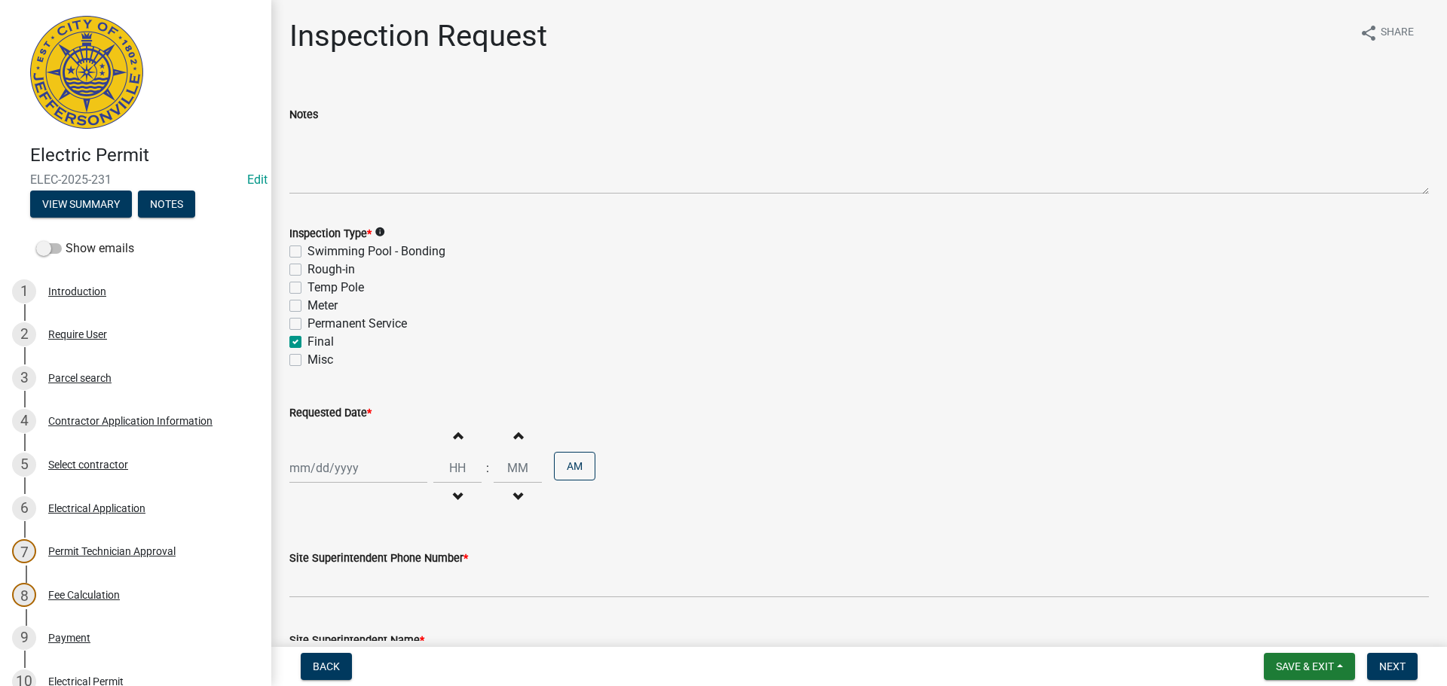
checkbox input "false"
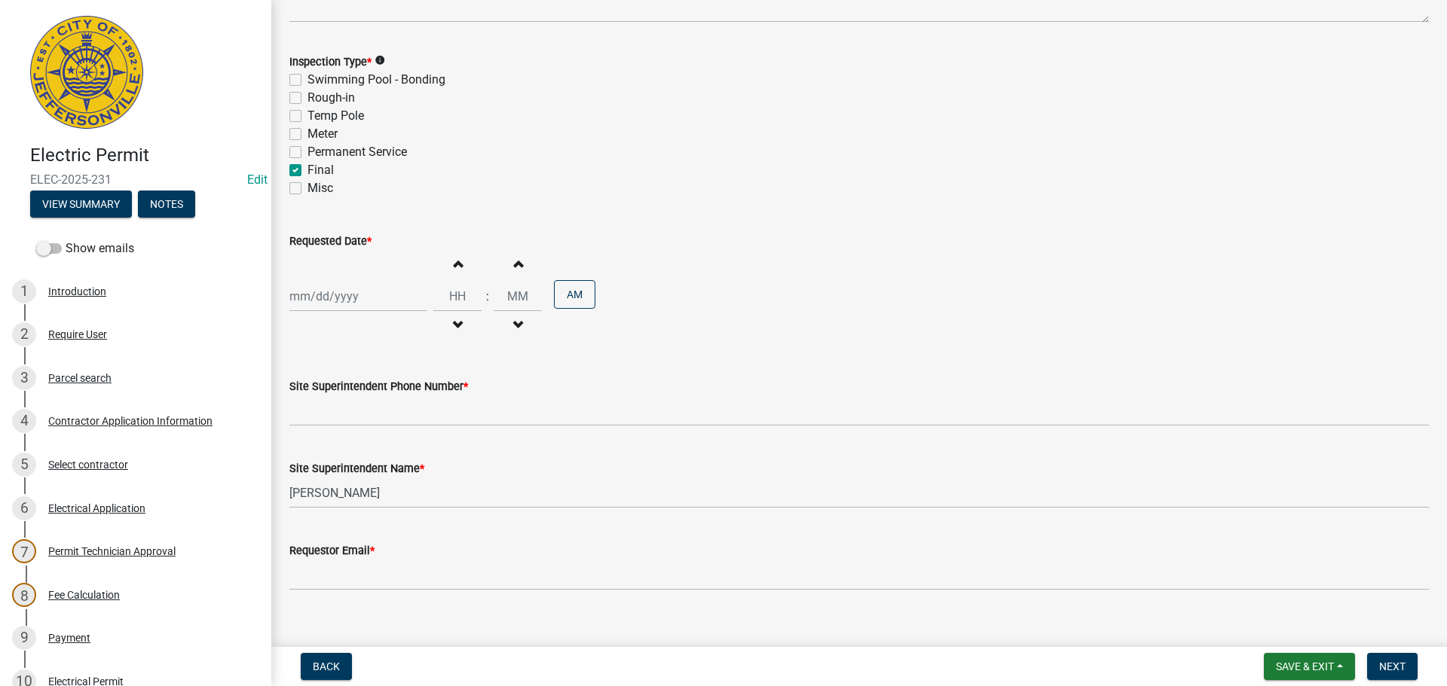
scroll to position [192, 0]
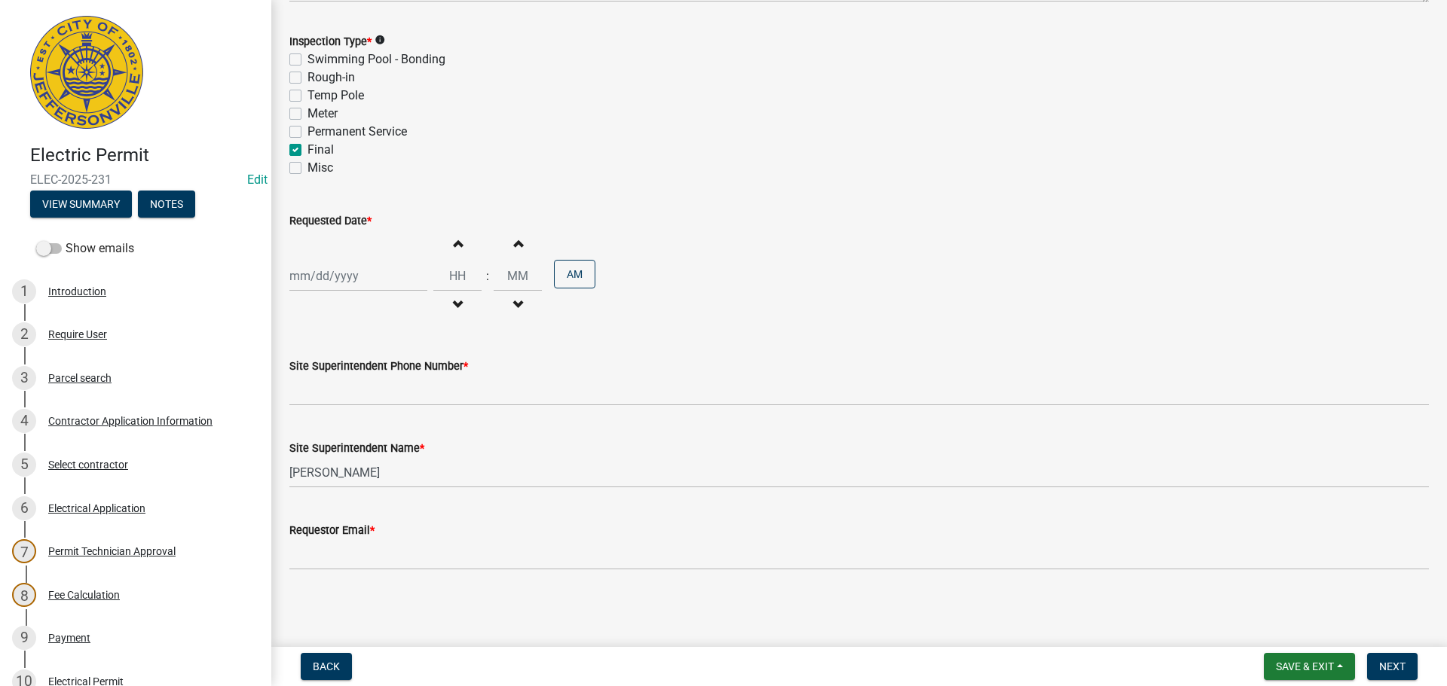
click at [329, 277] on div at bounding box center [358, 276] width 138 height 31
select select "9"
select select "2025"
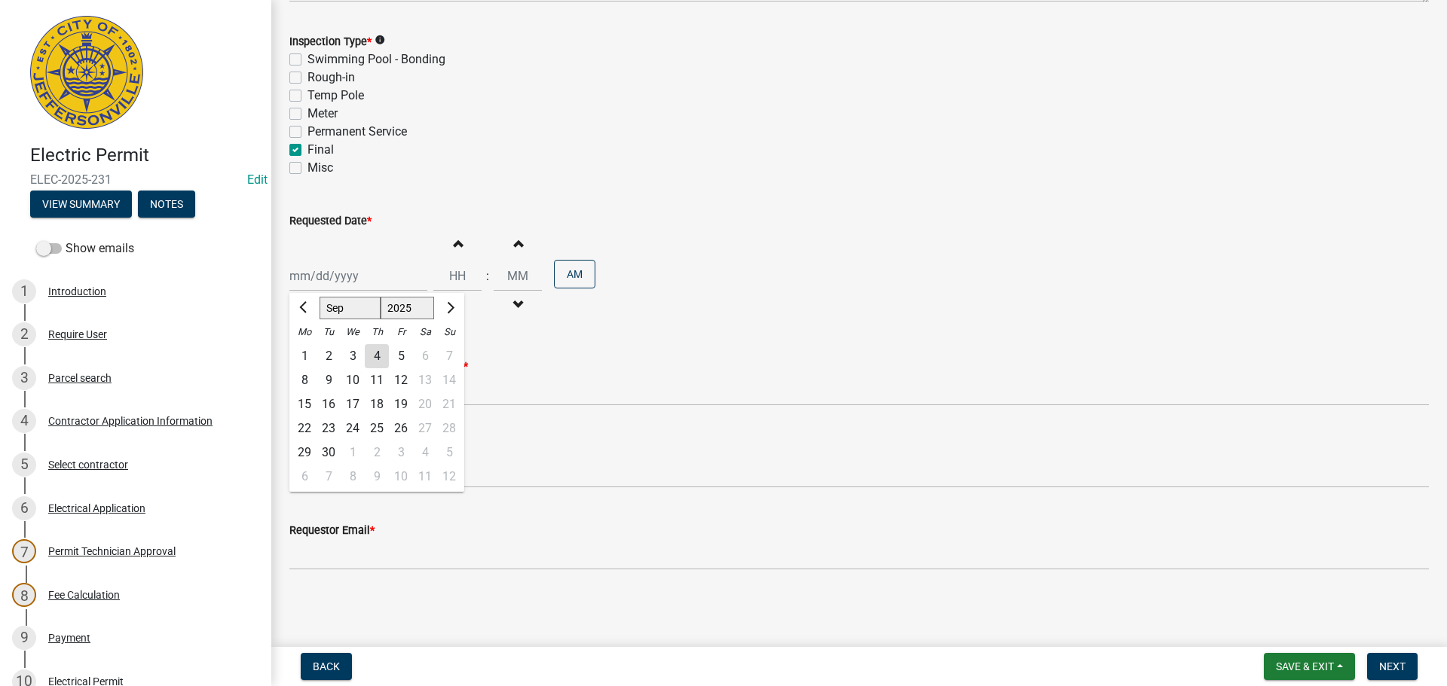
click at [304, 381] on div "8" at bounding box center [304, 380] width 24 height 24
type input "[DATE]"
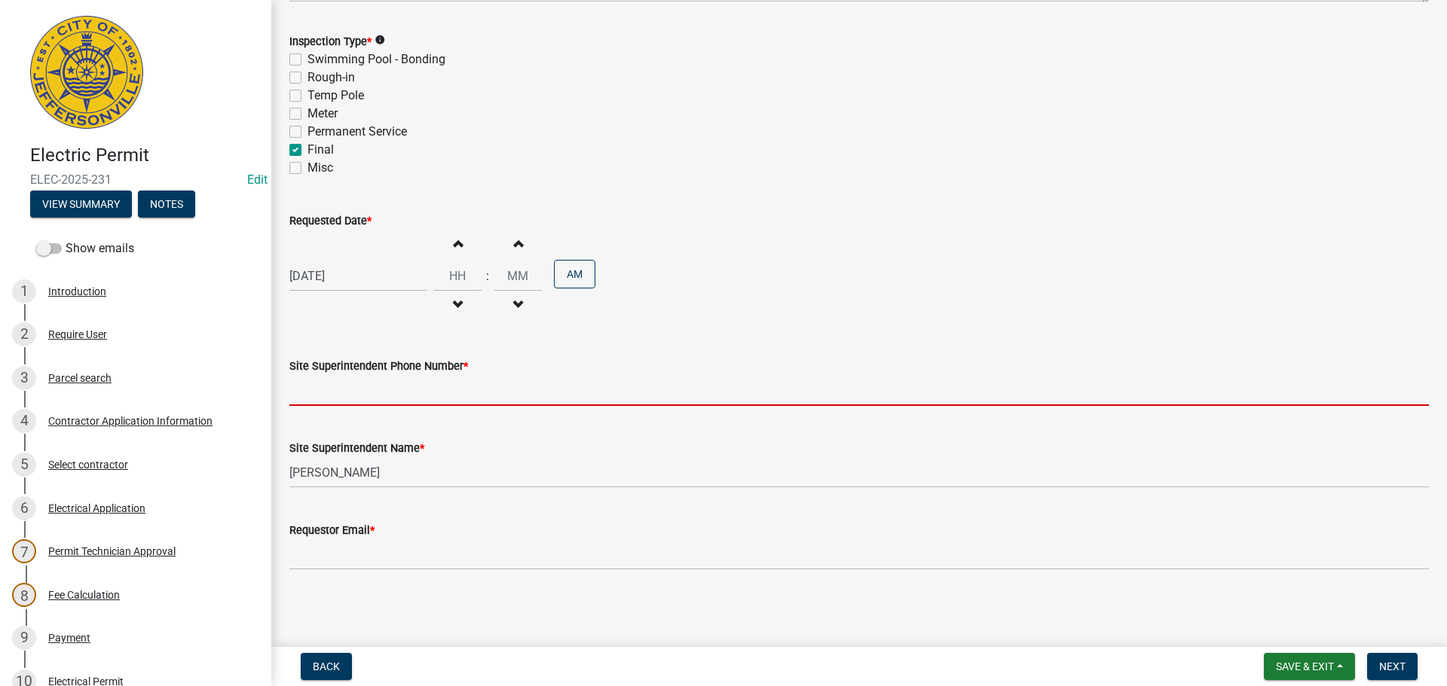
click at [354, 399] on input "Site Superintendent Phone Number *" at bounding box center [858, 390] width 1139 height 31
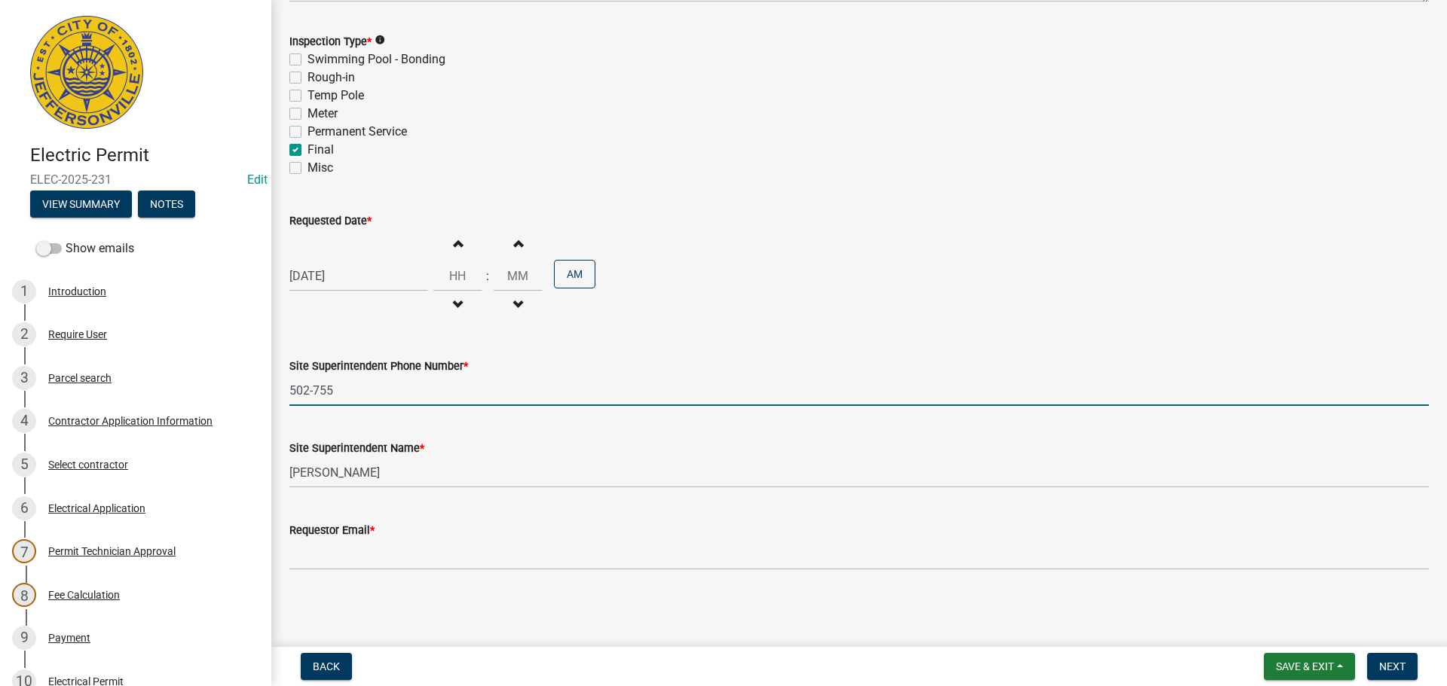
type input "[PHONE_NUMBER]"
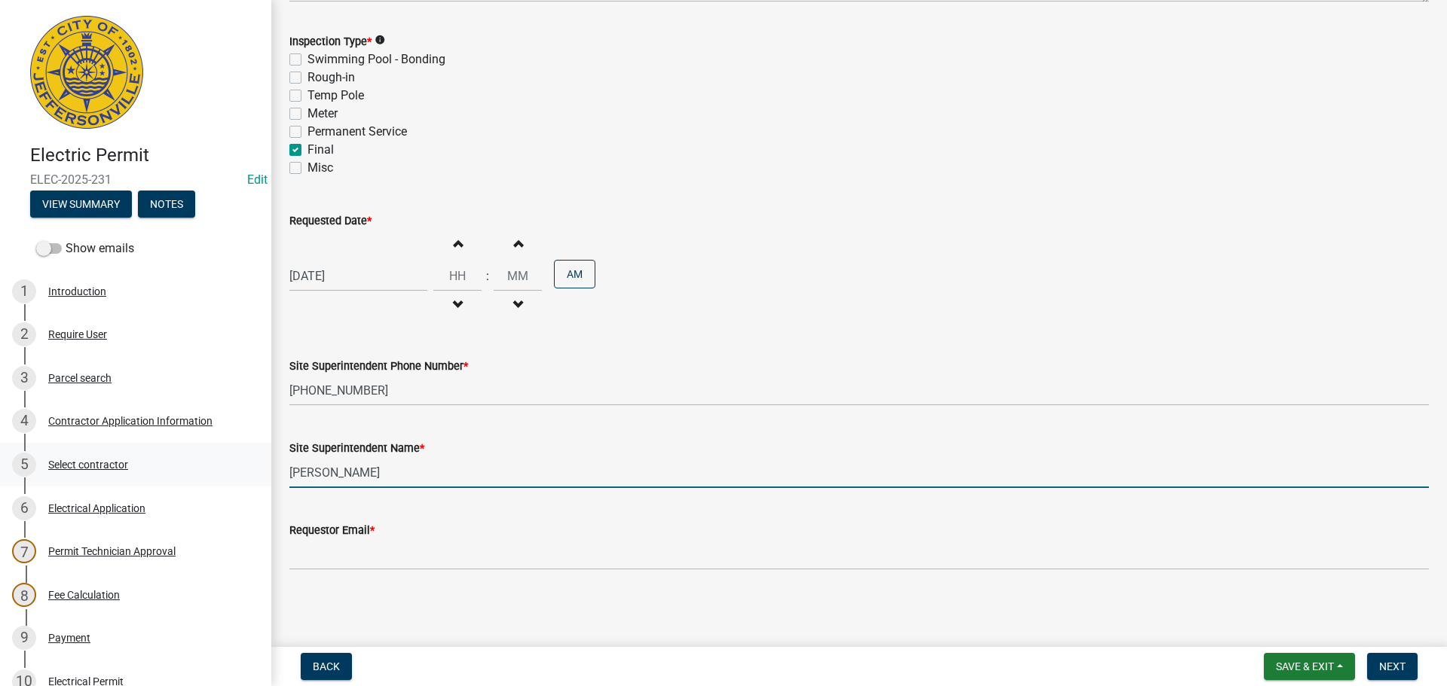
drag, startPoint x: 390, startPoint y: 475, endPoint x: 148, endPoint y: 445, distance: 244.4
click at [159, 451] on div "Electric Permit ELEC-2025-231 Edit View Summary Notes Show emails 1 Introductio…" at bounding box center [723, 343] width 1447 height 686
type input "[PERSON_NAME]"
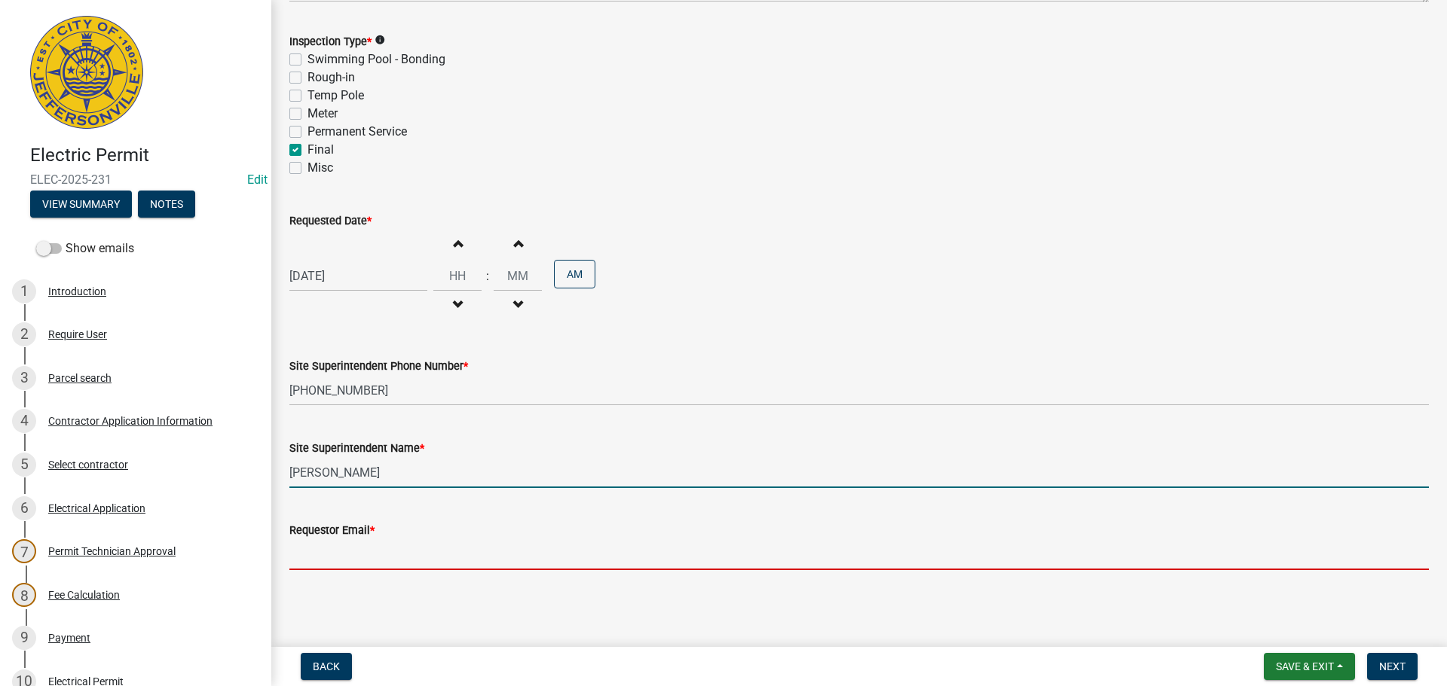
click at [321, 549] on input "Requestor Email *" at bounding box center [858, 555] width 1139 height 31
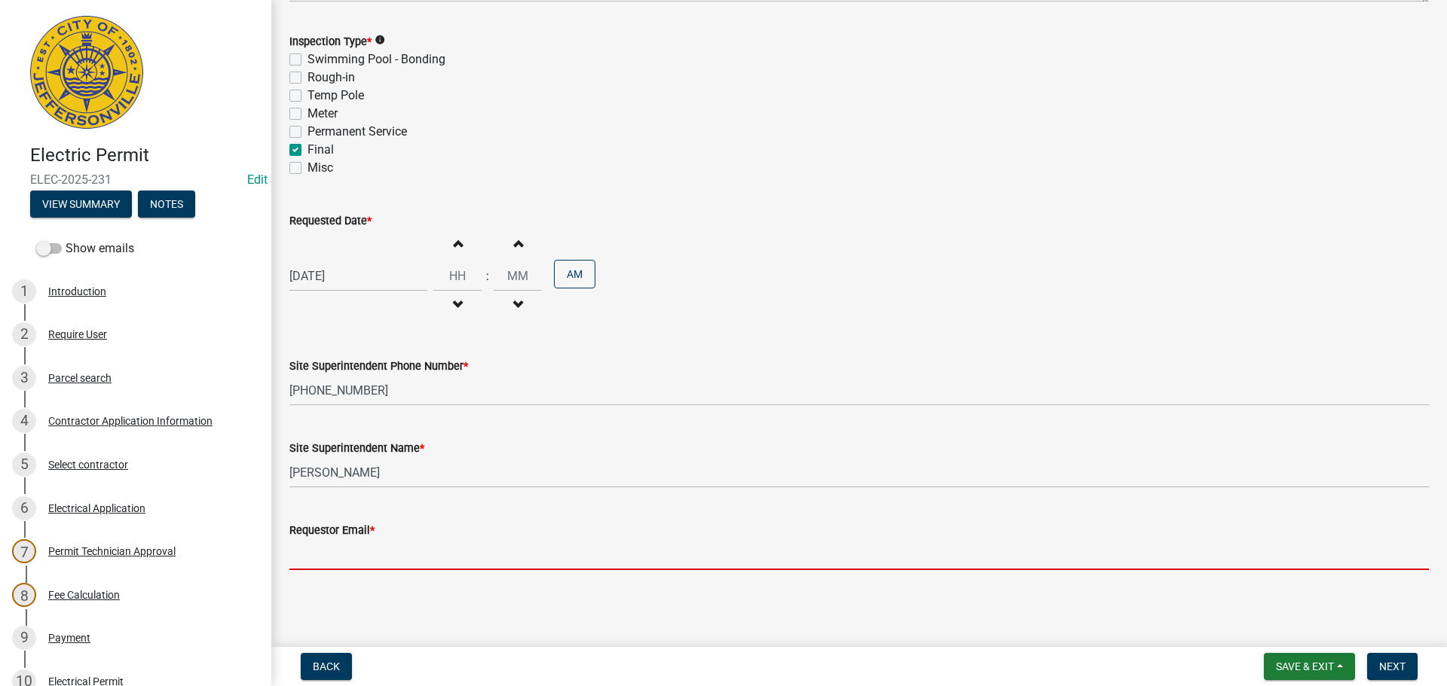
type input "[EMAIL_ADDRESS][DOMAIN_NAME]"
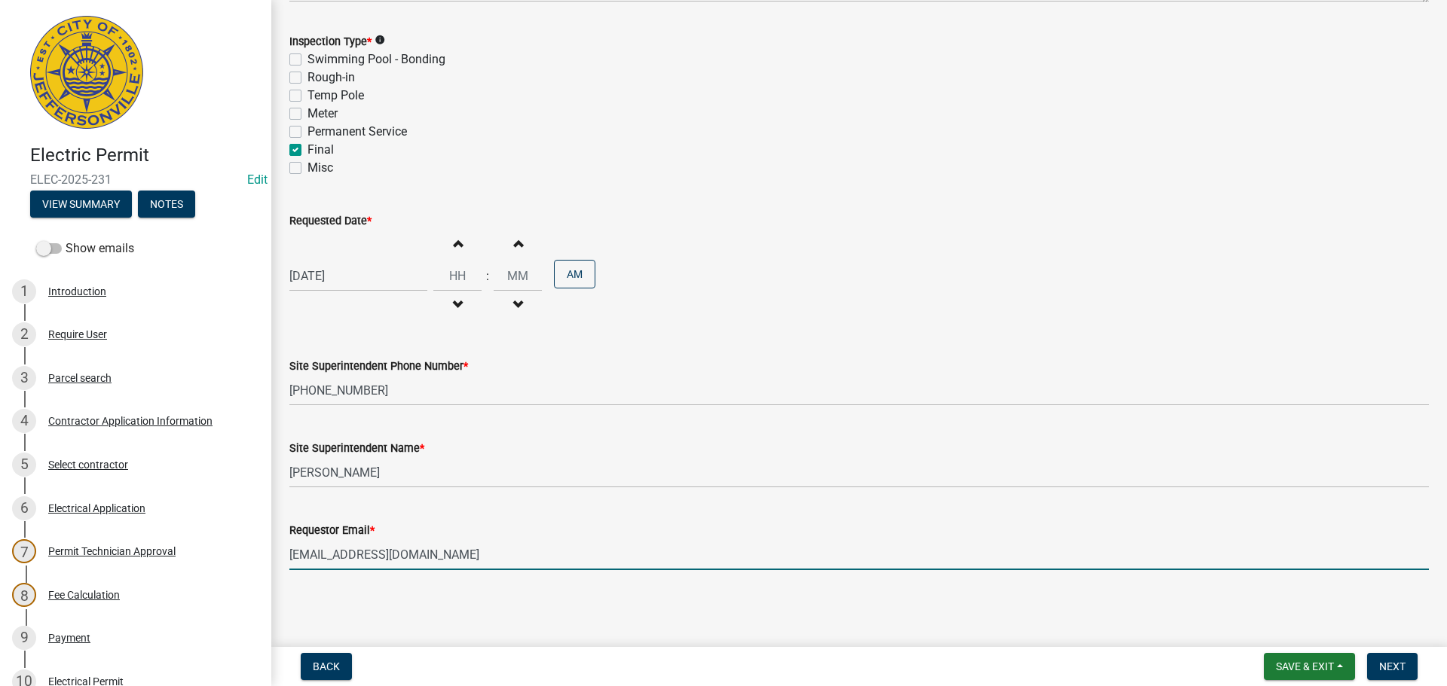
click at [1397, 650] on nav "Back Save & Exit Save Save & Exit Next" at bounding box center [859, 666] width 1176 height 39
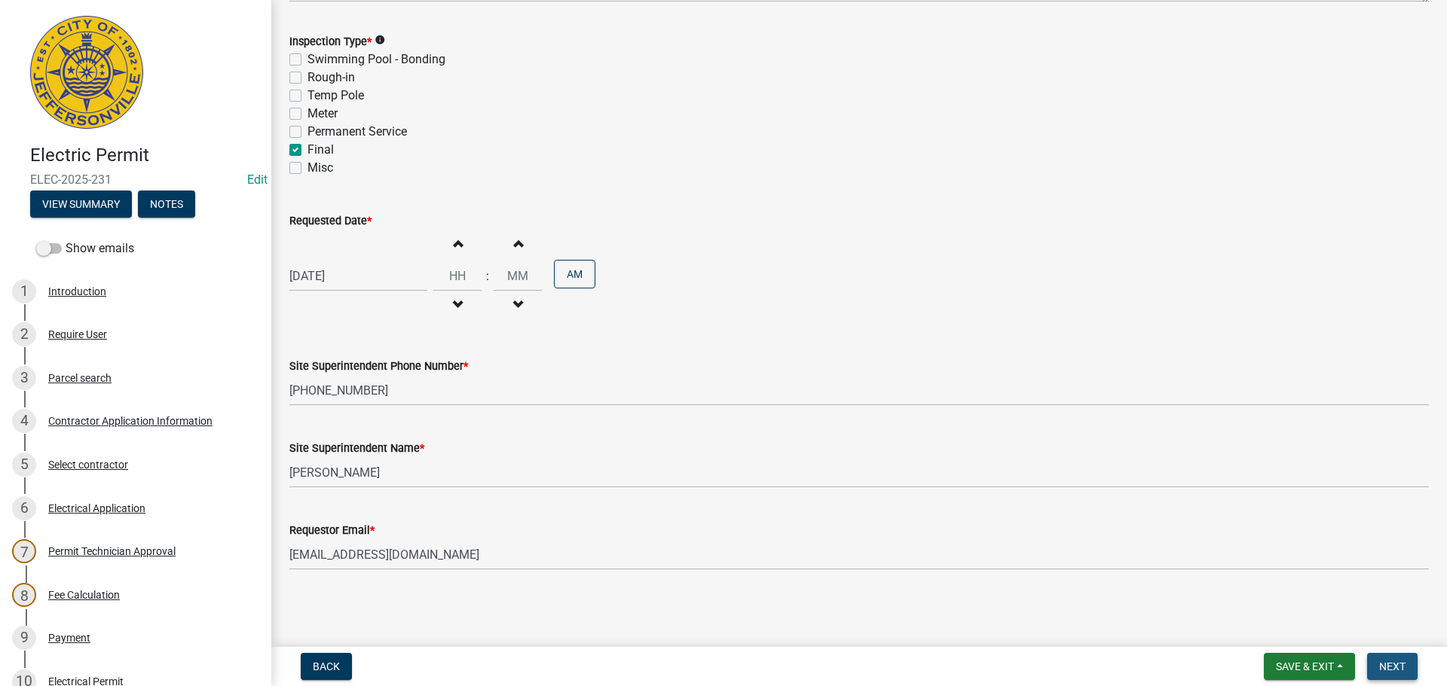
click at [1390, 661] on span "Next" at bounding box center [1392, 667] width 26 height 12
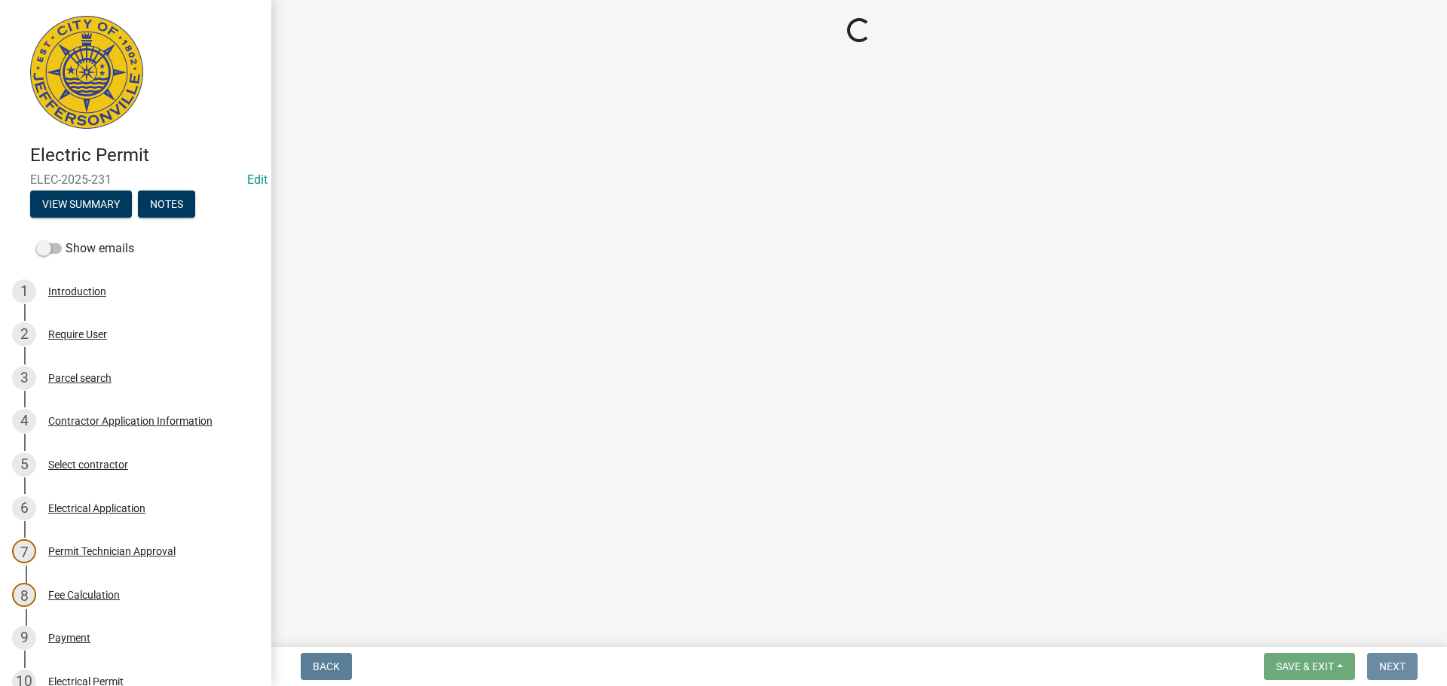
scroll to position [0, 0]
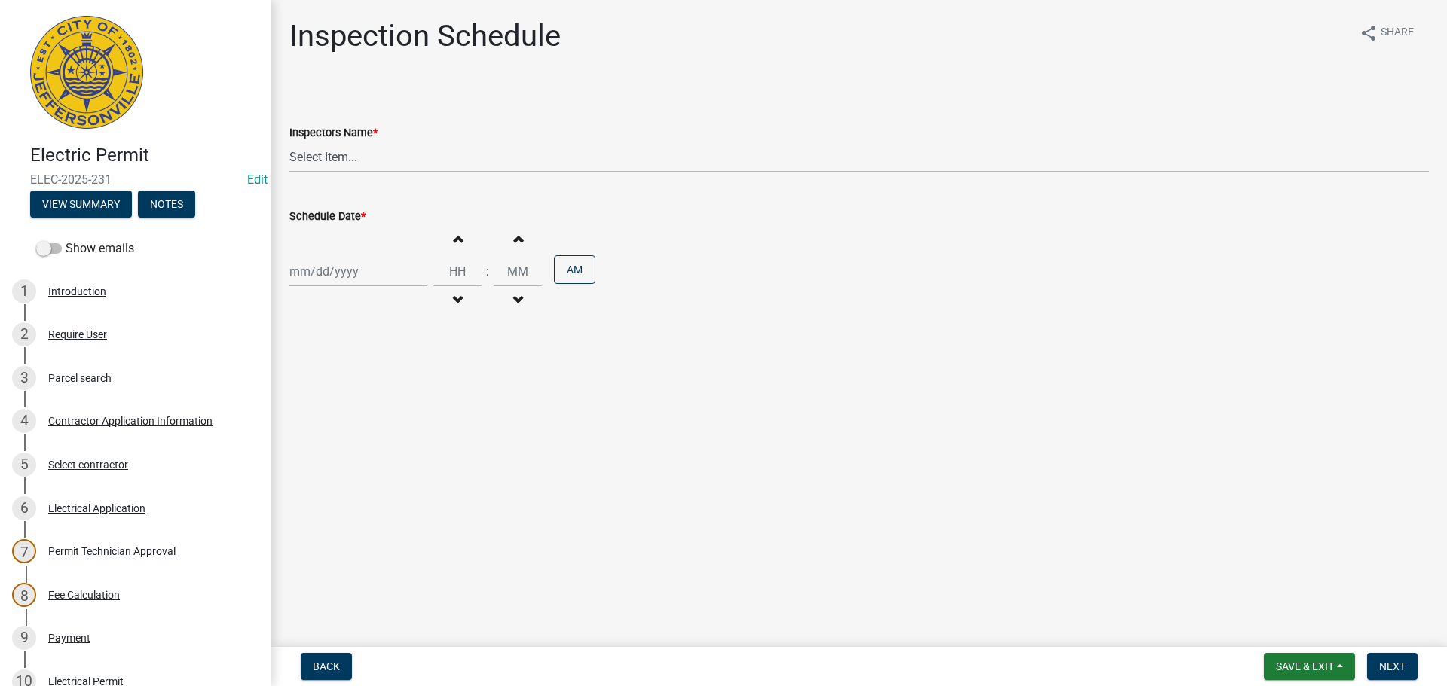
click at [326, 159] on select "Select Item... [PERSON_NAME] ([PERSON_NAME]) [PERSON_NAME] ([PERSON_NAME]) mkru…" at bounding box center [858, 157] width 1139 height 31
select select "36a8b8f0-2ef8-43e9-ae06-718f51af8d36"
click at [289, 142] on select "Select Item... [PERSON_NAME] ([PERSON_NAME]) [PERSON_NAME] ([PERSON_NAME]) mkru…" at bounding box center [858, 157] width 1139 height 31
select select "9"
select select "2025"
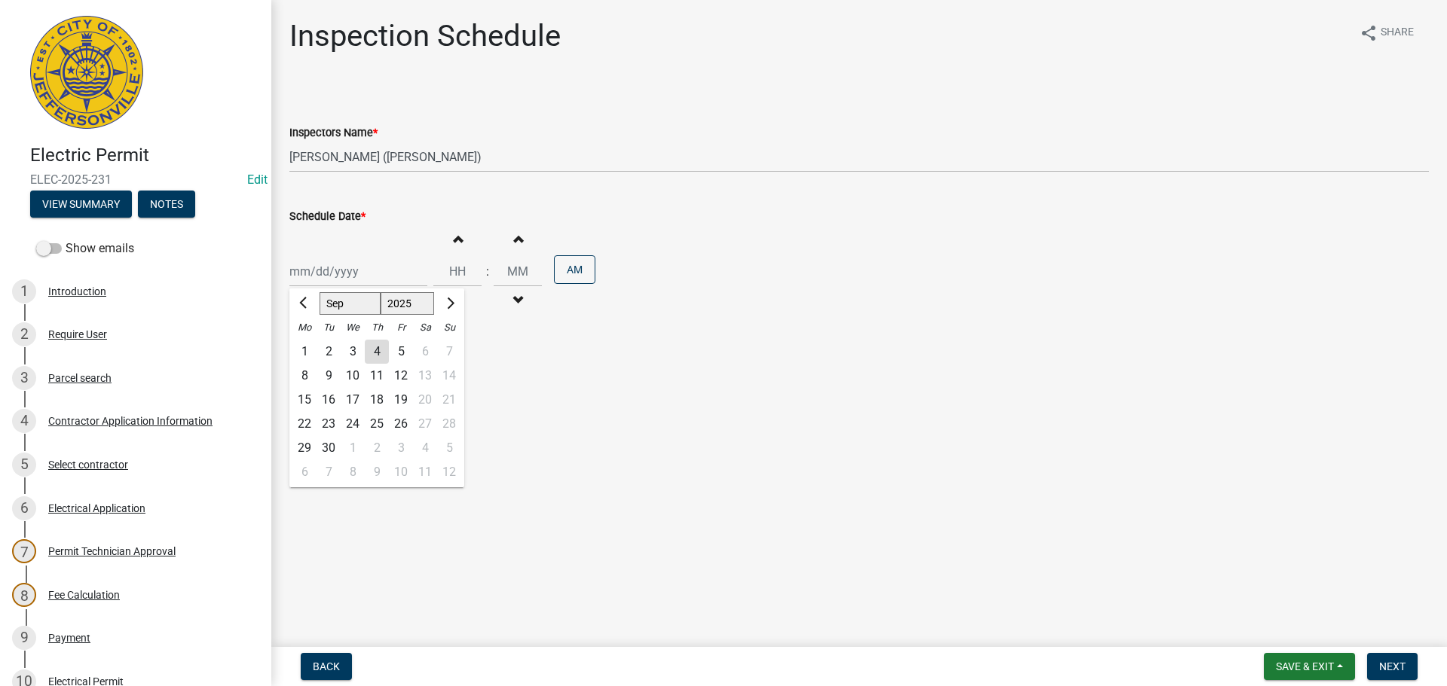
click at [318, 265] on div "[PERSON_NAME] Feb Mar Apr [PERSON_NAME][DATE] Oct Nov [DATE] 1526 1527 1528 152…" at bounding box center [358, 271] width 138 height 31
click at [308, 377] on div "8" at bounding box center [304, 376] width 24 height 24
type input "[DATE]"
click at [1387, 675] on button "Next" at bounding box center [1392, 666] width 50 height 27
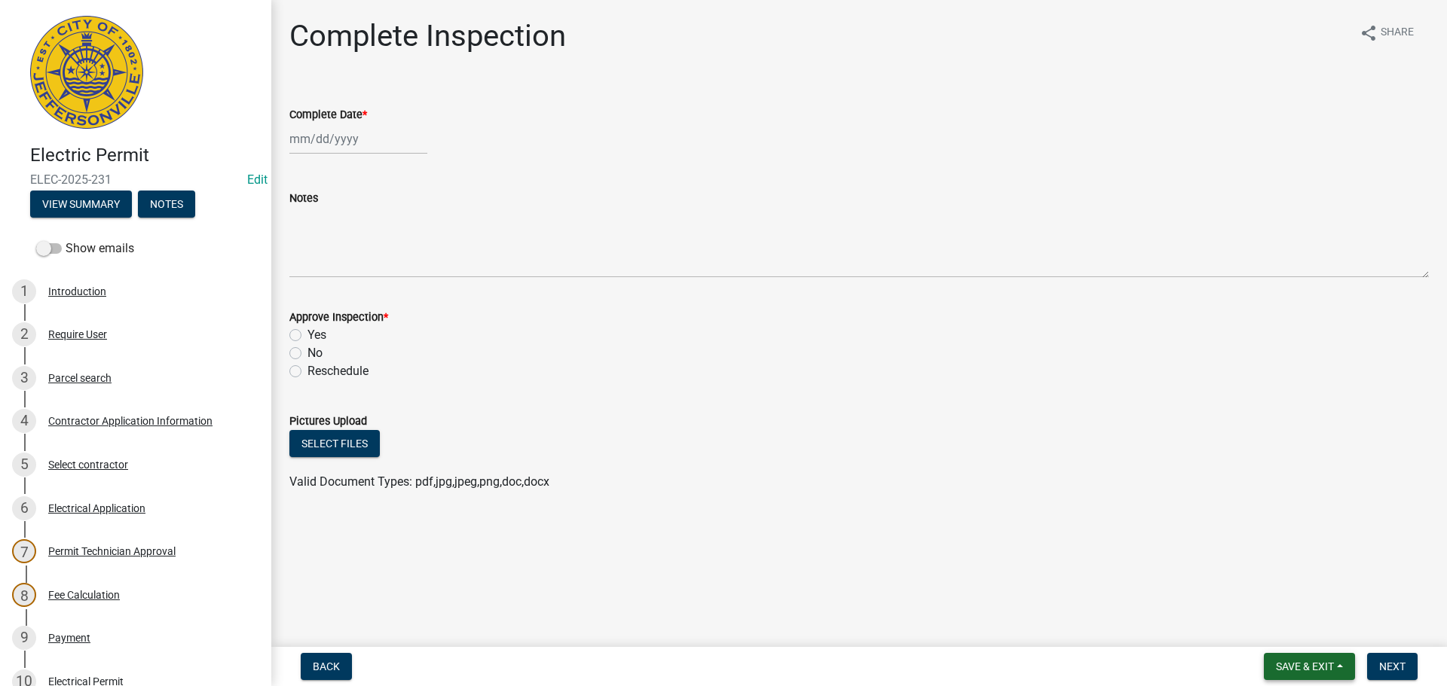
drag, startPoint x: 1296, startPoint y: 668, endPoint x: 1289, endPoint y: 645, distance: 24.3
click at [1296, 668] on span "Save & Exit" at bounding box center [1305, 667] width 58 height 12
click at [1284, 628] on button "Save & Exit" at bounding box center [1294, 628] width 121 height 36
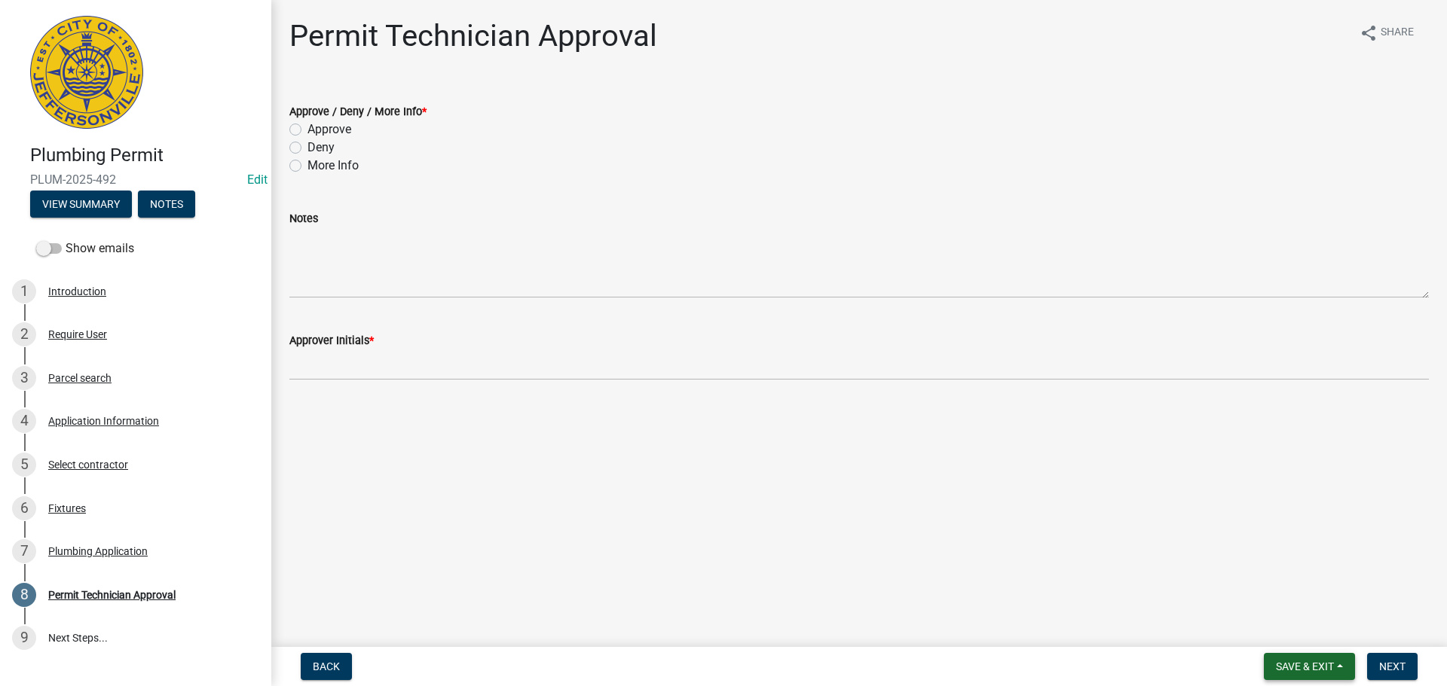
click at [1307, 667] on span "Save & Exit" at bounding box center [1305, 667] width 58 height 12
click at [1277, 629] on button "Save & Exit" at bounding box center [1294, 628] width 121 height 36
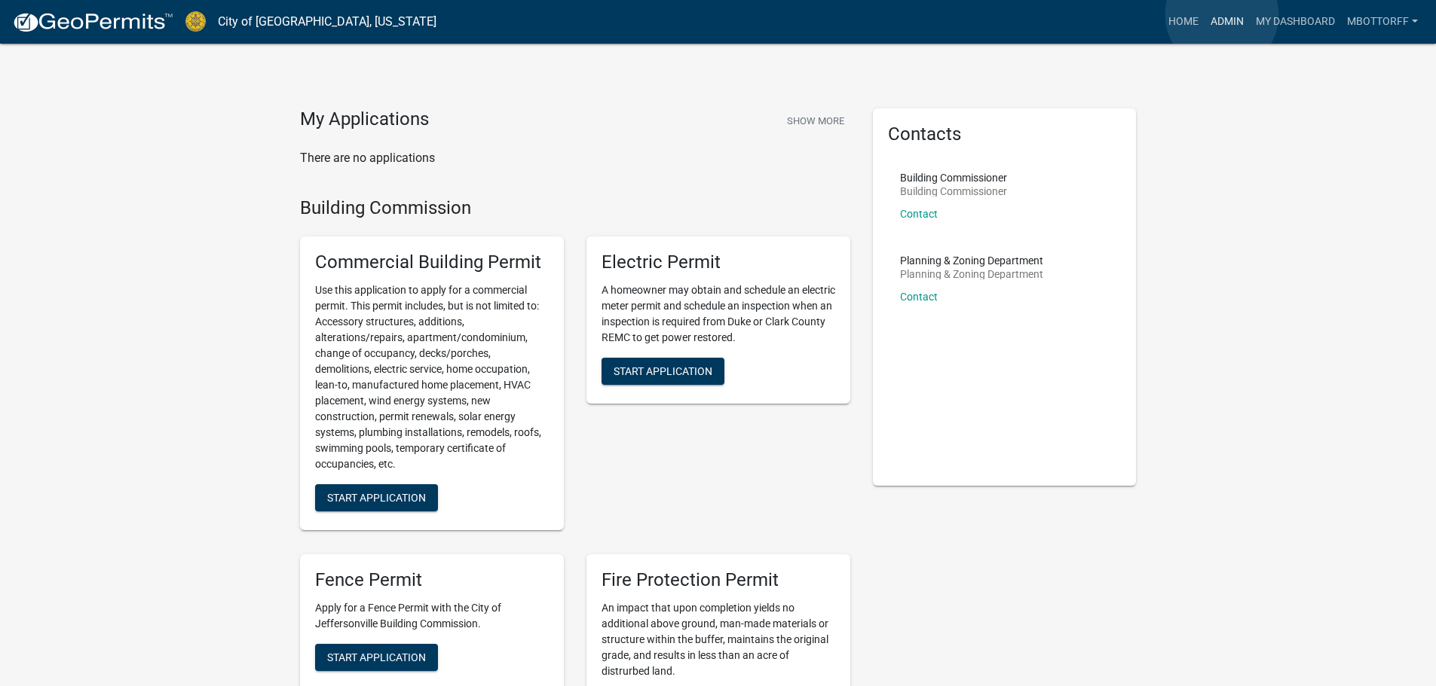
click at [1222, 15] on link "Admin" at bounding box center [1226, 22] width 45 height 29
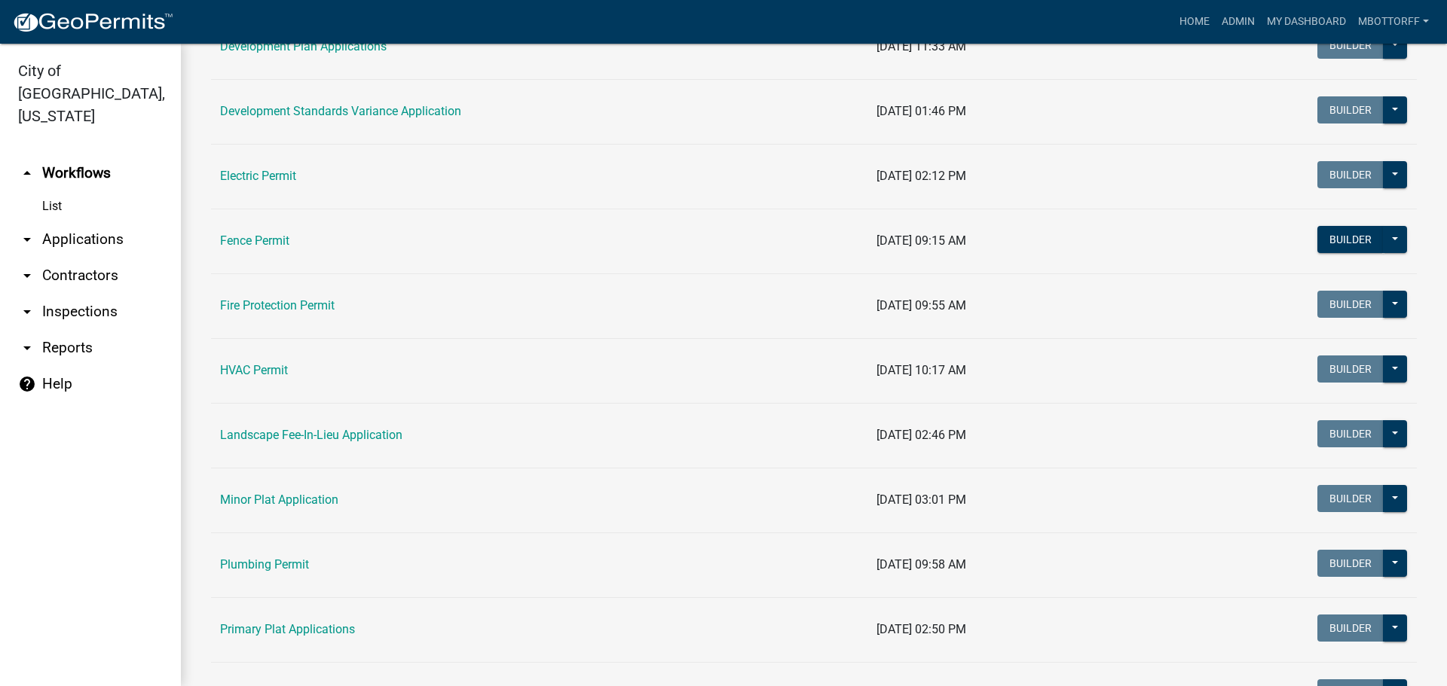
scroll to position [418, 0]
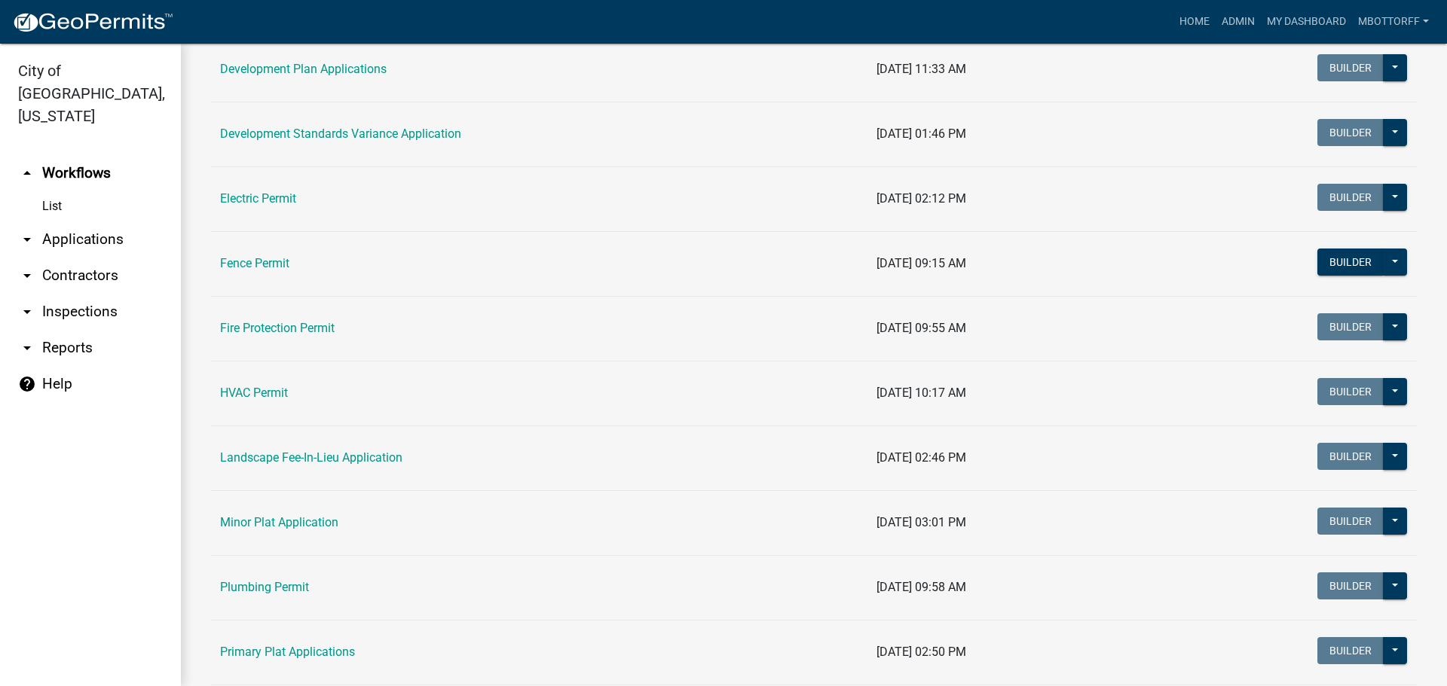
click at [63, 294] on link "arrow_drop_down Inspections" at bounding box center [90, 312] width 181 height 36
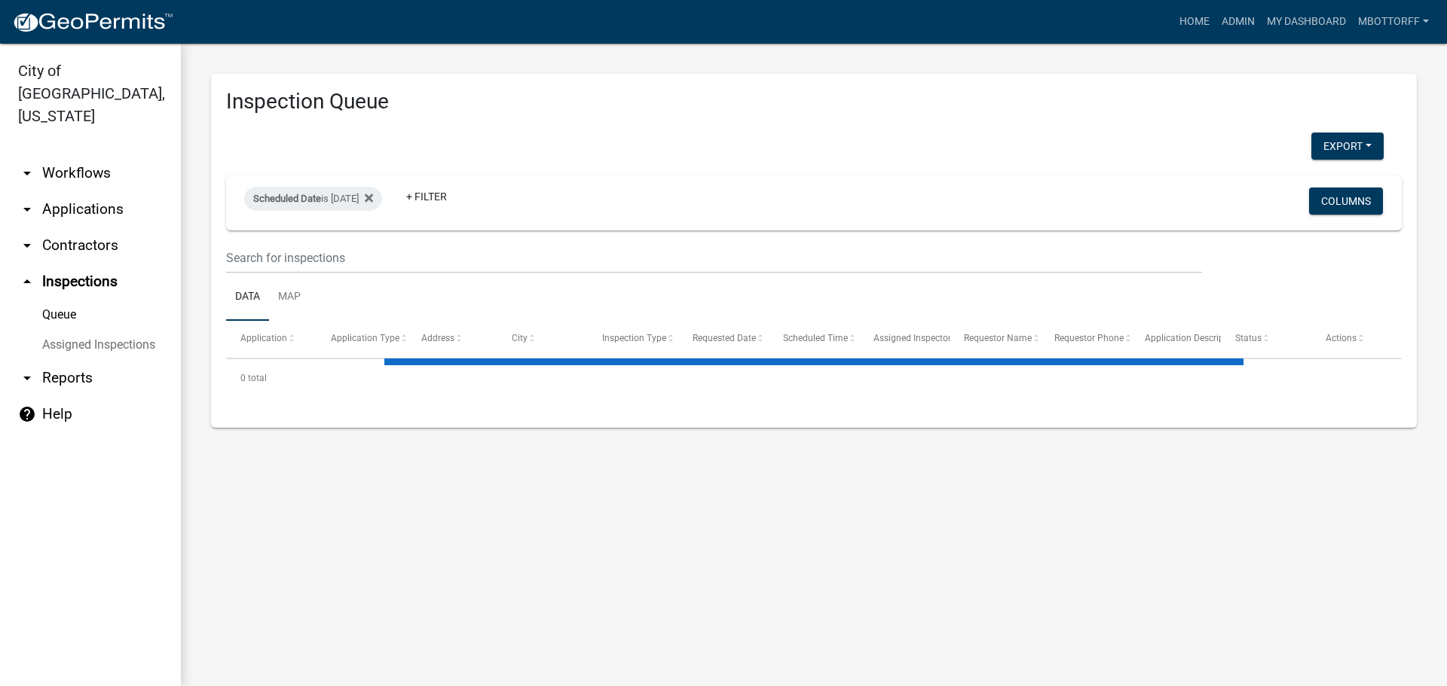
select select "3: 100"
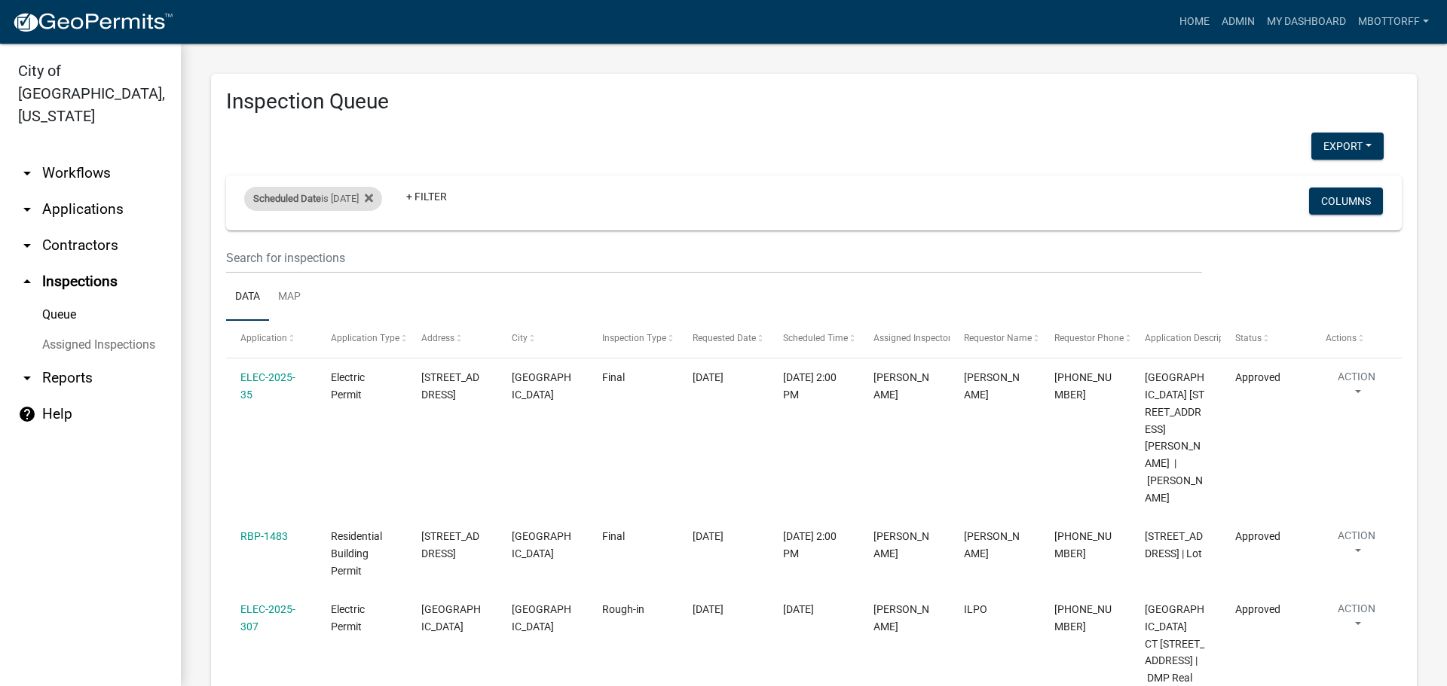
click at [363, 200] on div "Scheduled Date is [DATE]" at bounding box center [313, 199] width 138 height 24
click at [373, 255] on input "[DATE]" at bounding box center [326, 255] width 105 height 31
type input "[DATE]"
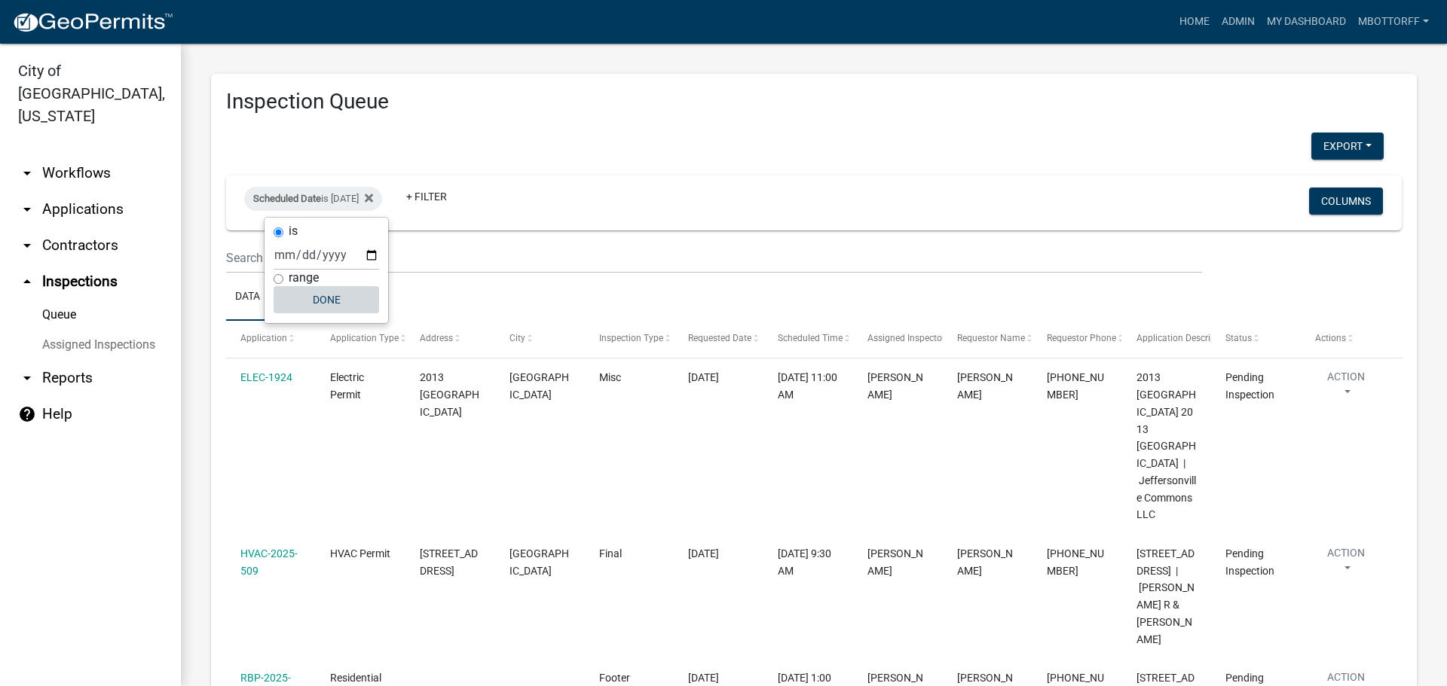
click at [332, 299] on button "Done" at bounding box center [326, 299] width 105 height 27
click at [1335, 142] on button "Export" at bounding box center [1347, 146] width 72 height 27
click at [1301, 183] on button "Excel Format (.xlsx)" at bounding box center [1313, 185] width 141 height 36
